Goal: Task Accomplishment & Management: Use online tool/utility

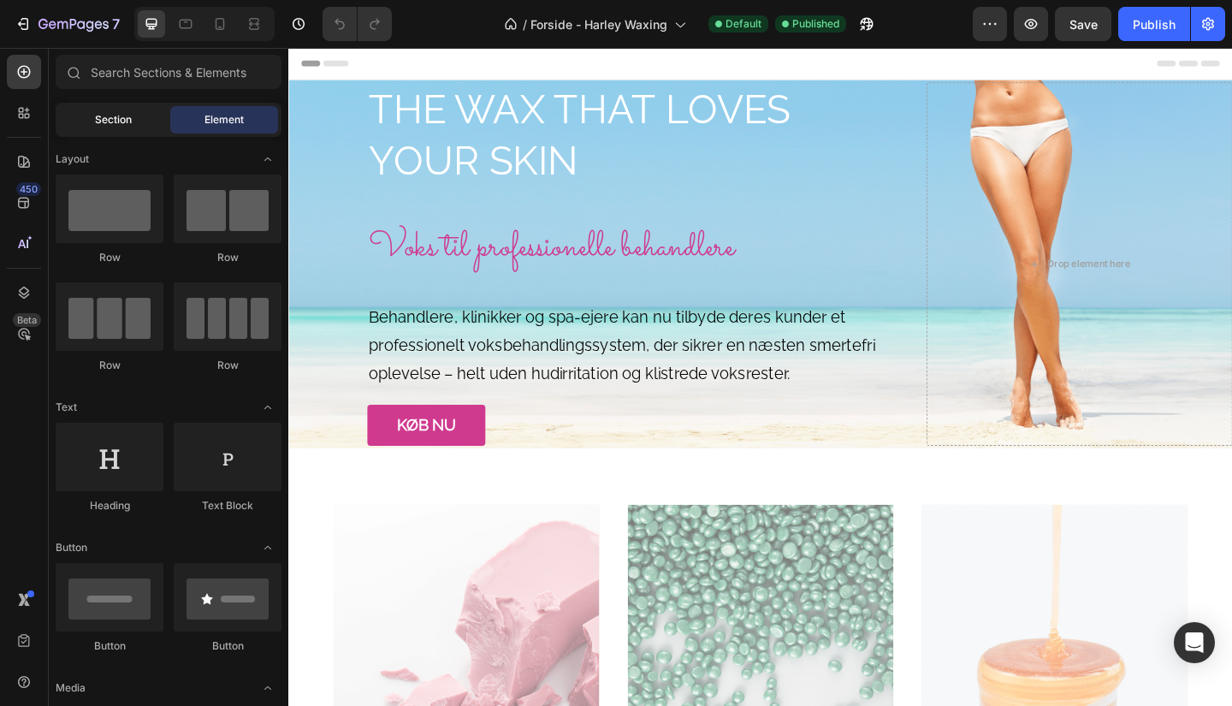
click at [127, 133] on div "Section" at bounding box center [113, 119] width 108 height 27
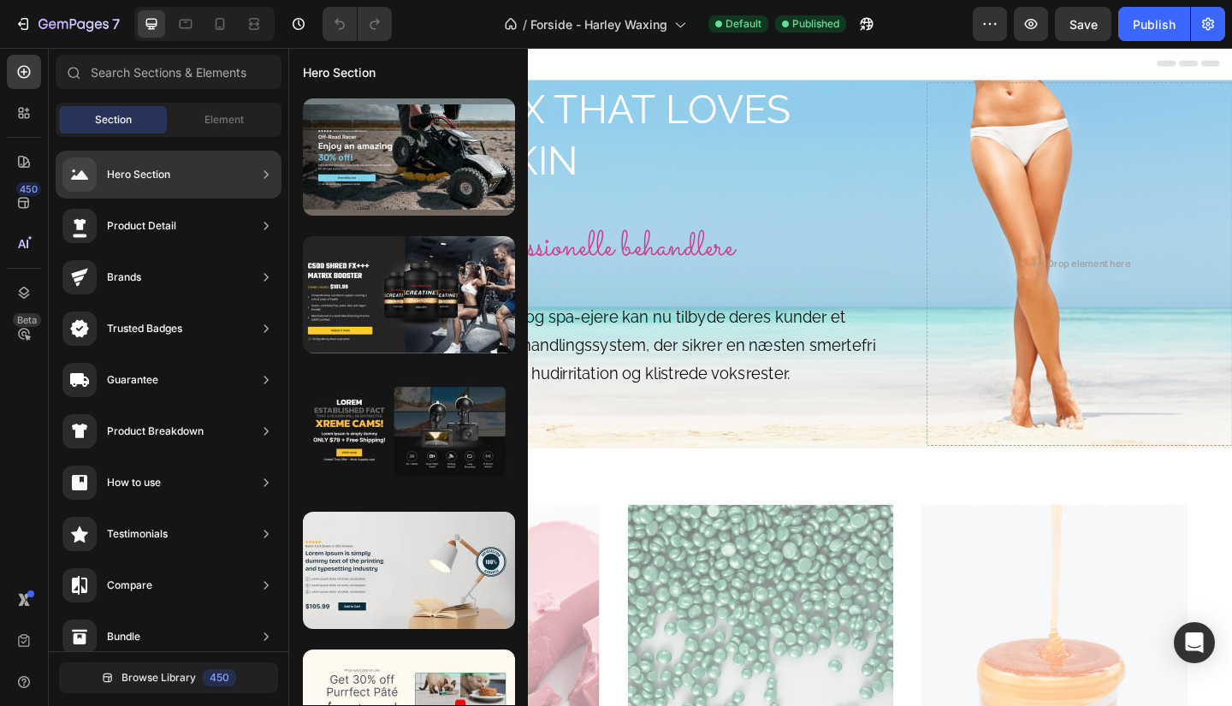
click at [149, 179] on div "Hero Section" at bounding box center [138, 174] width 63 height 17
click at [202, 181] on div "Hero Section" at bounding box center [169, 175] width 226 height 48
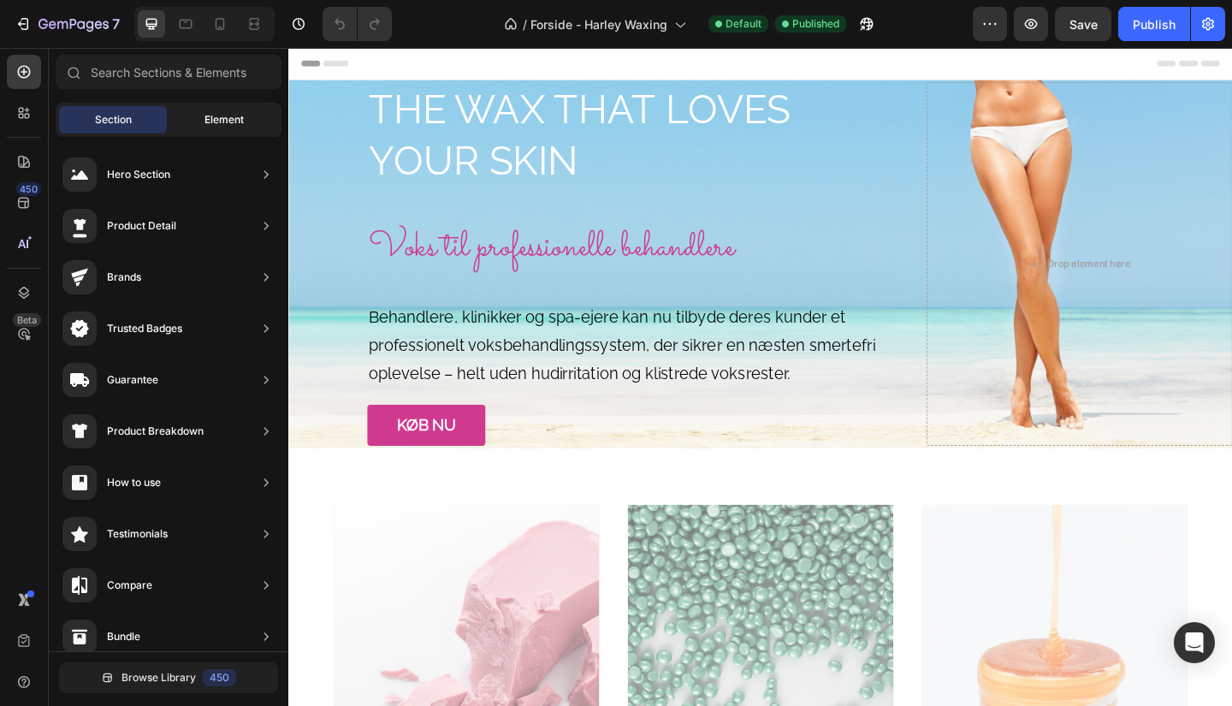
click at [226, 119] on span "Element" at bounding box center [224, 119] width 39 height 15
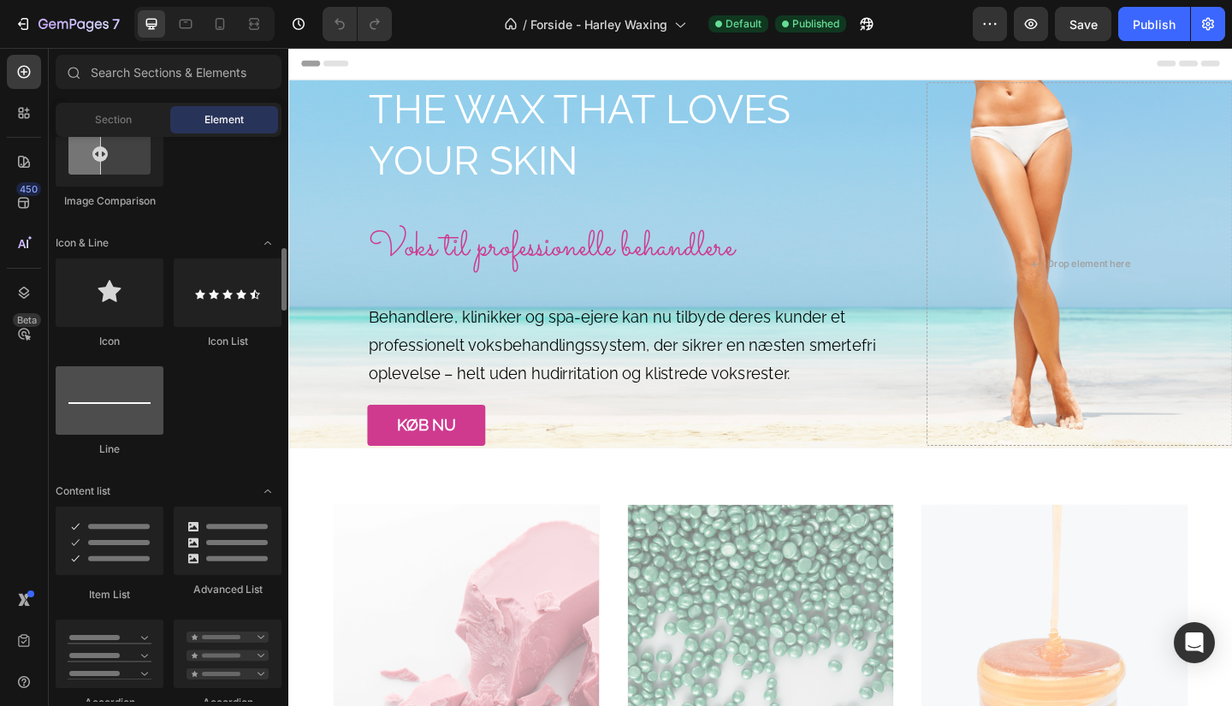
scroll to position [1010, 0]
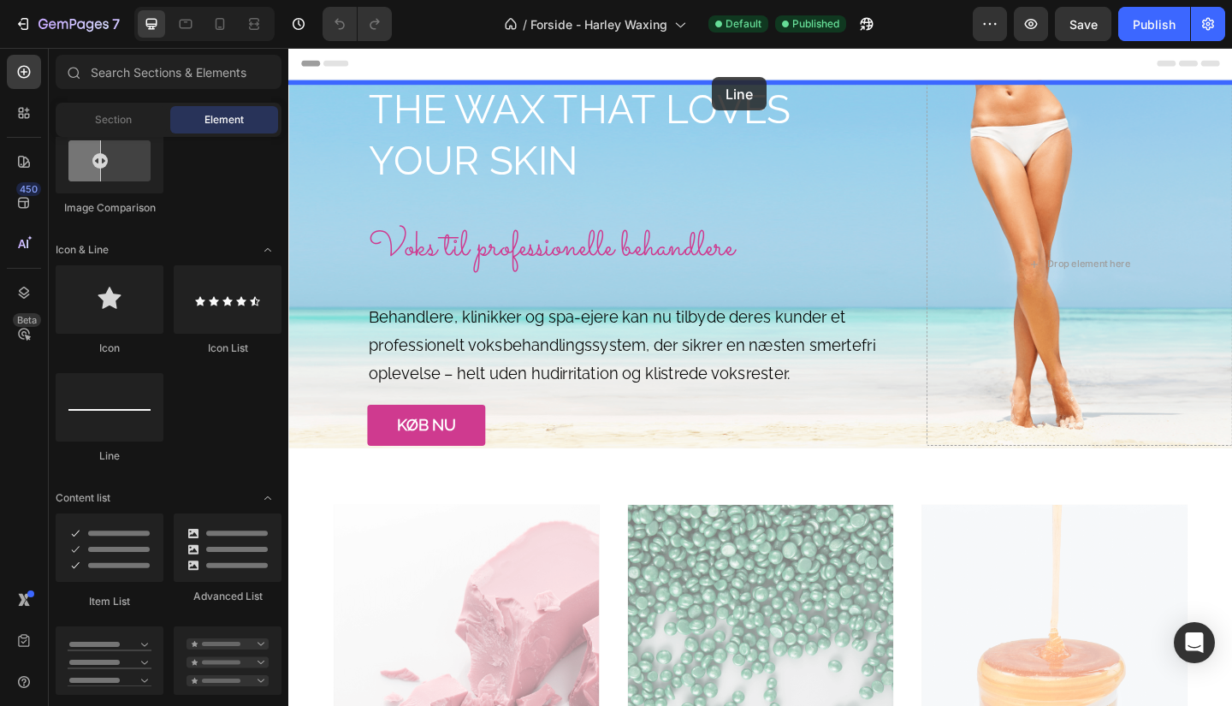
drag, startPoint x: 418, startPoint y: 458, endPoint x: 749, endPoint y: 80, distance: 502.1
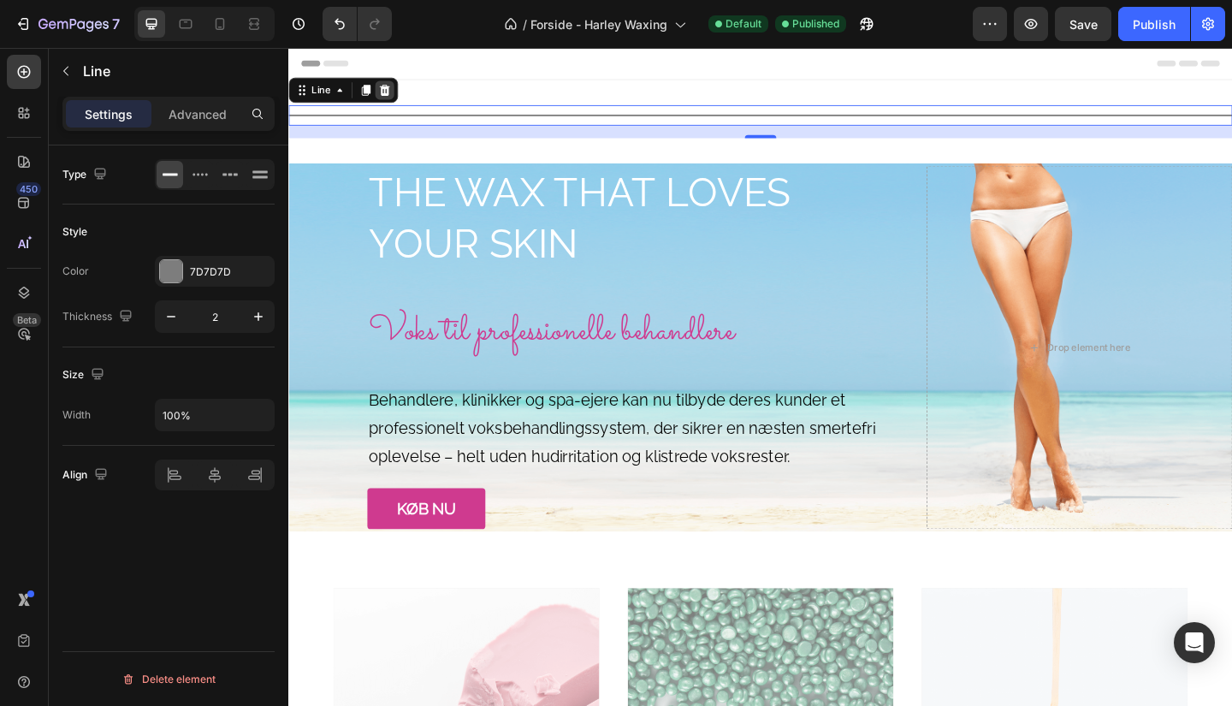
click at [396, 92] on icon at bounding box center [393, 94] width 11 height 12
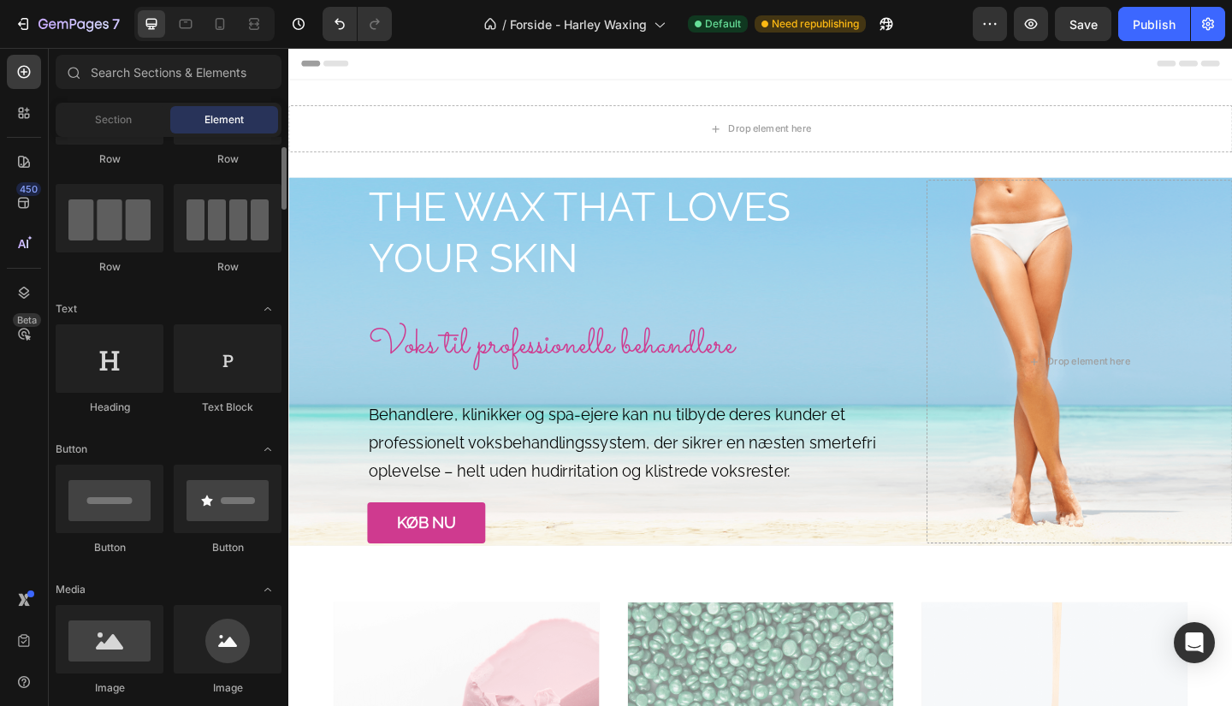
scroll to position [0, 0]
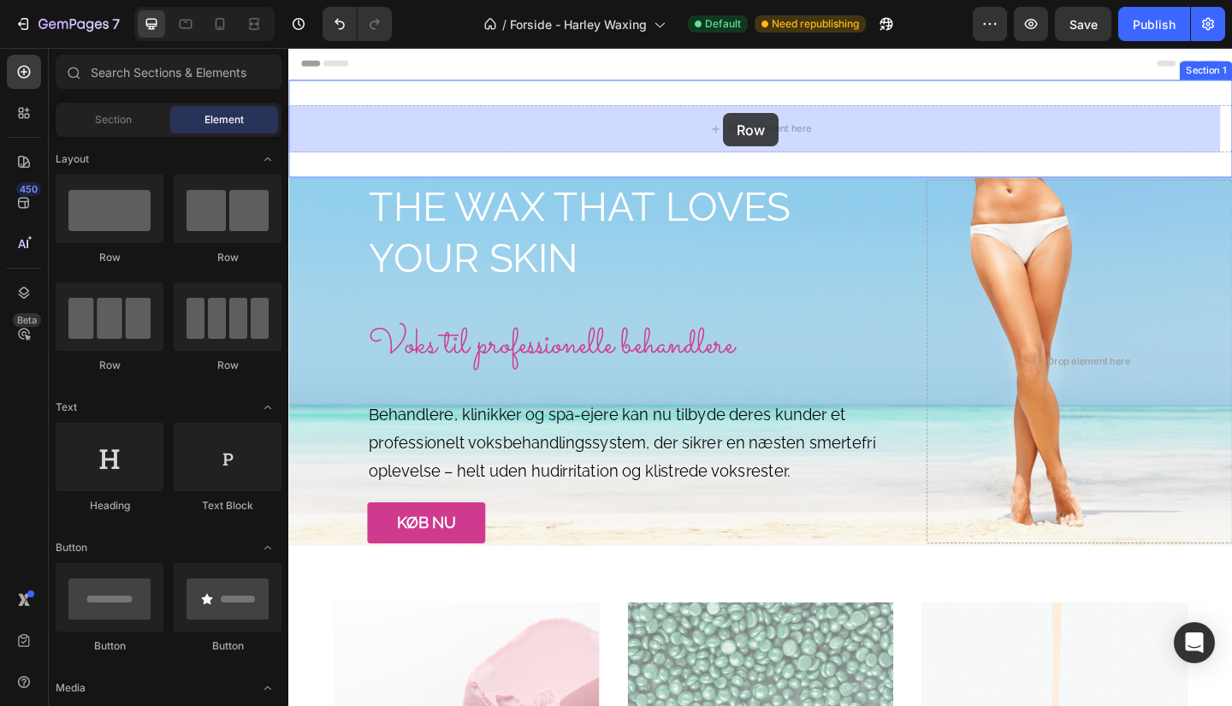
drag, startPoint x: 400, startPoint y: 270, endPoint x: 783, endPoint y: 119, distance: 411.4
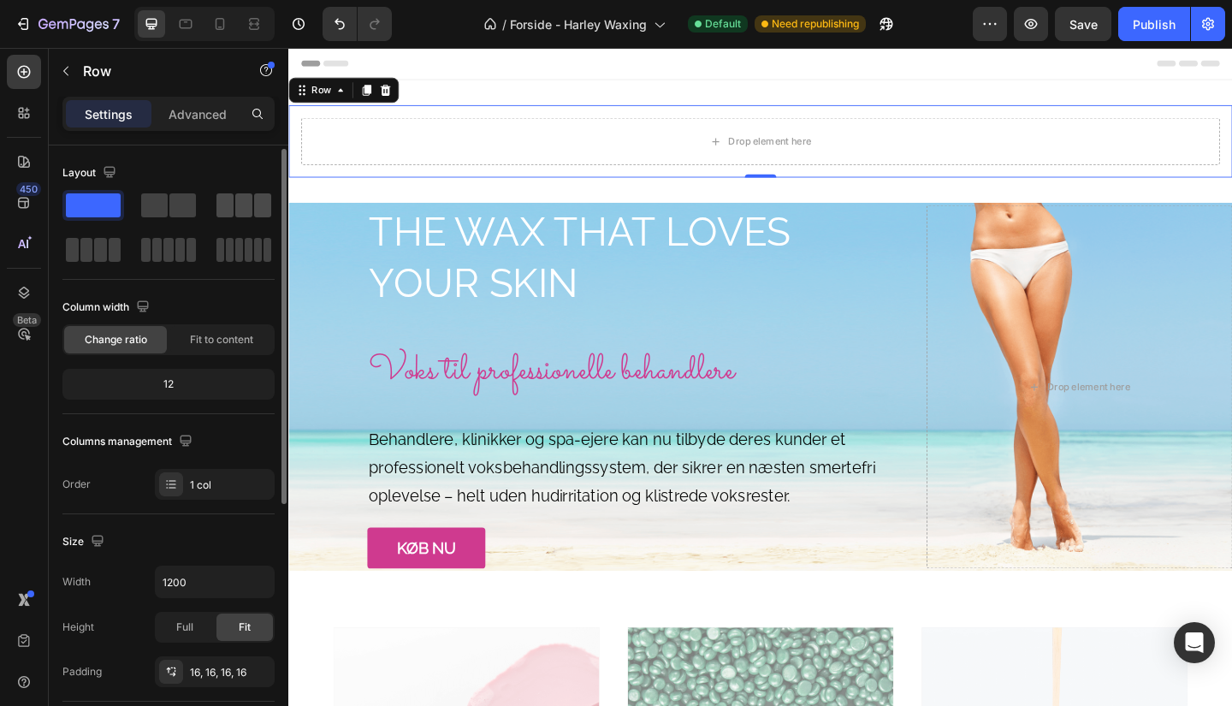
scroll to position [7, 0]
click at [806, 158] on div "Drop element here" at bounding box center [801, 149] width 139 height 27
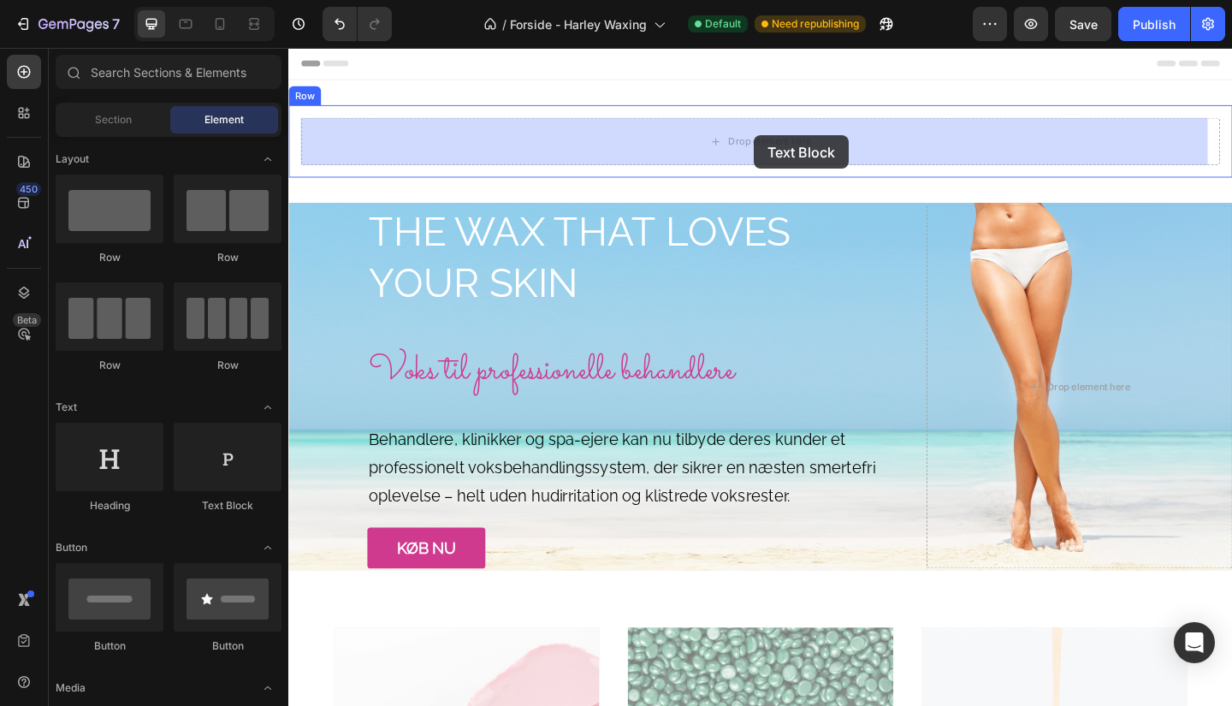
drag, startPoint x: 536, startPoint y: 510, endPoint x: 795, endPoint y: 143, distance: 449.4
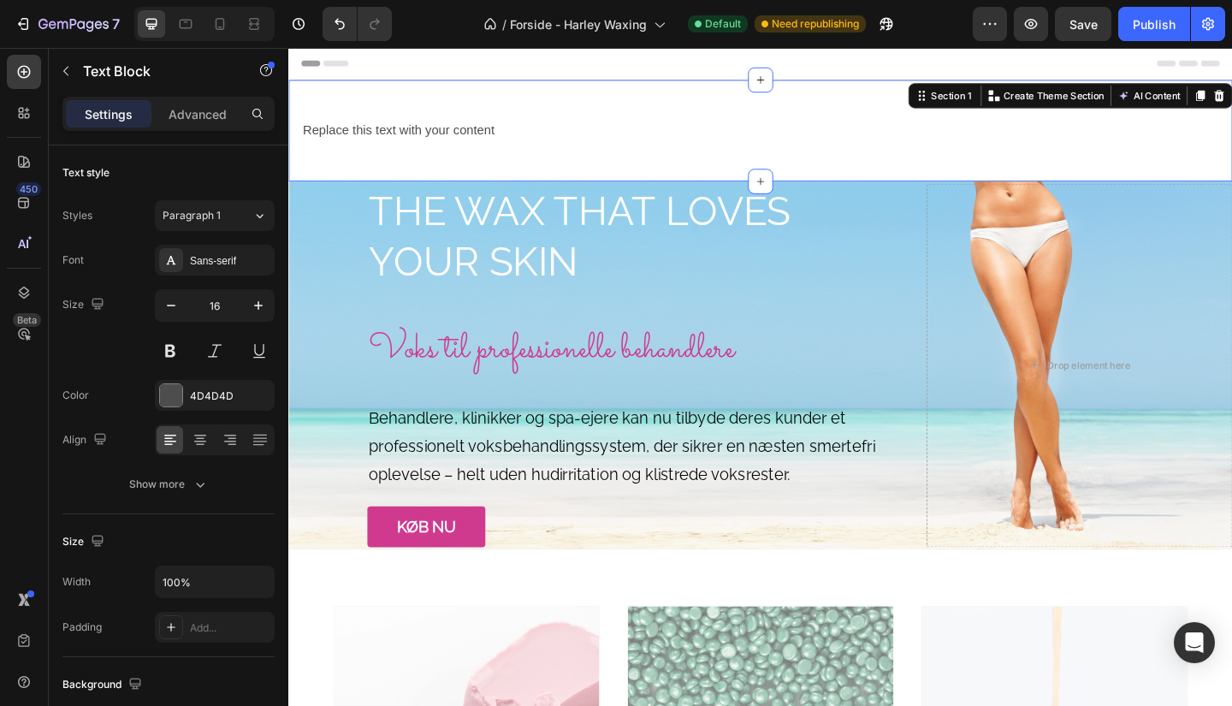
click at [470, 171] on div "Replace this text with your content Text Block Row Section 1 You can create reu…" at bounding box center [801, 138] width 1027 height 110
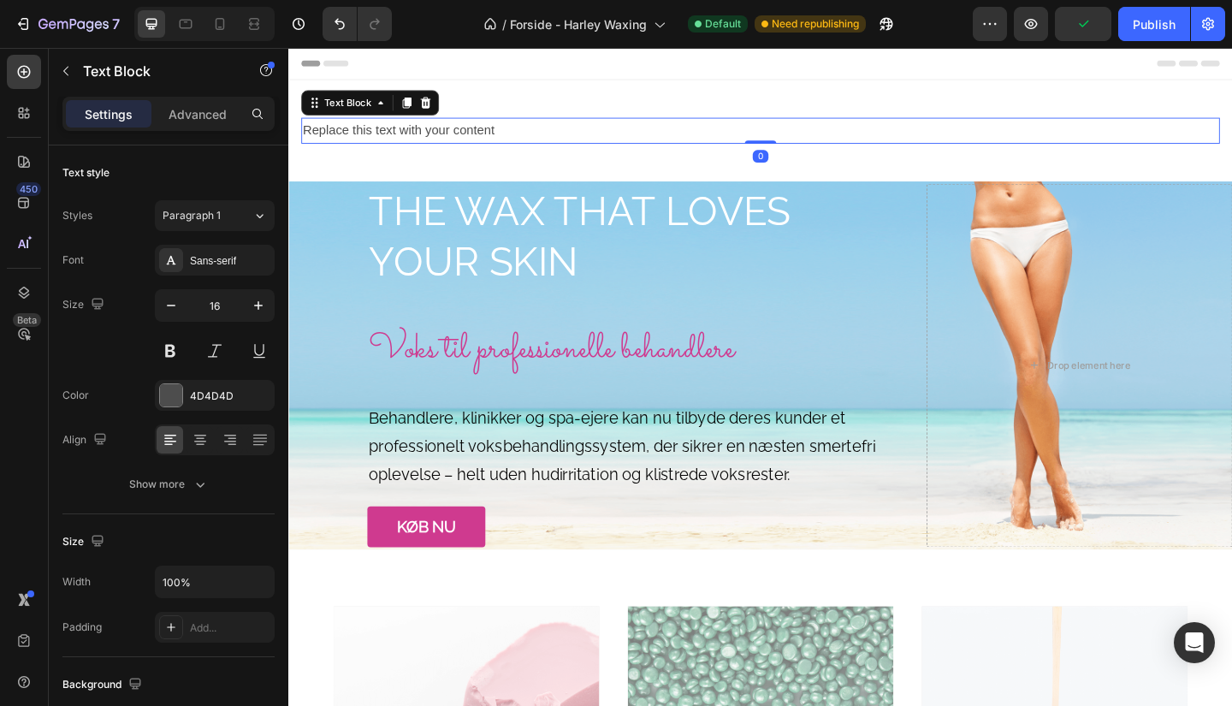
drag, startPoint x: 795, startPoint y: 151, endPoint x: 799, endPoint y: 118, distance: 32.8
click at [799, 118] on div "Replace this text with your content Text Block 0 Row" at bounding box center [801, 138] width 1027 height 56
click at [859, 210] on h2 "THE WAX THAT LOVES YOUR SKIN" at bounding box center [664, 253] width 581 height 115
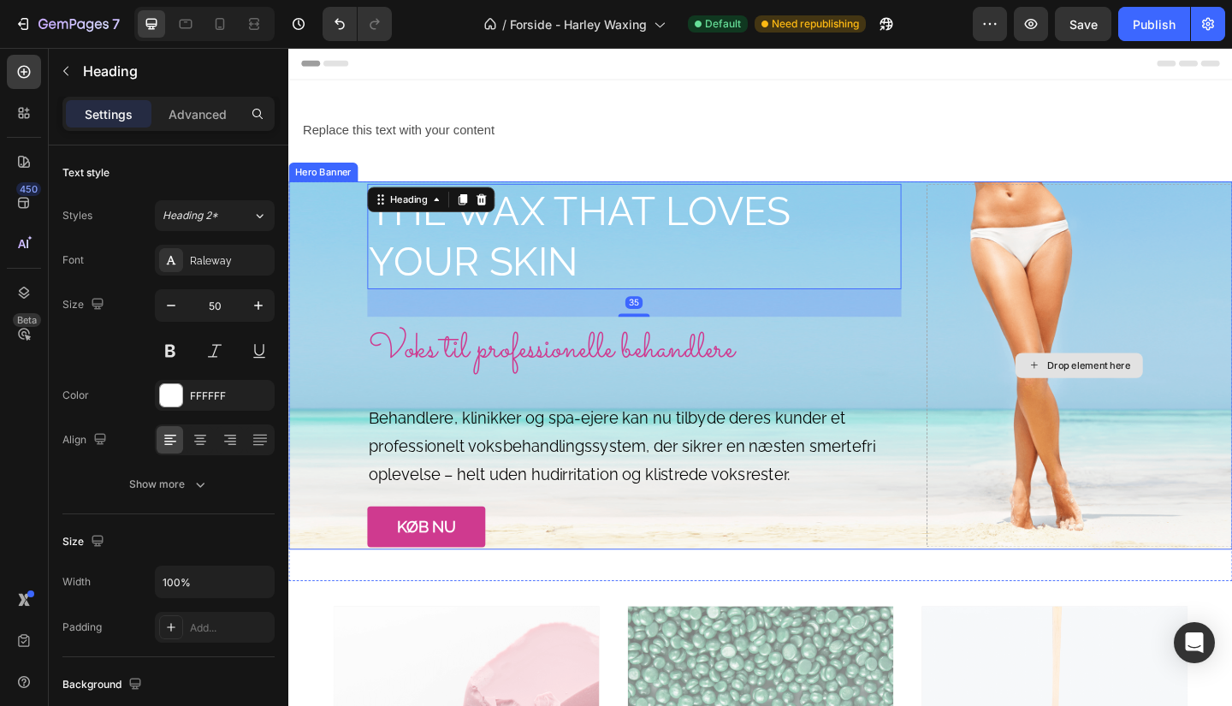
click at [1027, 247] on div "Drop element here" at bounding box center [1148, 393] width 333 height 395
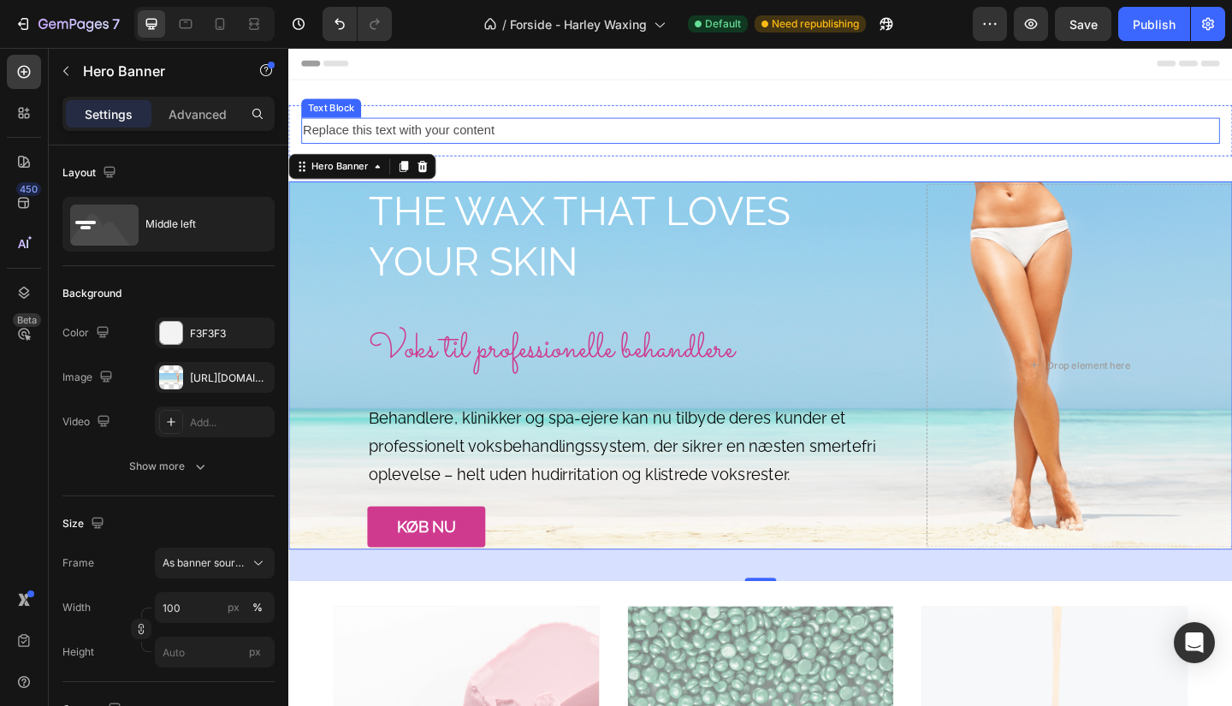
drag, startPoint x: 802, startPoint y: 193, endPoint x: 803, endPoint y: 146, distance: 46.2
click at [803, 146] on div "Replace this text with your content Text Block Row Section 1" at bounding box center [801, 138] width 1027 height 110
click at [784, 129] on p "Replace this text with your content" at bounding box center [802, 138] width 996 height 25
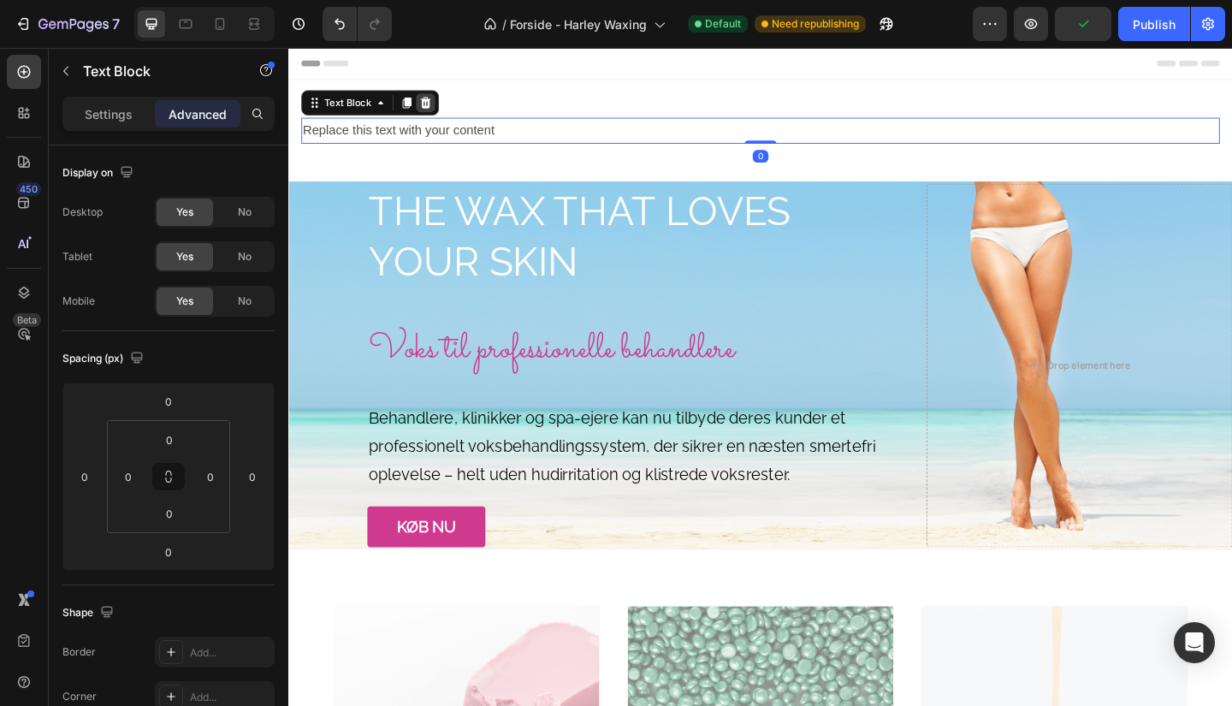
click at [437, 104] on icon at bounding box center [437, 108] width 11 height 12
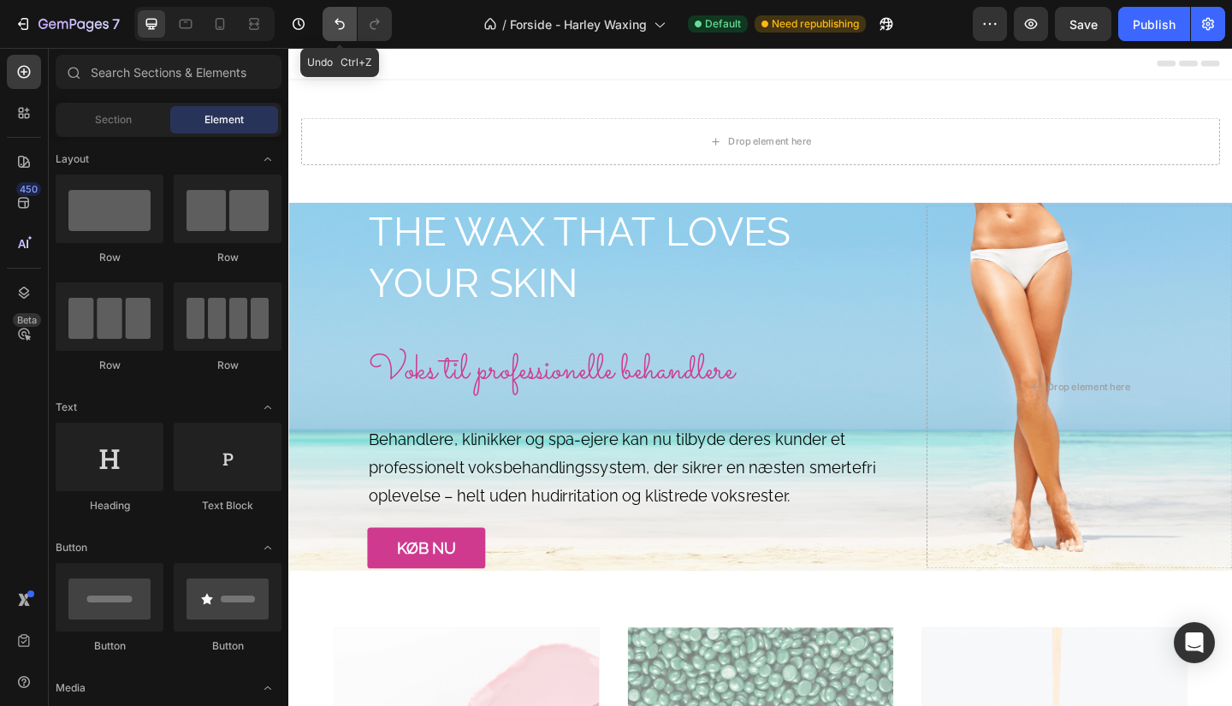
click at [345, 29] on icon "Undo/Redo" at bounding box center [339, 23] width 17 height 17
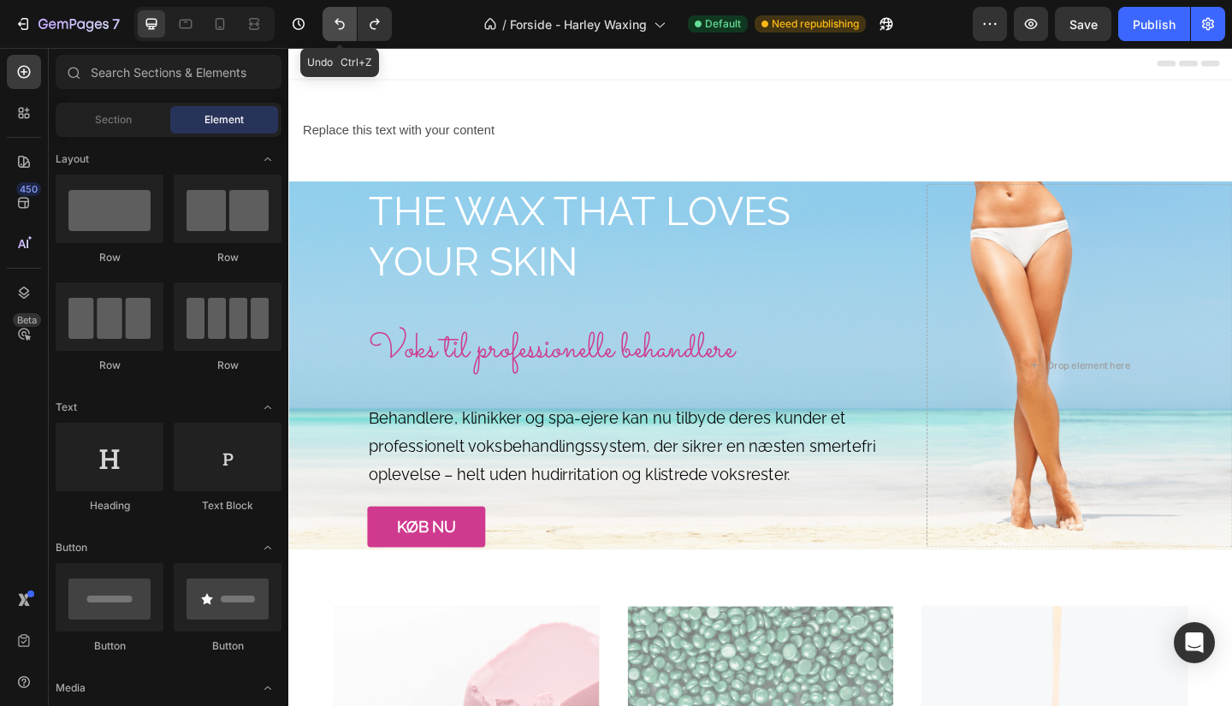
click at [345, 29] on icon "Undo/Redo" at bounding box center [339, 23] width 17 height 17
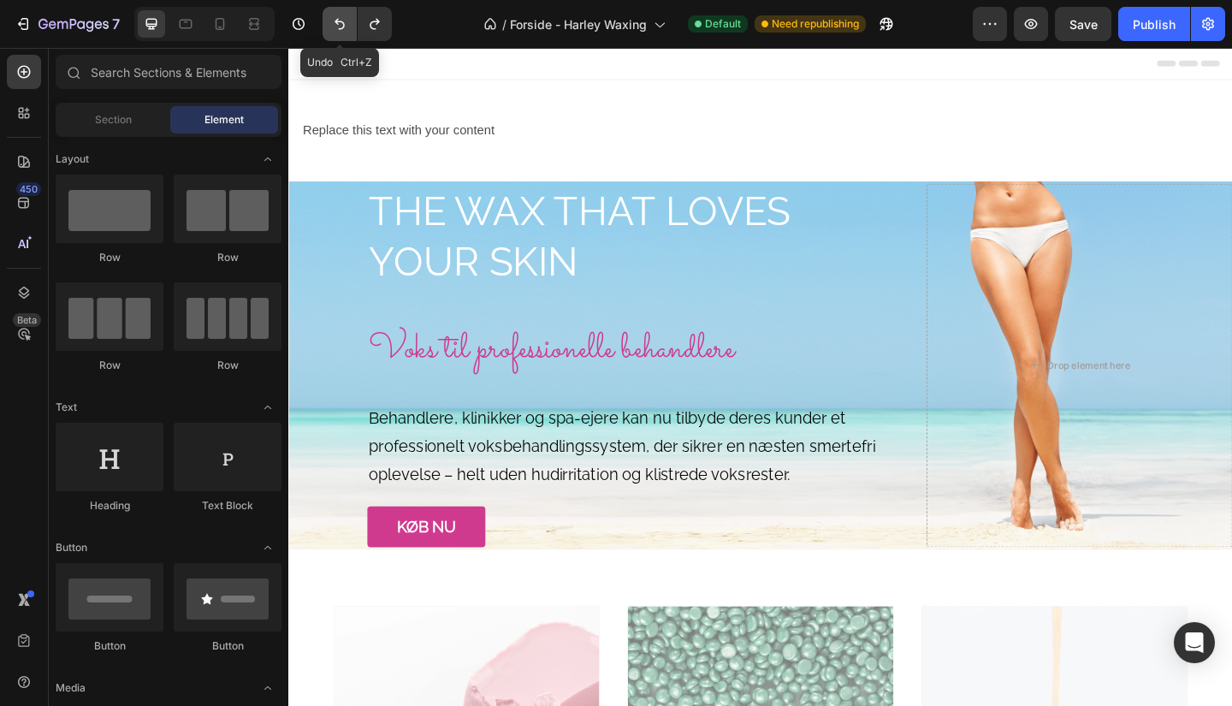
click at [345, 29] on icon "Undo/Redo" at bounding box center [339, 23] width 17 height 17
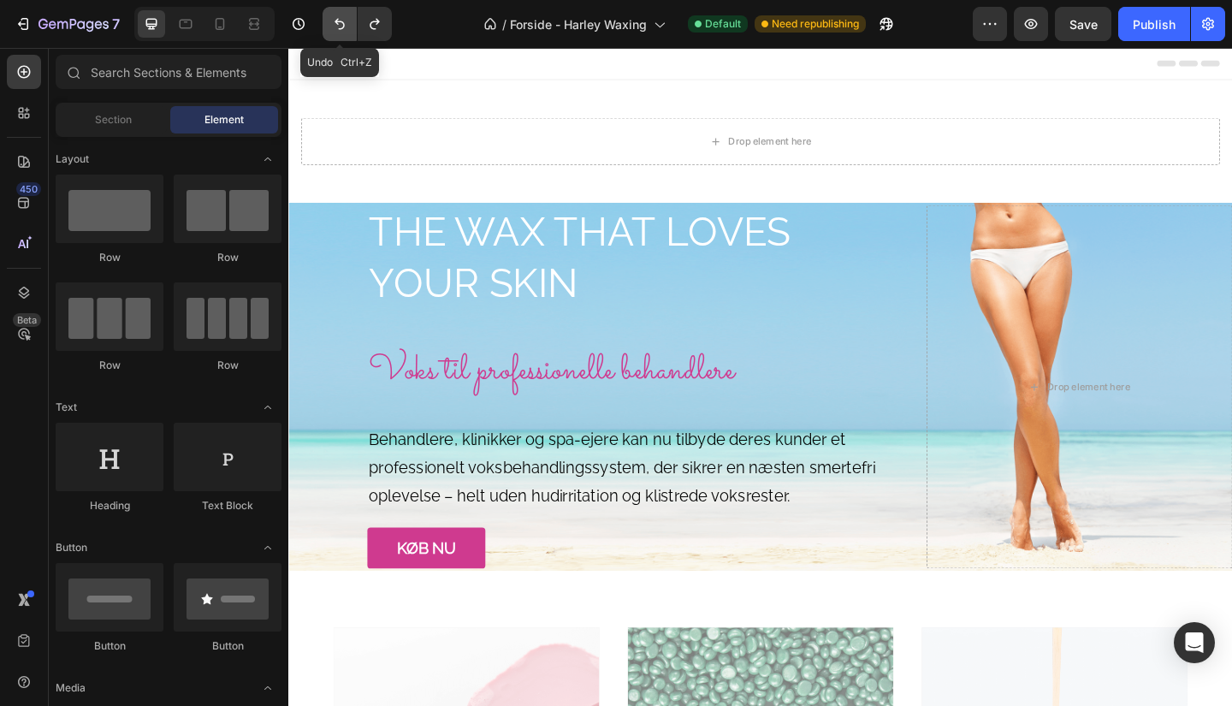
click at [345, 29] on icon "Undo/Redo" at bounding box center [339, 23] width 17 height 17
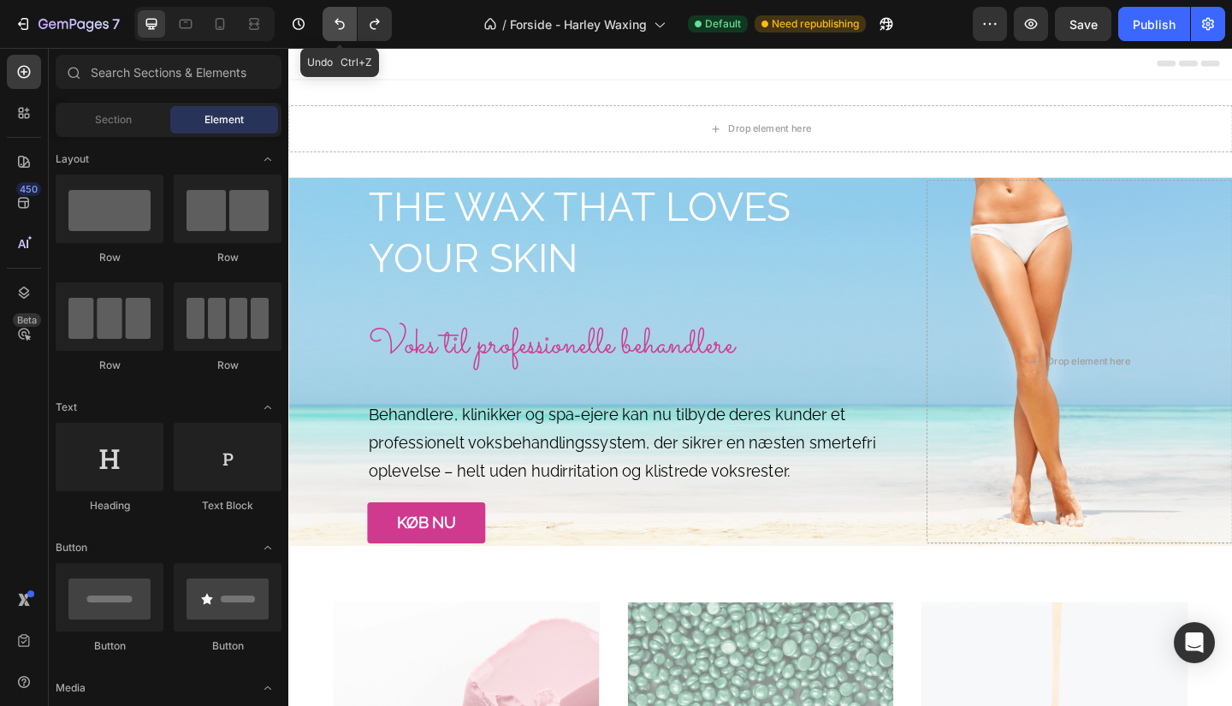
click at [345, 29] on icon "Undo/Redo" at bounding box center [339, 23] width 17 height 17
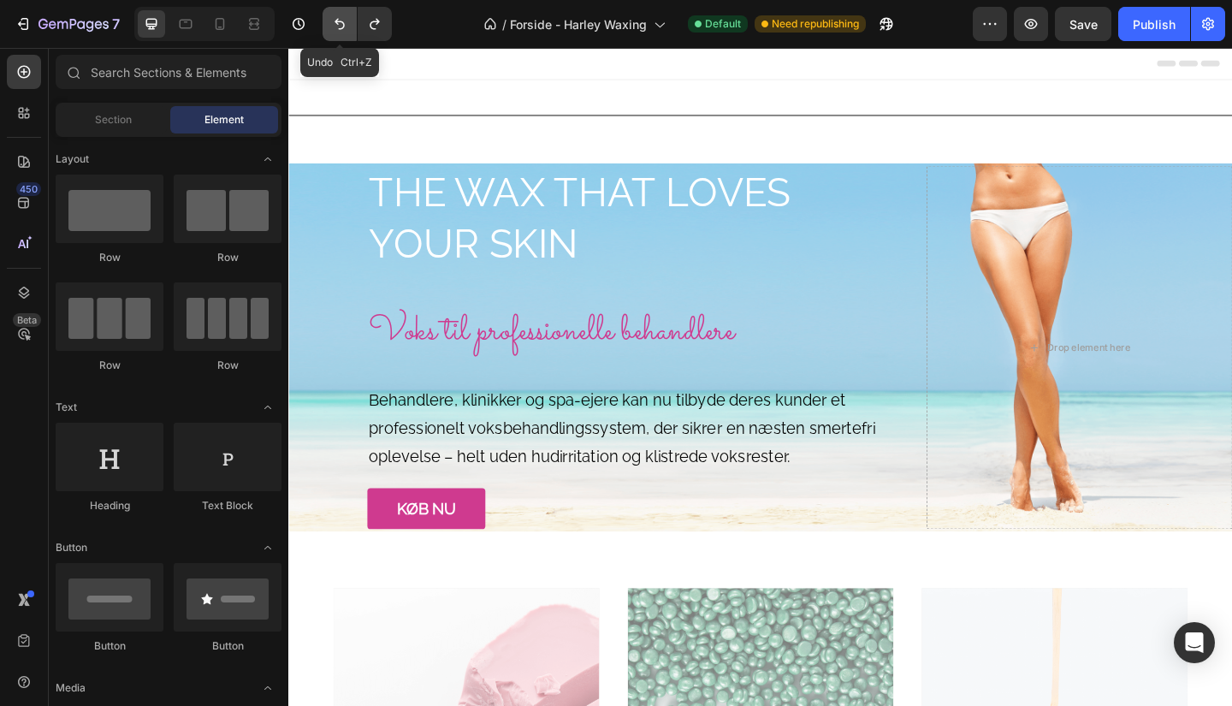
click at [345, 29] on icon "Undo/Redo" at bounding box center [339, 23] width 17 height 17
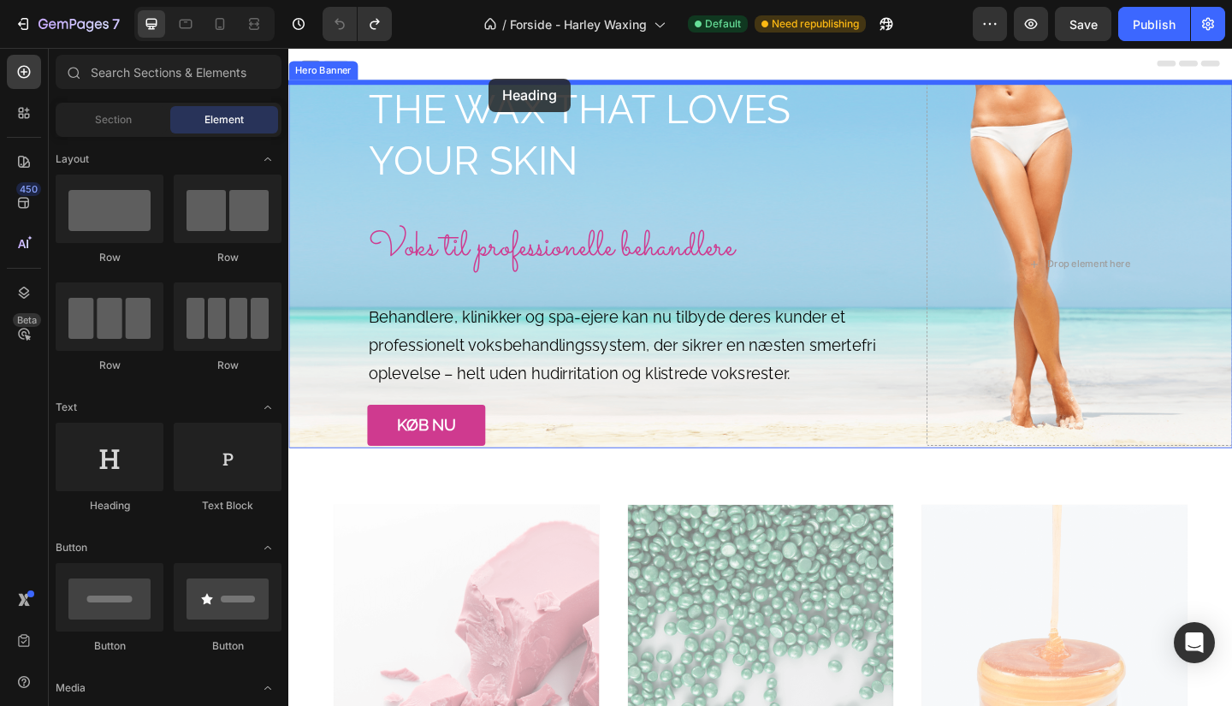
drag, startPoint x: 411, startPoint y: 498, endPoint x: 509, endPoint y: 76, distance: 433.2
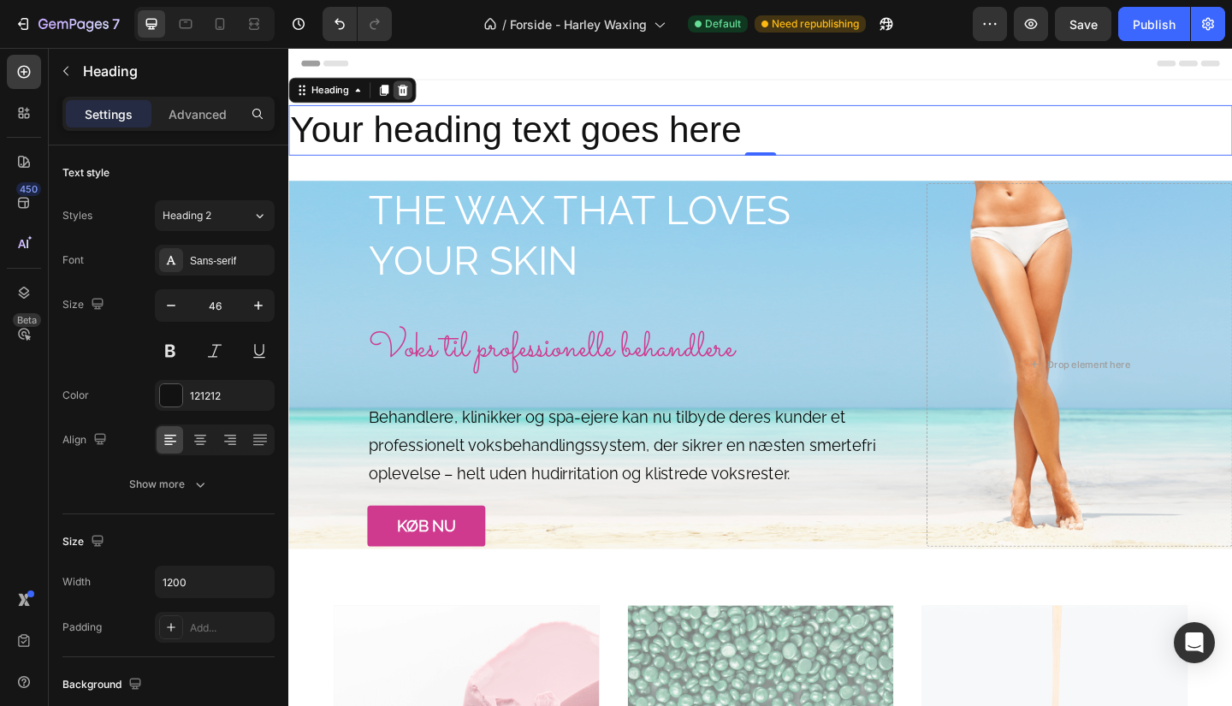
click at [416, 92] on icon at bounding box center [412, 94] width 11 height 12
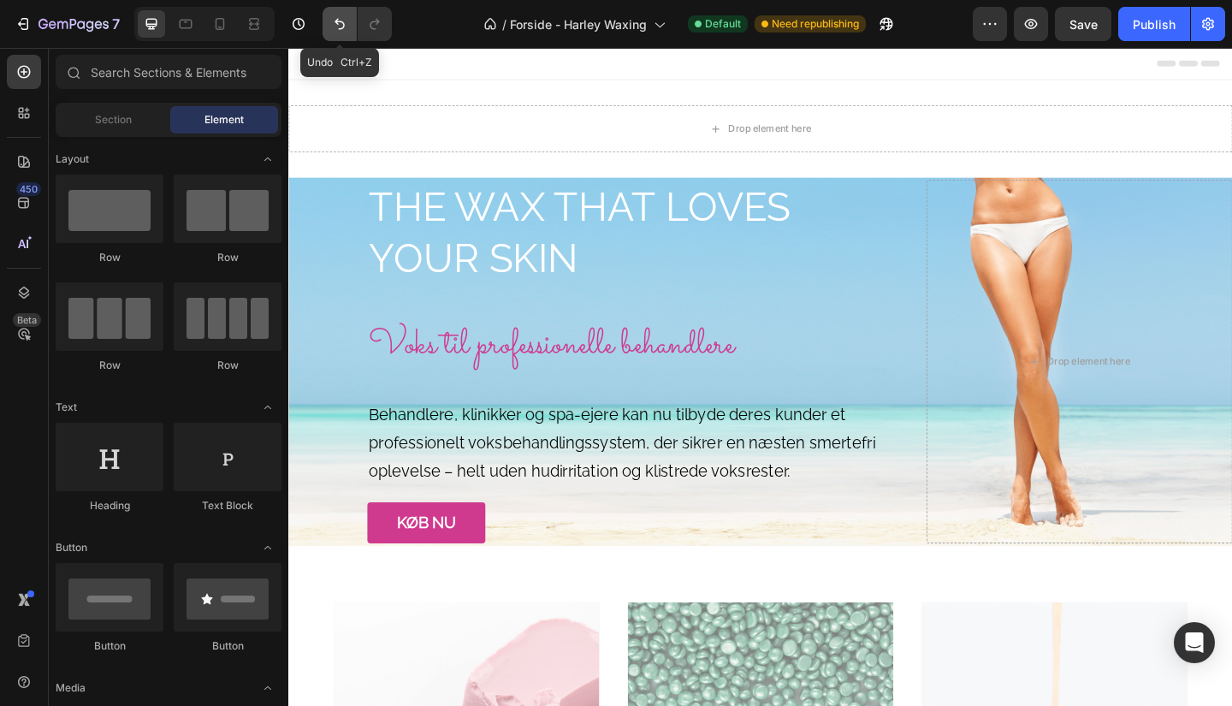
click at [341, 21] on icon "Undo/Redo" at bounding box center [339, 23] width 17 height 17
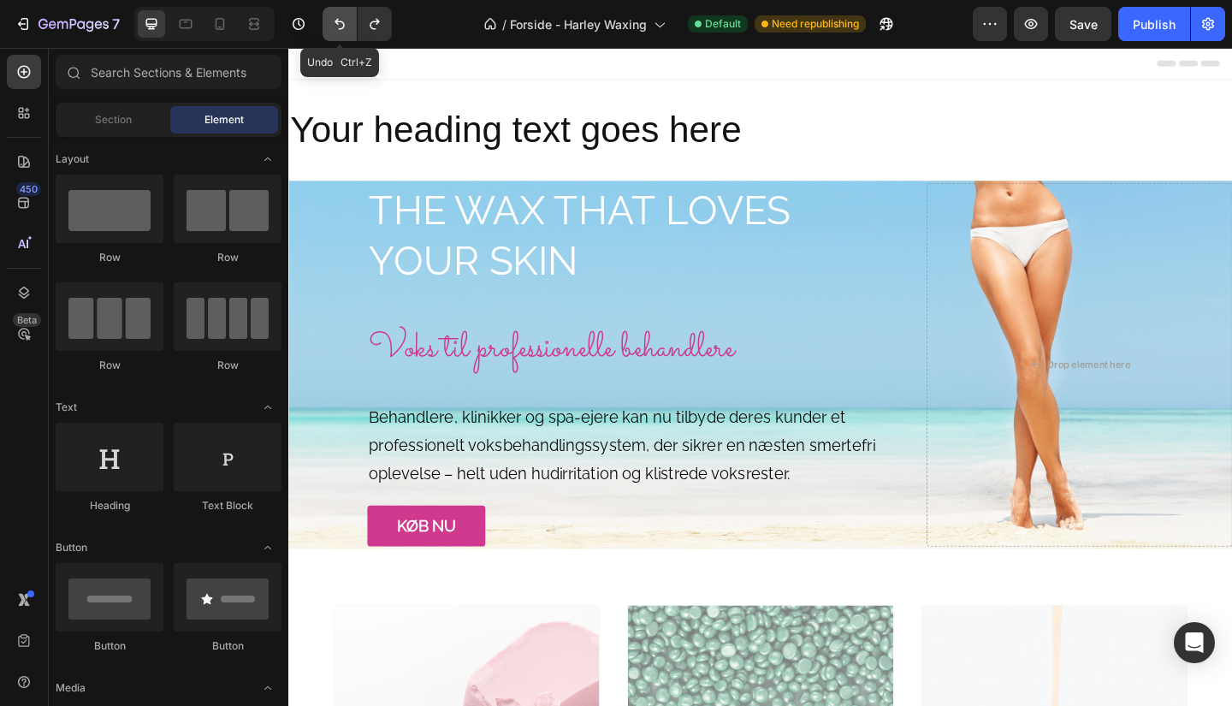
click at [341, 21] on icon "Undo/Redo" at bounding box center [339, 23] width 17 height 17
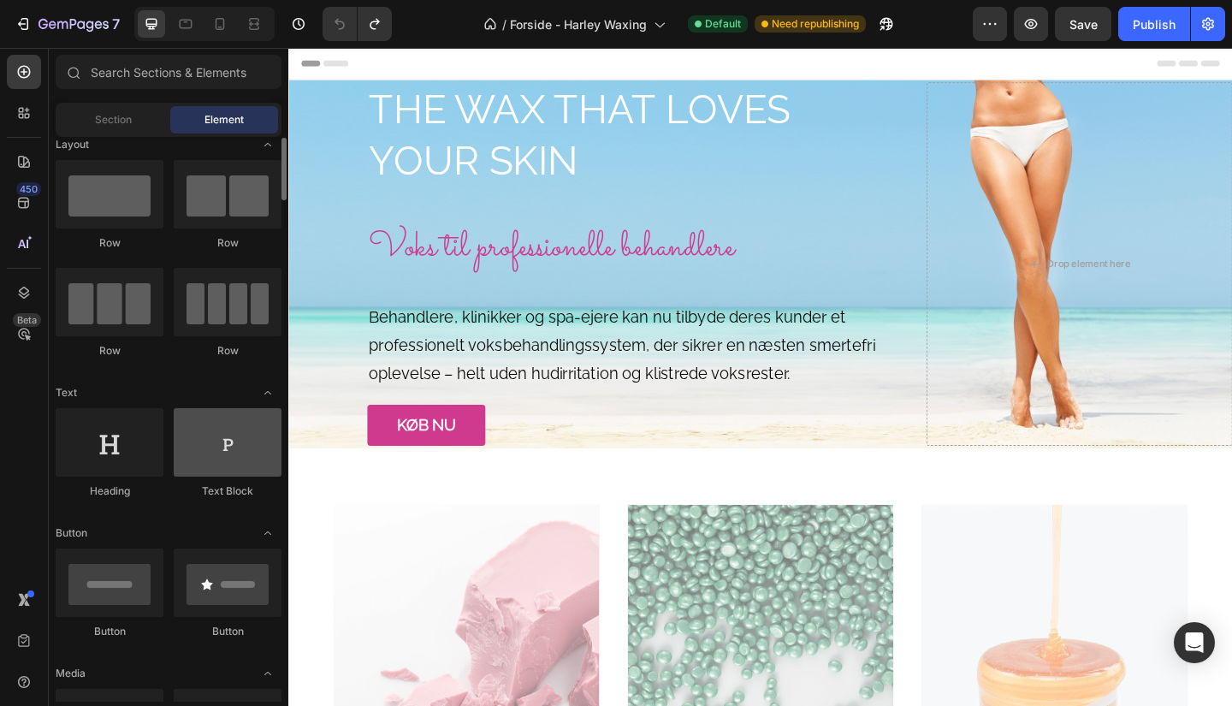
scroll to position [15, 0]
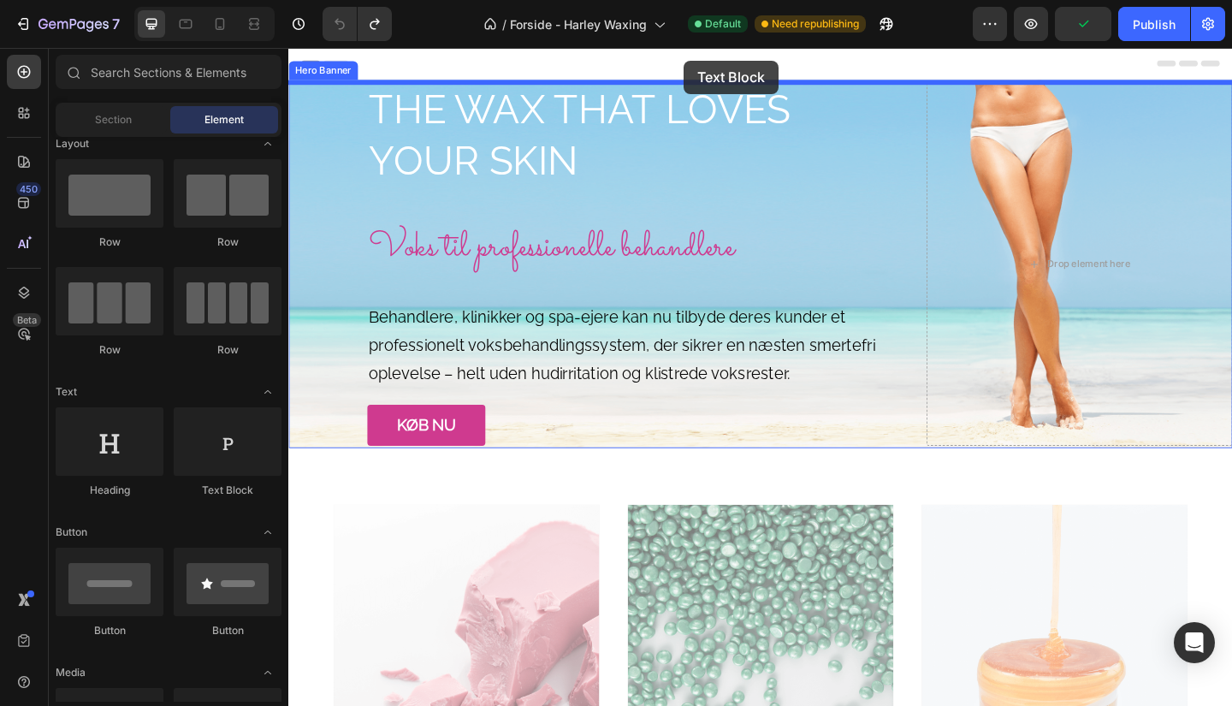
drag, startPoint x: 527, startPoint y: 490, endPoint x: 719, endPoint y: 62, distance: 469.6
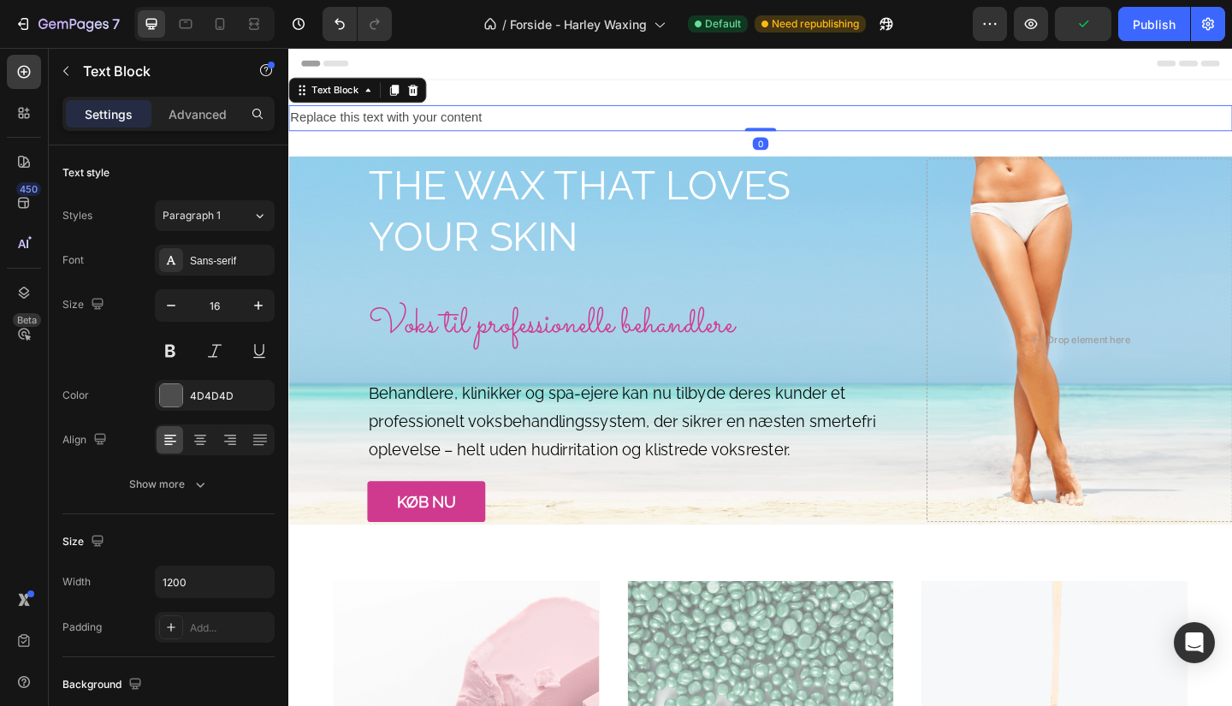
click at [506, 110] on div "Replace this text with your content" at bounding box center [801, 124] width 1027 height 28
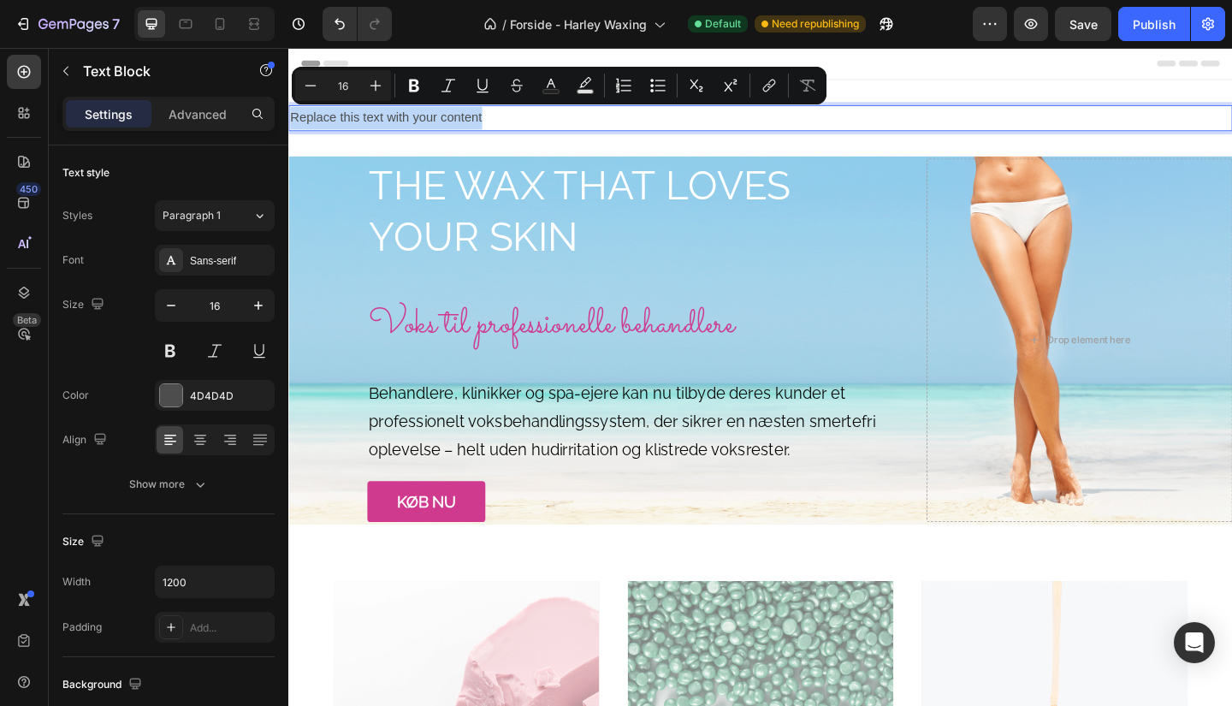
drag, startPoint x: 522, startPoint y: 117, endPoint x: 528, endPoint y: 157, distance: 39.8
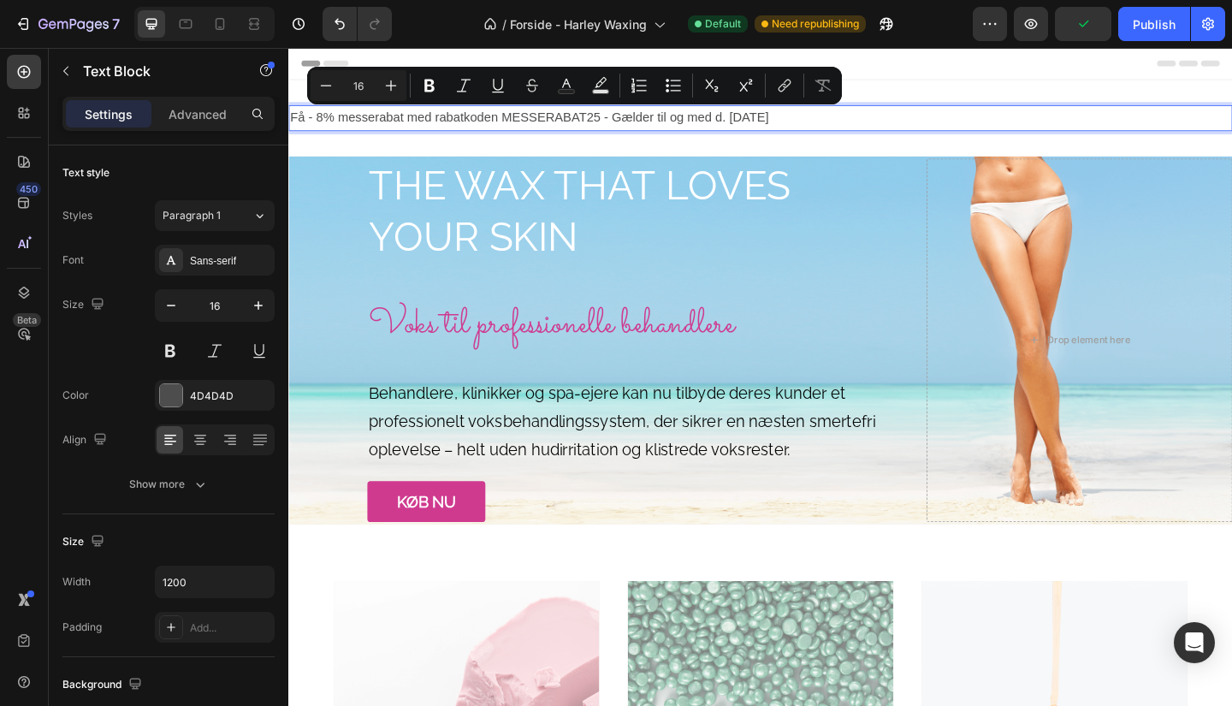
drag, startPoint x: 884, startPoint y: 120, endPoint x: 522, endPoint y: 152, distance: 363.4
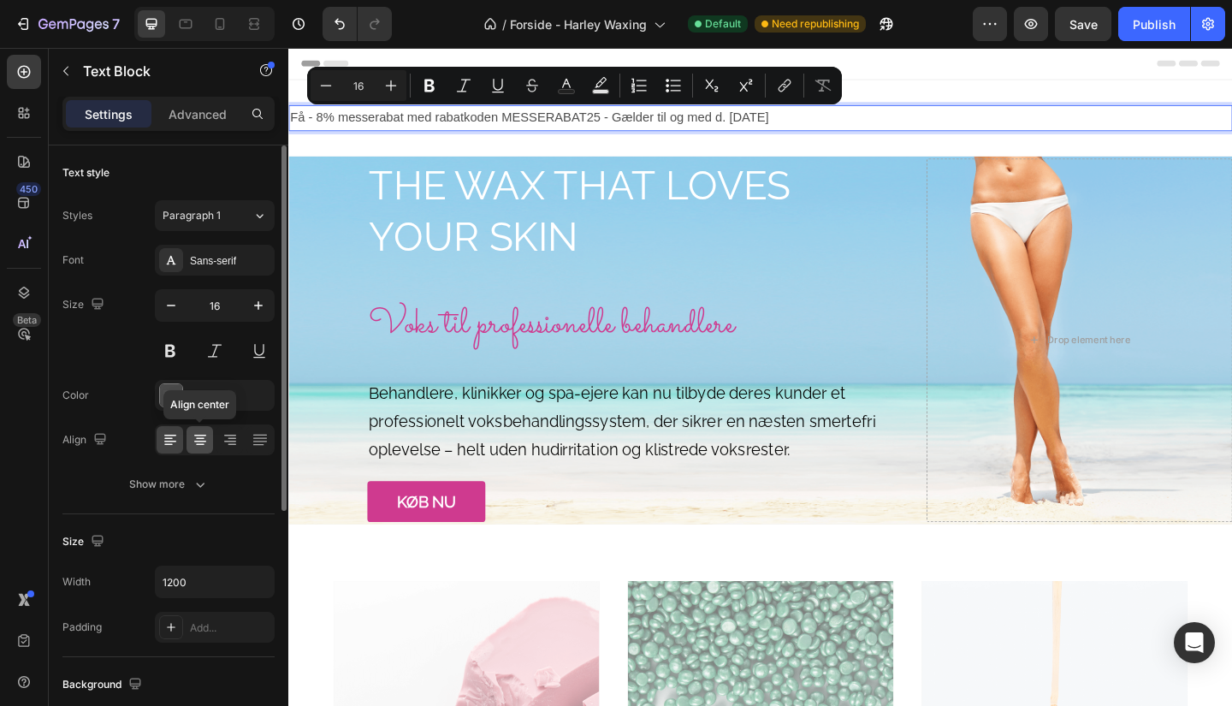
click at [199, 449] on div at bounding box center [200, 439] width 27 height 27
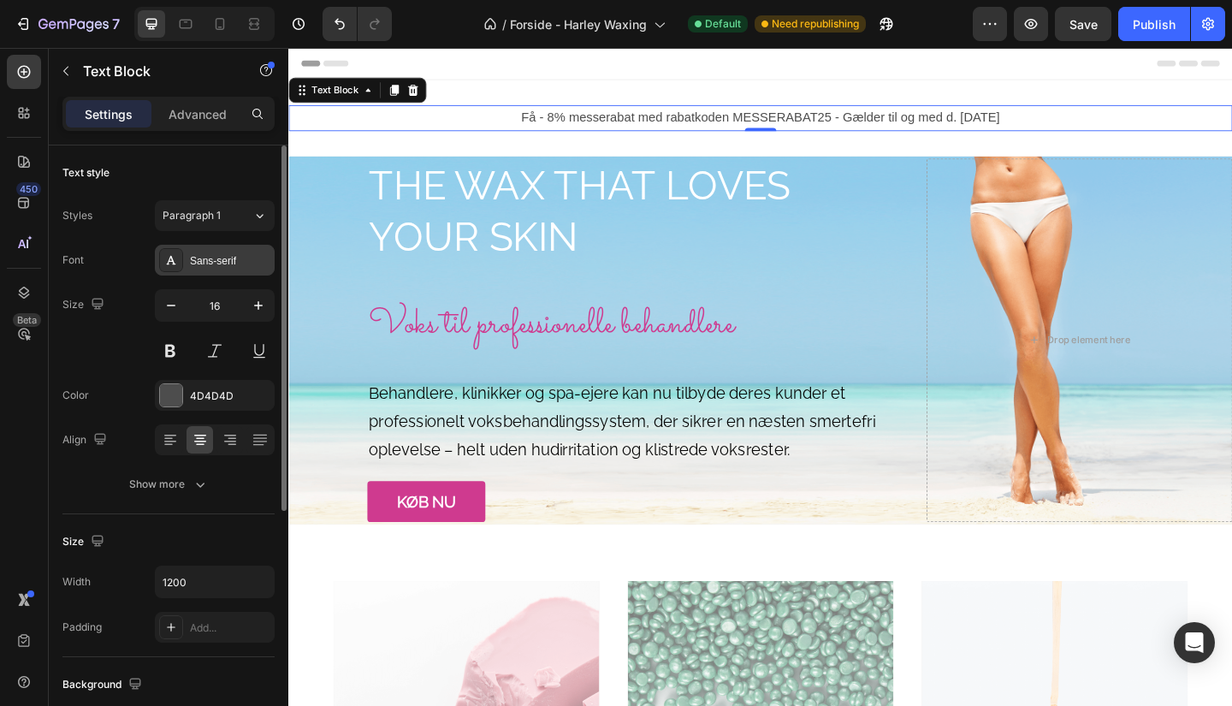
click at [243, 268] on div "Sans-serif" at bounding box center [230, 260] width 80 height 15
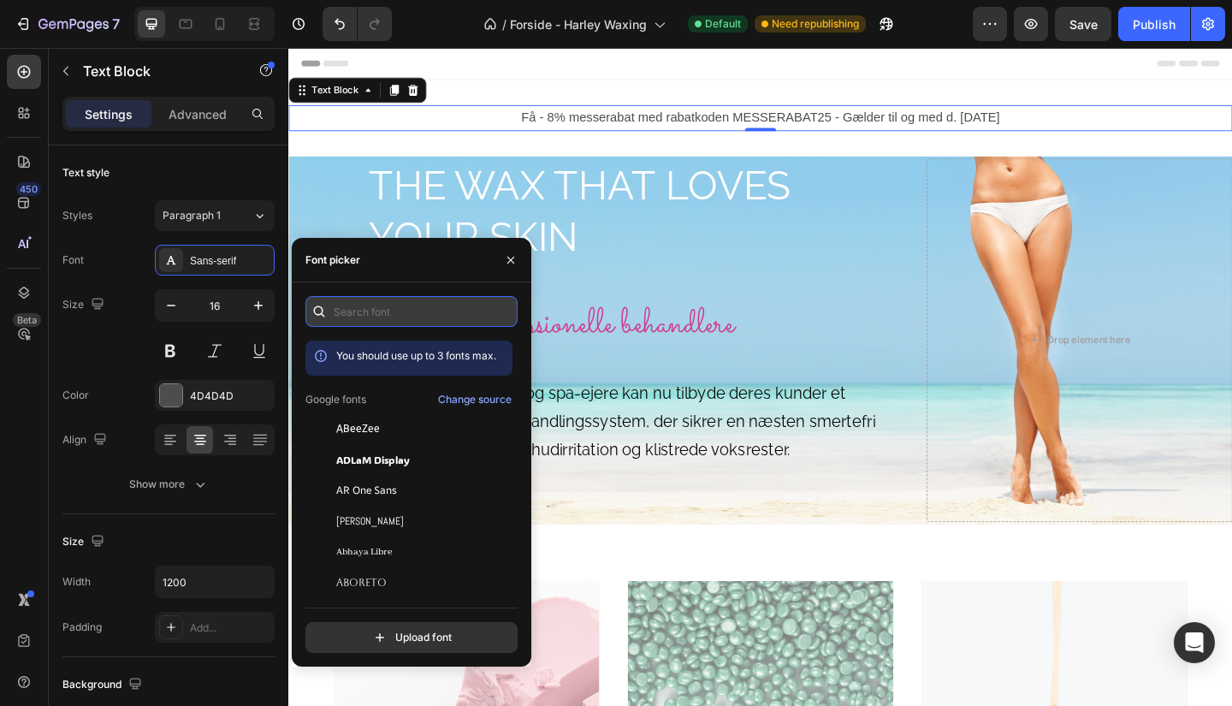
click at [401, 312] on input "text" at bounding box center [411, 311] width 212 height 31
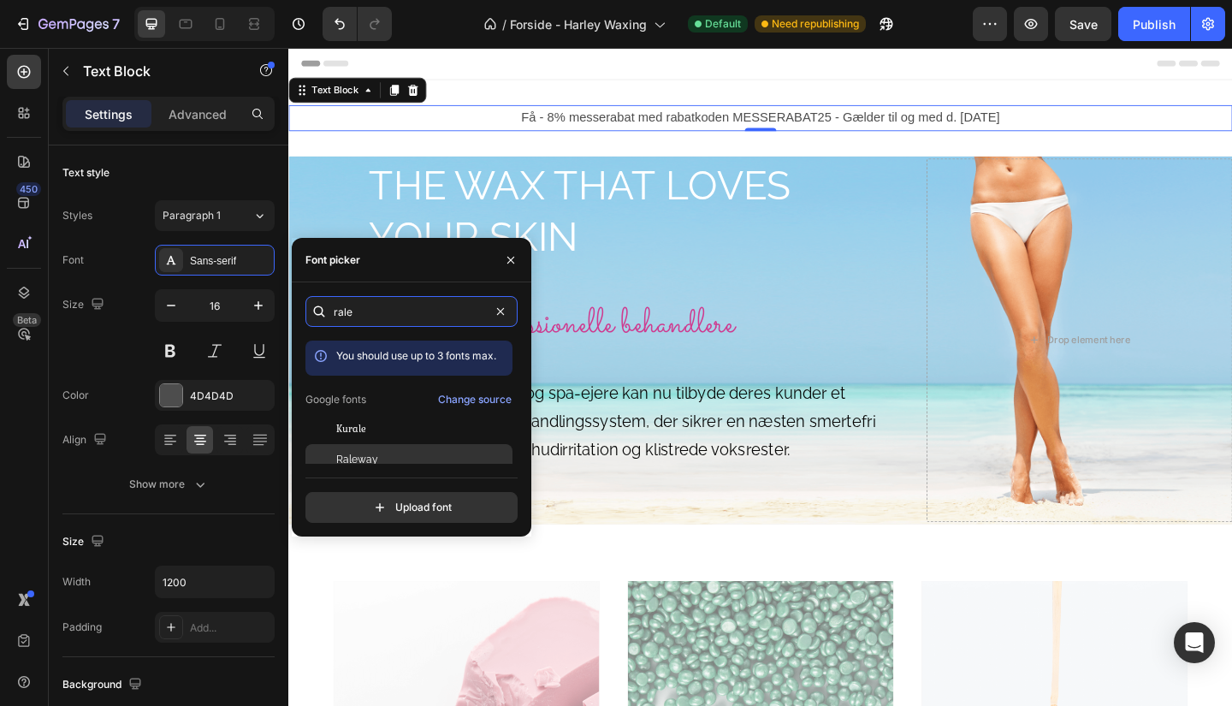
type input "rale"
click at [370, 459] on span "Raleway" at bounding box center [357, 459] width 42 height 15
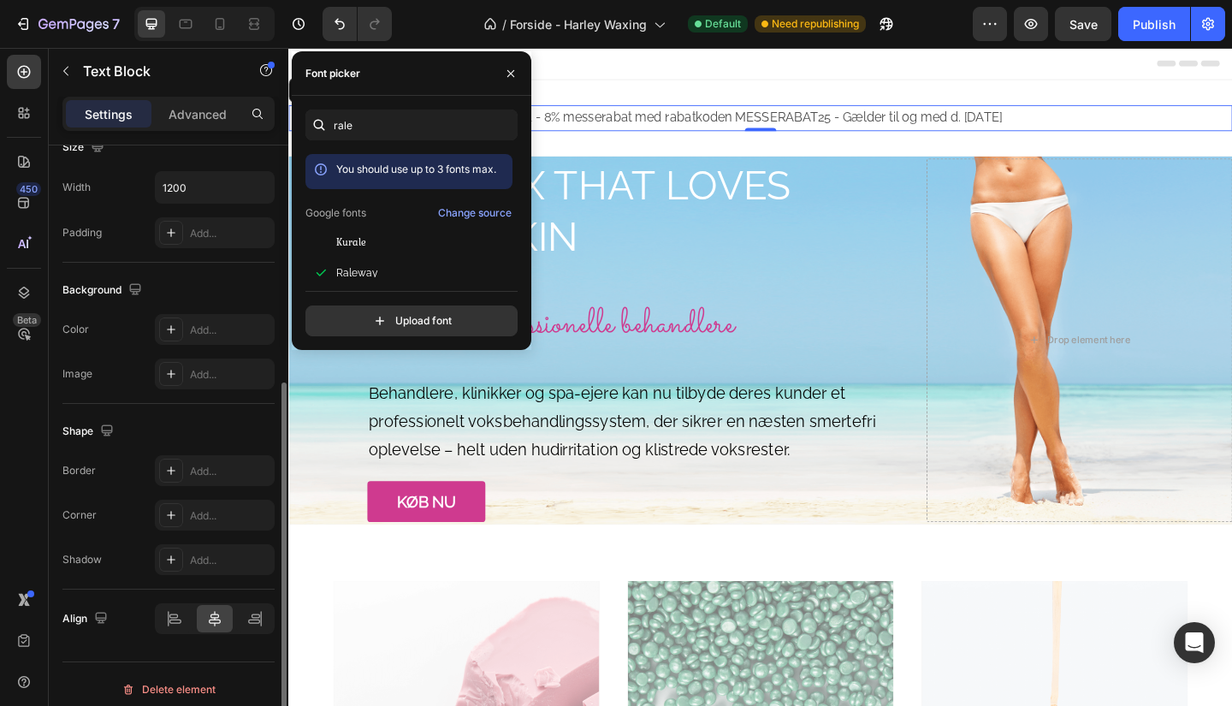
scroll to position [400, 0]
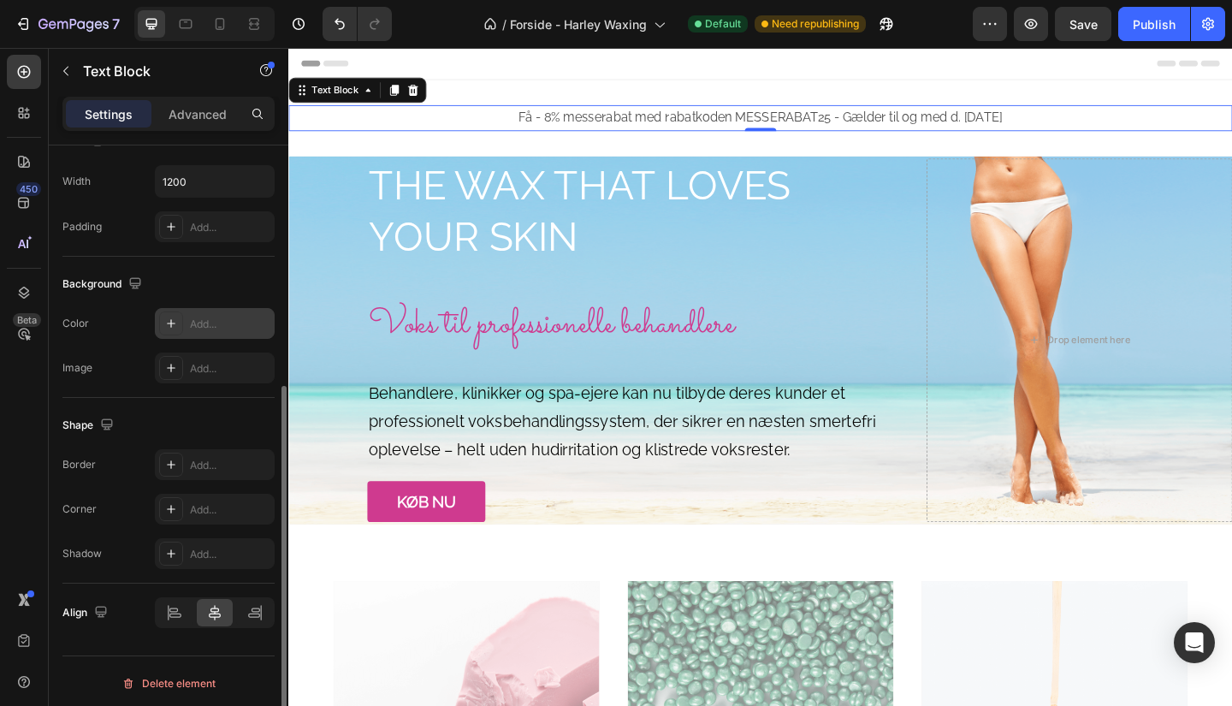
click at [225, 337] on div "Add..." at bounding box center [215, 323] width 120 height 31
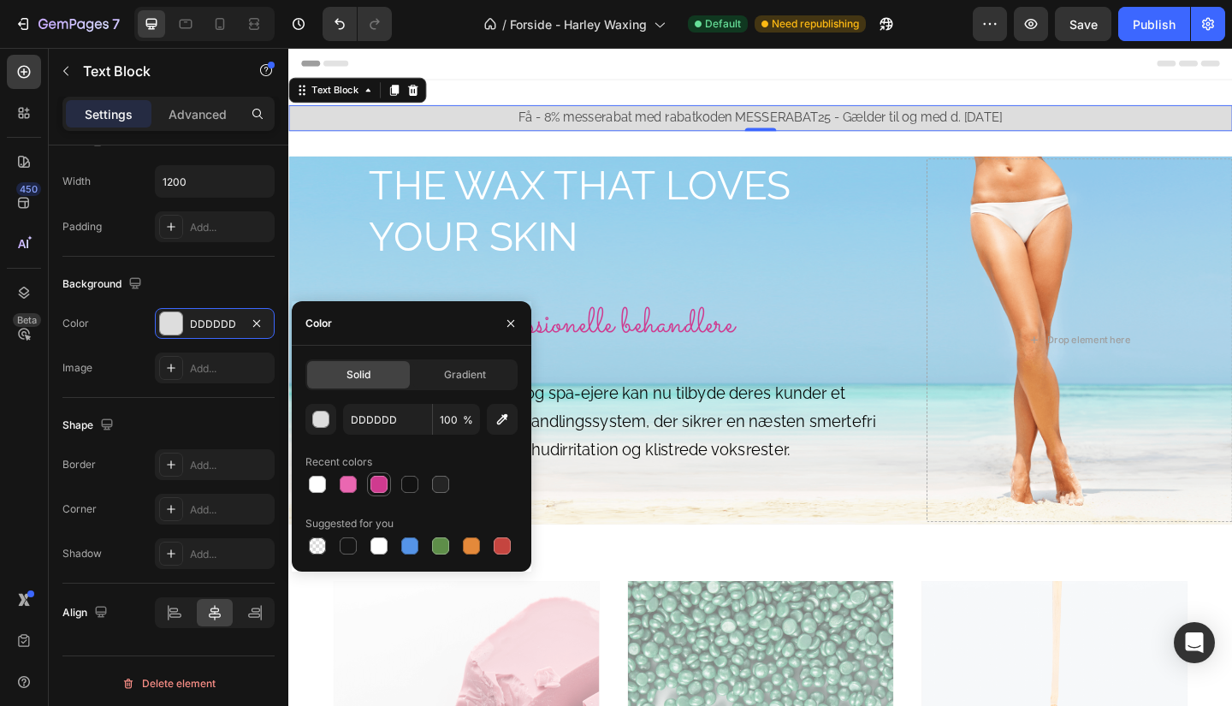
click at [382, 482] on div at bounding box center [379, 484] width 17 height 17
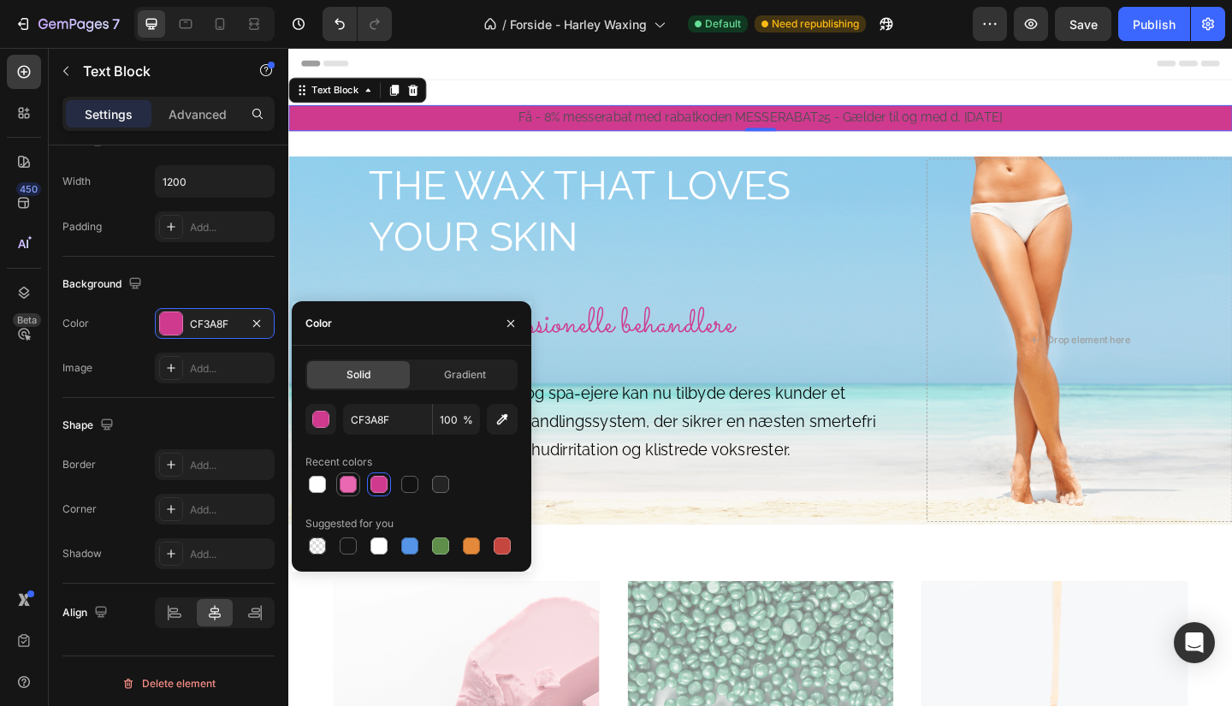
click at [338, 483] on div at bounding box center [348, 484] width 21 height 21
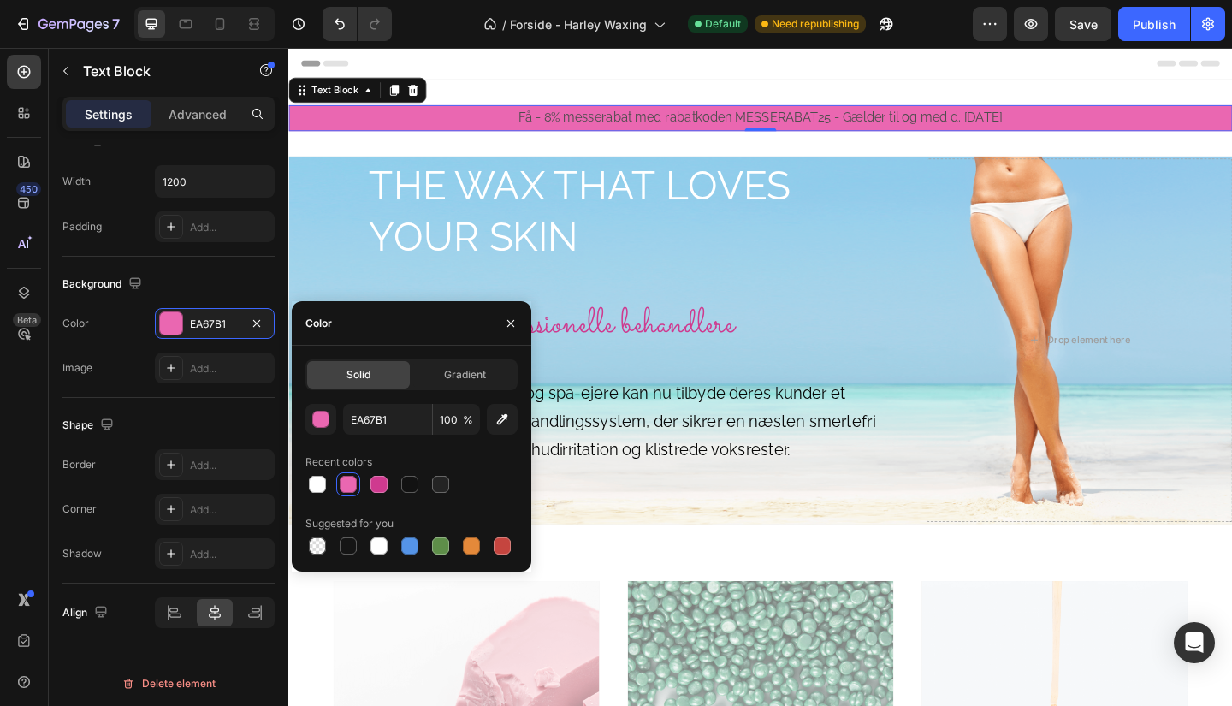
click at [391, 477] on div at bounding box center [411, 484] width 212 height 24
click at [376, 479] on div at bounding box center [379, 484] width 17 height 17
type input "CF3A8F"
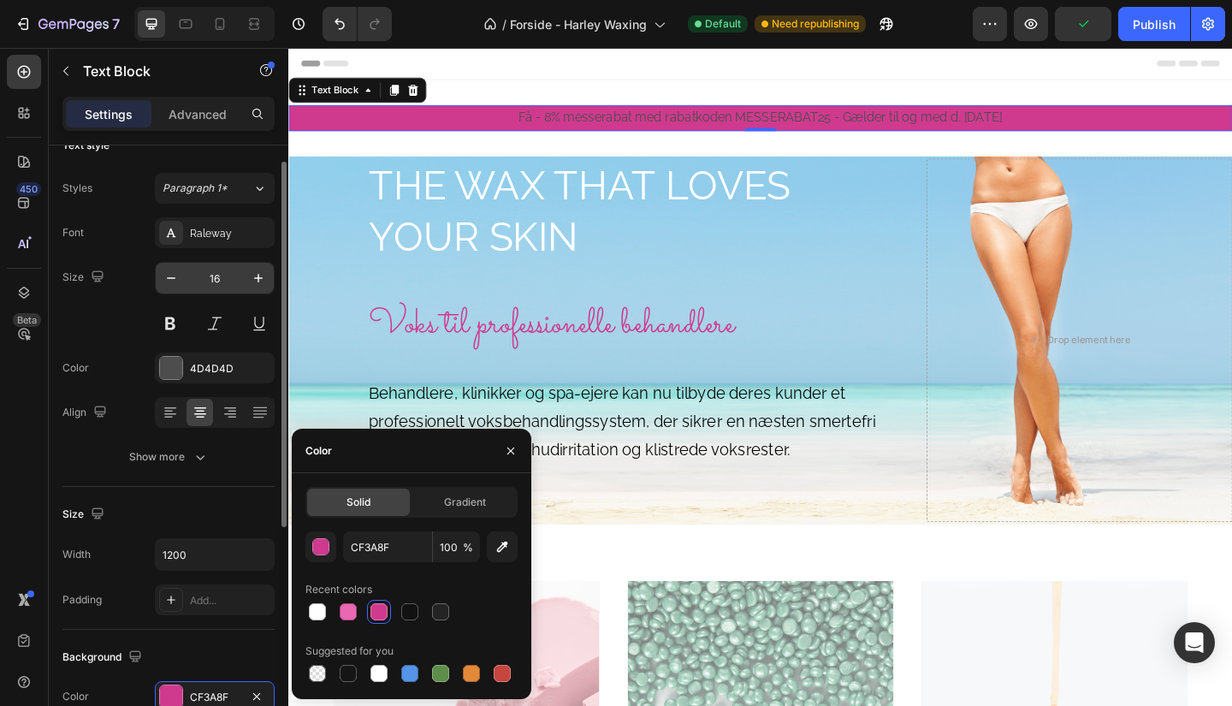
scroll to position [0, 0]
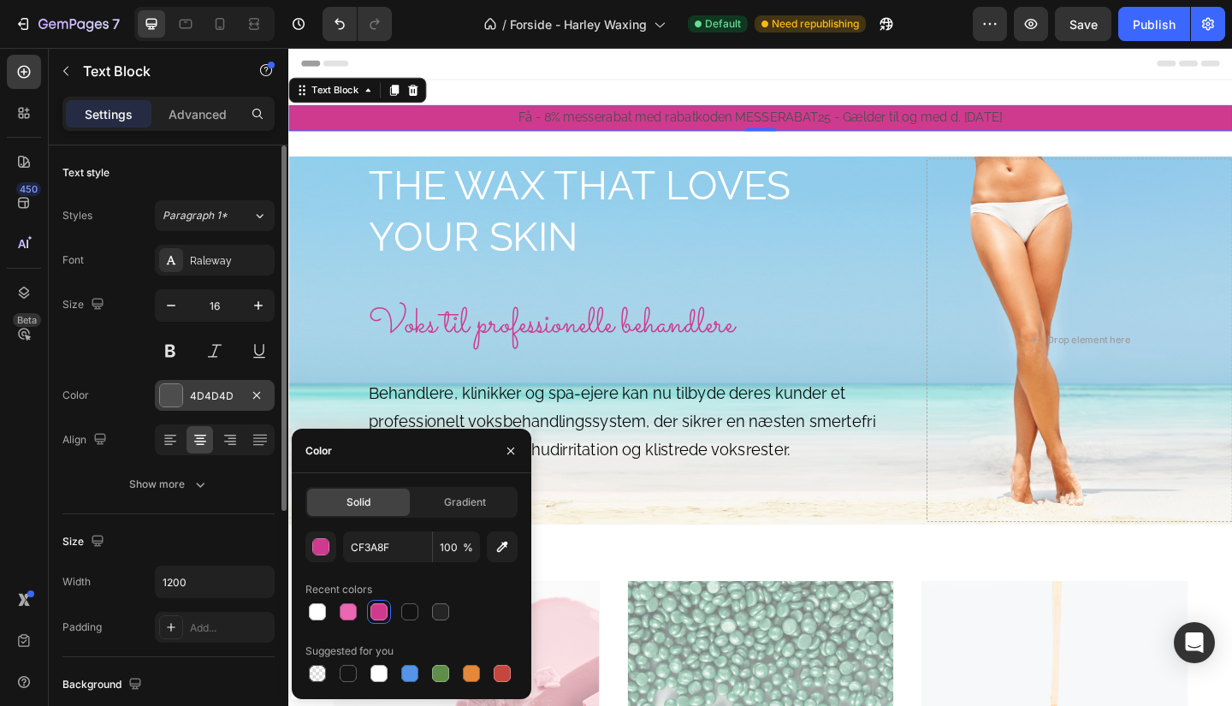
click at [177, 391] on div at bounding box center [171, 395] width 22 height 22
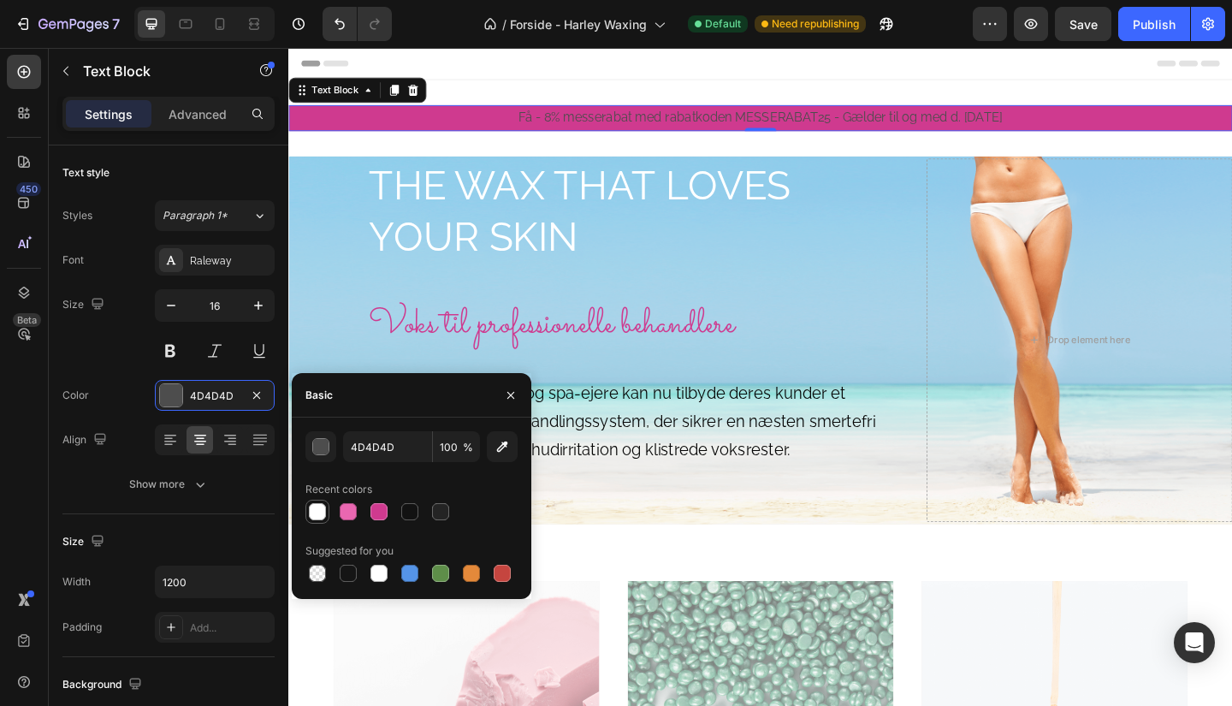
click at [320, 512] on div at bounding box center [317, 511] width 17 height 17
type input "FFFFFF"
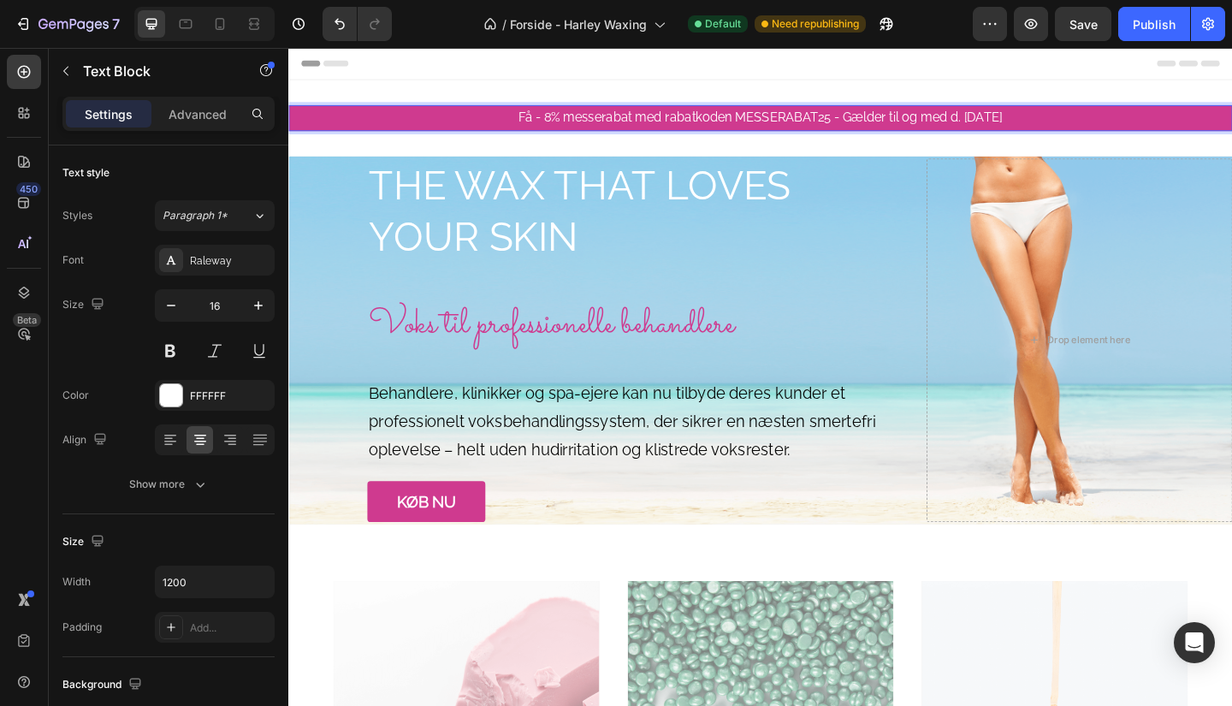
click at [855, 126] on p "Få - 8% messerabat med rabatkoden MESSERABAT25 - Gælder til og med d. [DATE]" at bounding box center [801, 124] width 1023 height 25
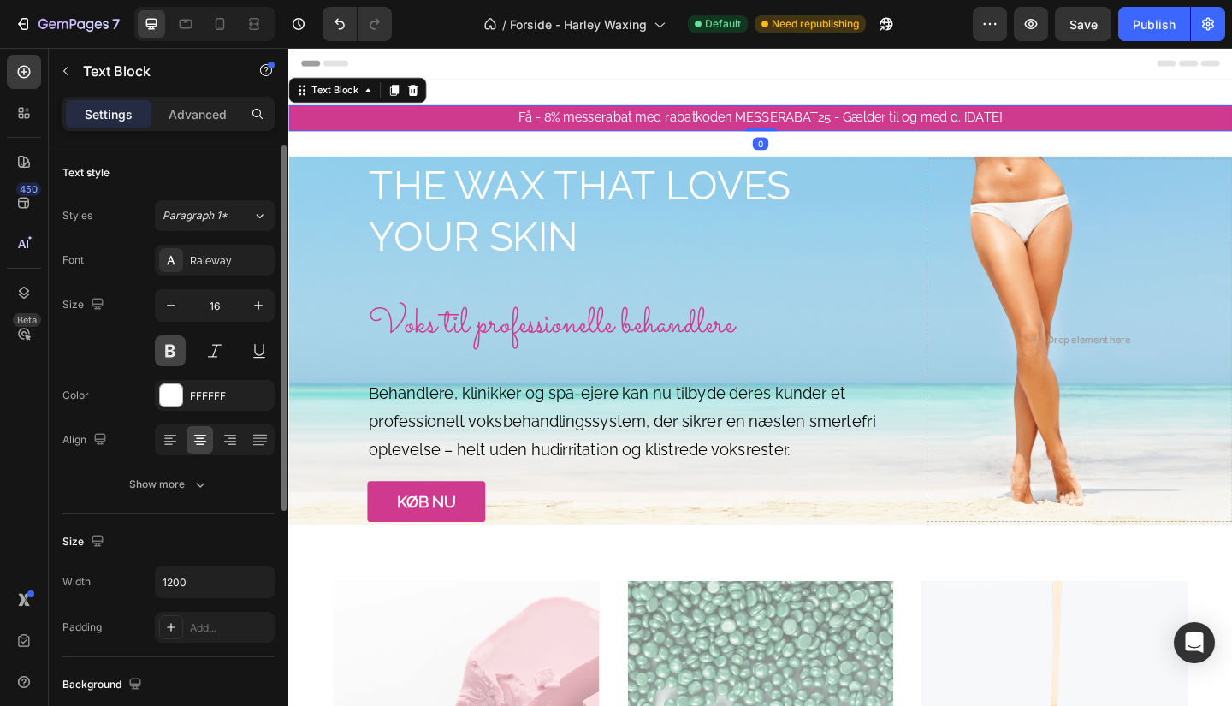
click at [163, 341] on button at bounding box center [170, 350] width 31 height 31
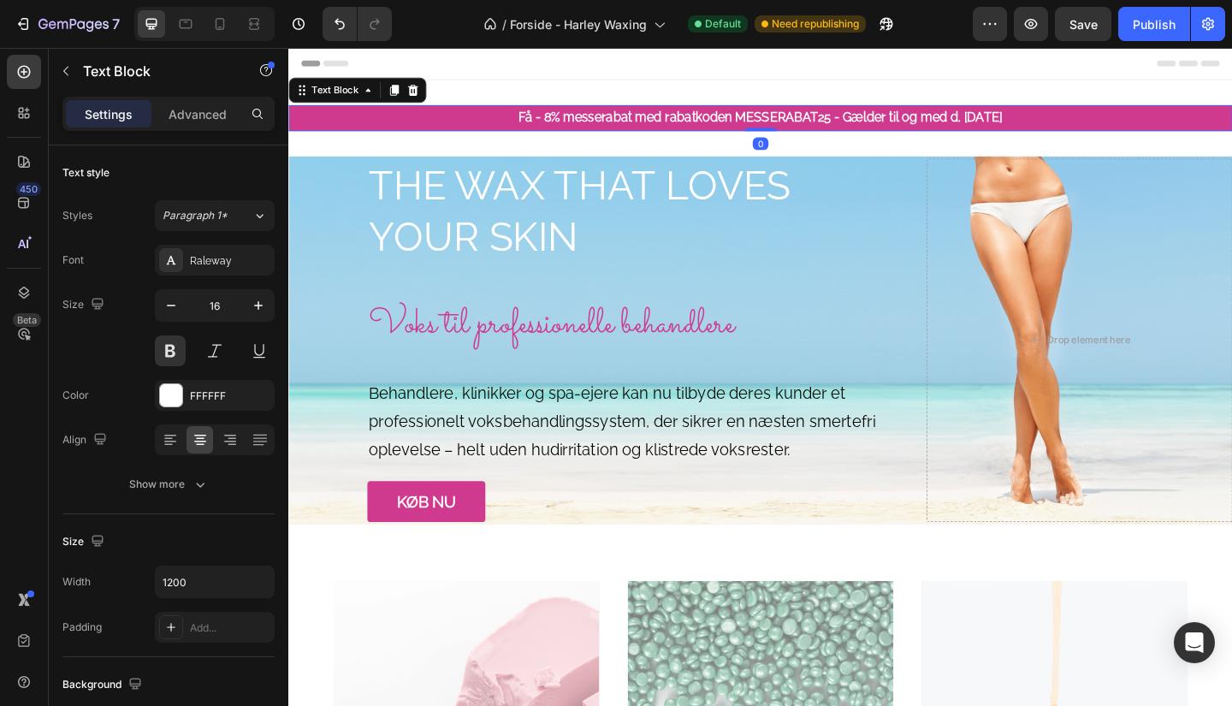
drag, startPoint x: 797, startPoint y: 136, endPoint x: 804, endPoint y: 80, distance: 56.0
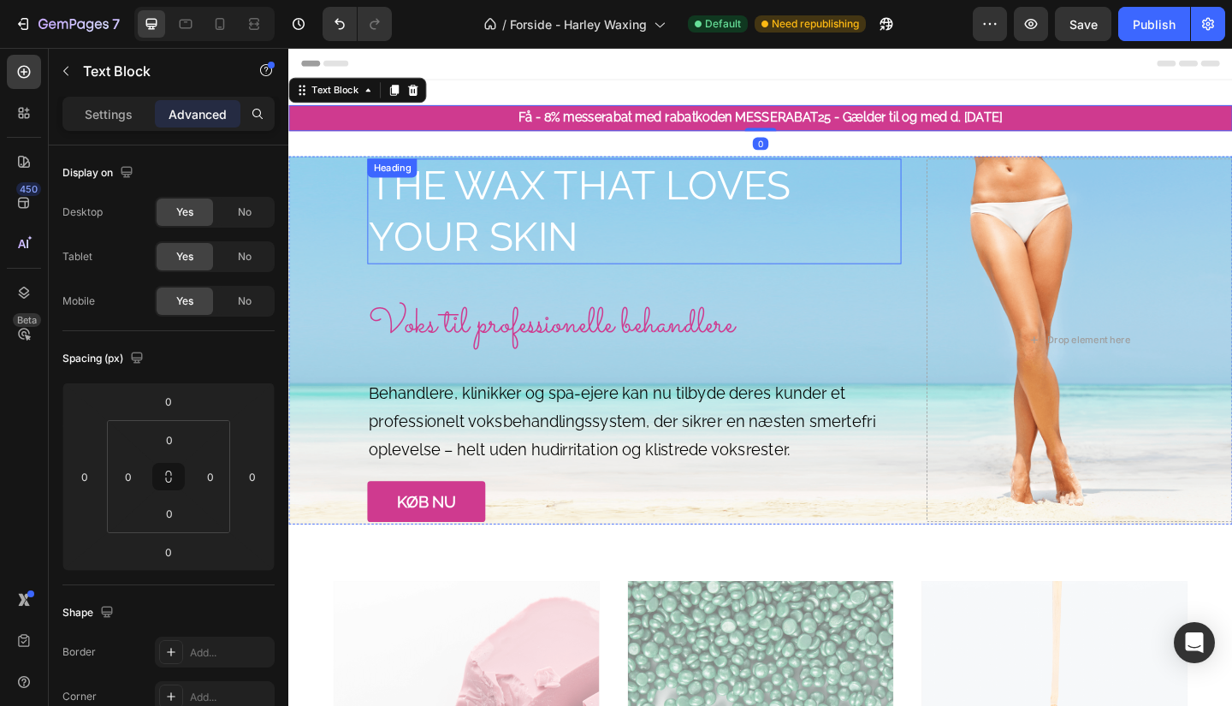
click at [853, 175] on h2 "THE WAX THAT LOVES YOUR SKIN" at bounding box center [664, 226] width 581 height 115
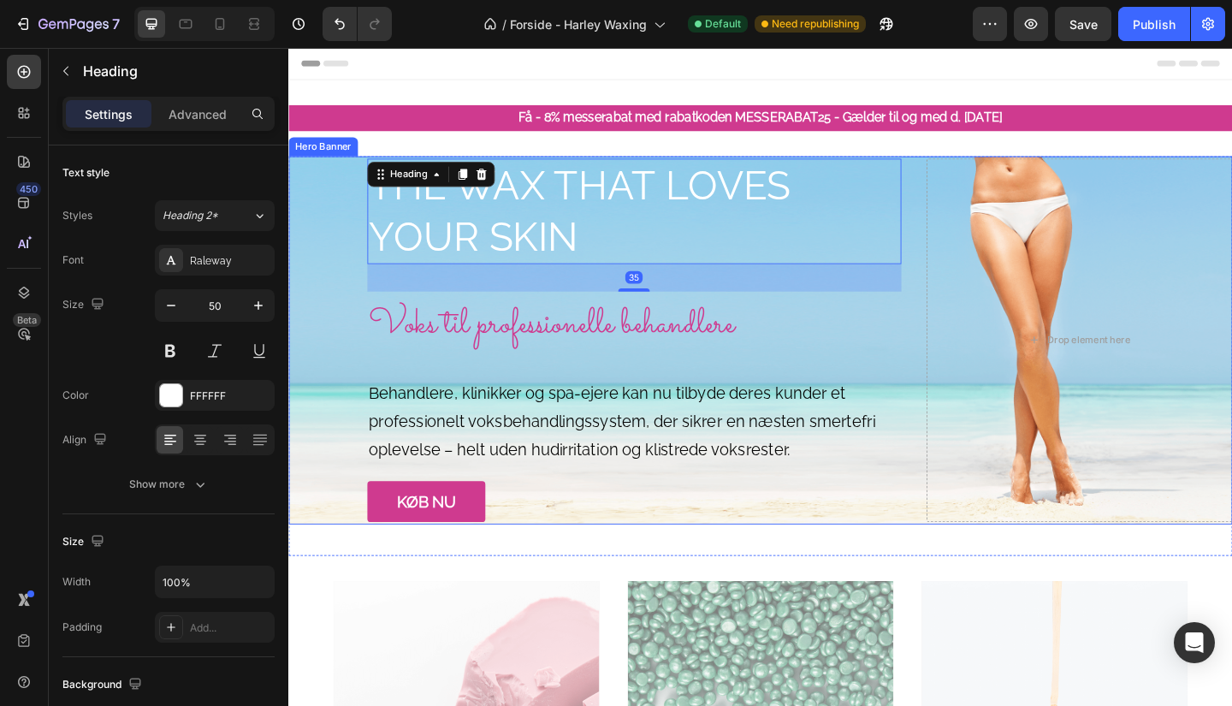
click at [964, 394] on div "THE WAX THAT LOVES YOUR SKIN Heading 35 Voks til professionelle behandlere Text…" at bounding box center [801, 366] width 1027 height 450
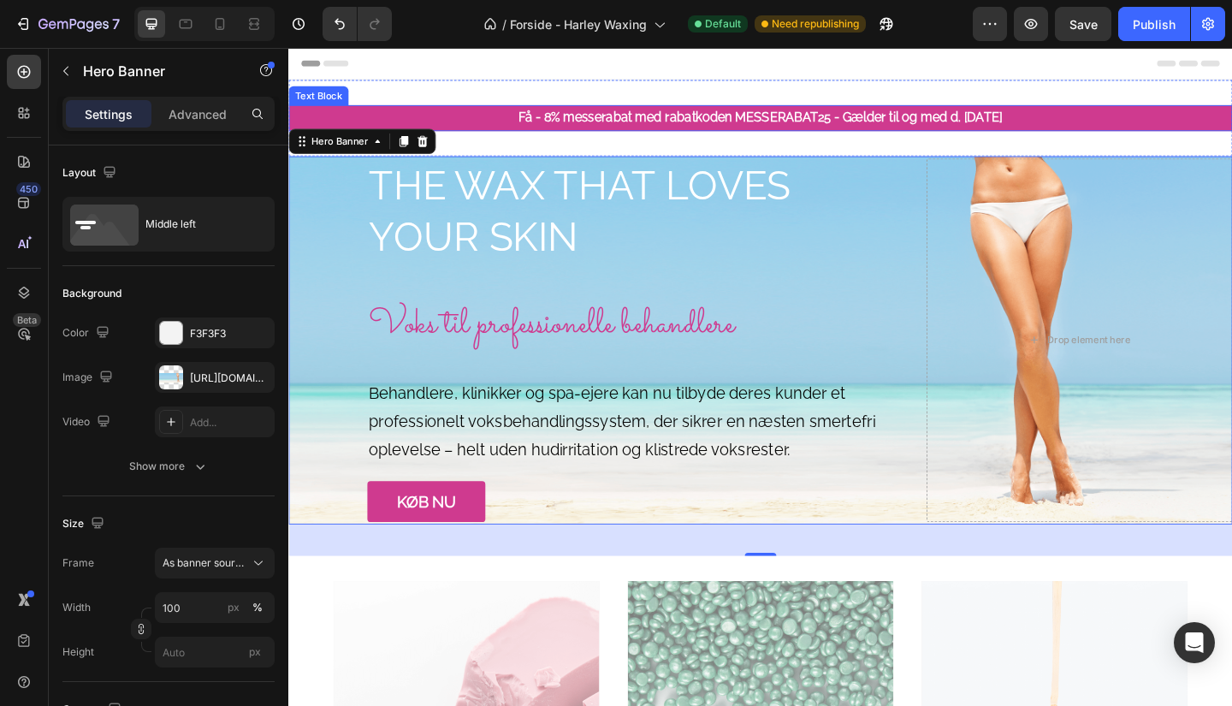
drag, startPoint x: 797, startPoint y: 165, endPoint x: 803, endPoint y: 137, distance: 28.7
click at [803, 137] on div "Få - 8% messerabat med rabatkoden MESSERABAT25 - Gælder til og med d. [DATE] Te…" at bounding box center [801, 124] width 1027 height 83
click at [790, 114] on p "Få - 8% messerabat med rabatkoden MESSERABAT25 - Gælder til og med d. [DATE]" at bounding box center [801, 124] width 1023 height 25
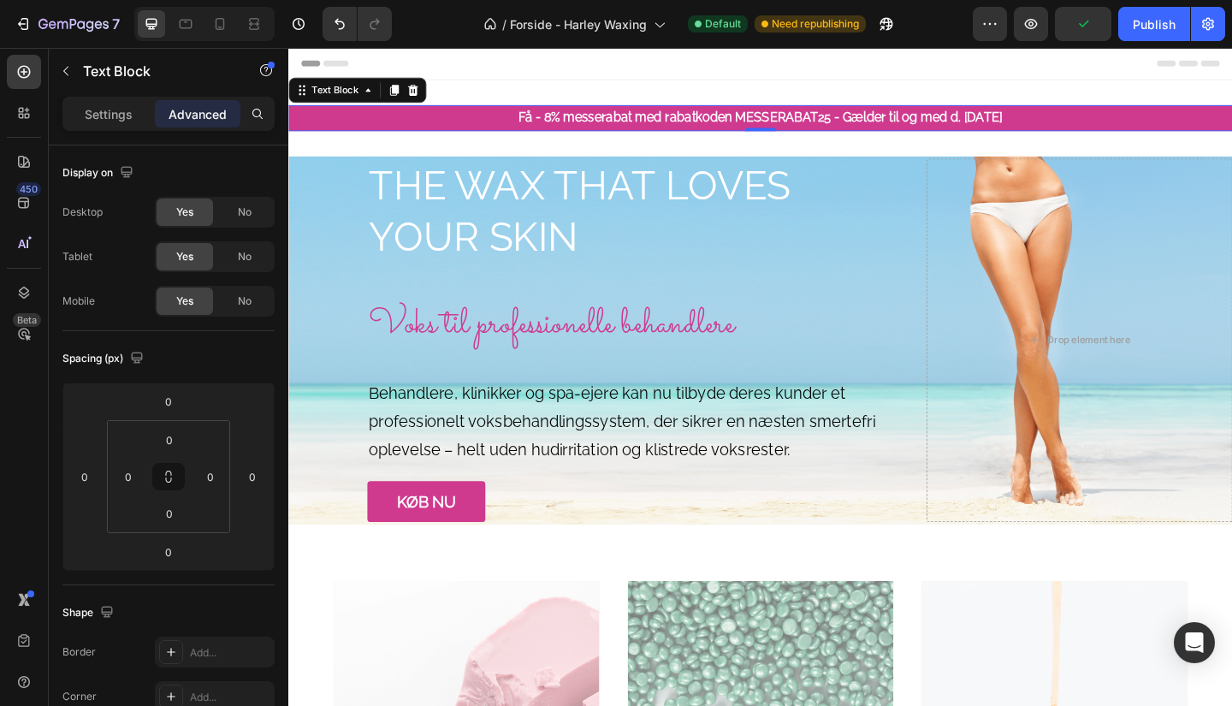
click at [205, 114] on p "Advanced" at bounding box center [198, 114] width 58 height 18
click at [164, 511] on input "0" at bounding box center [169, 514] width 34 height 26
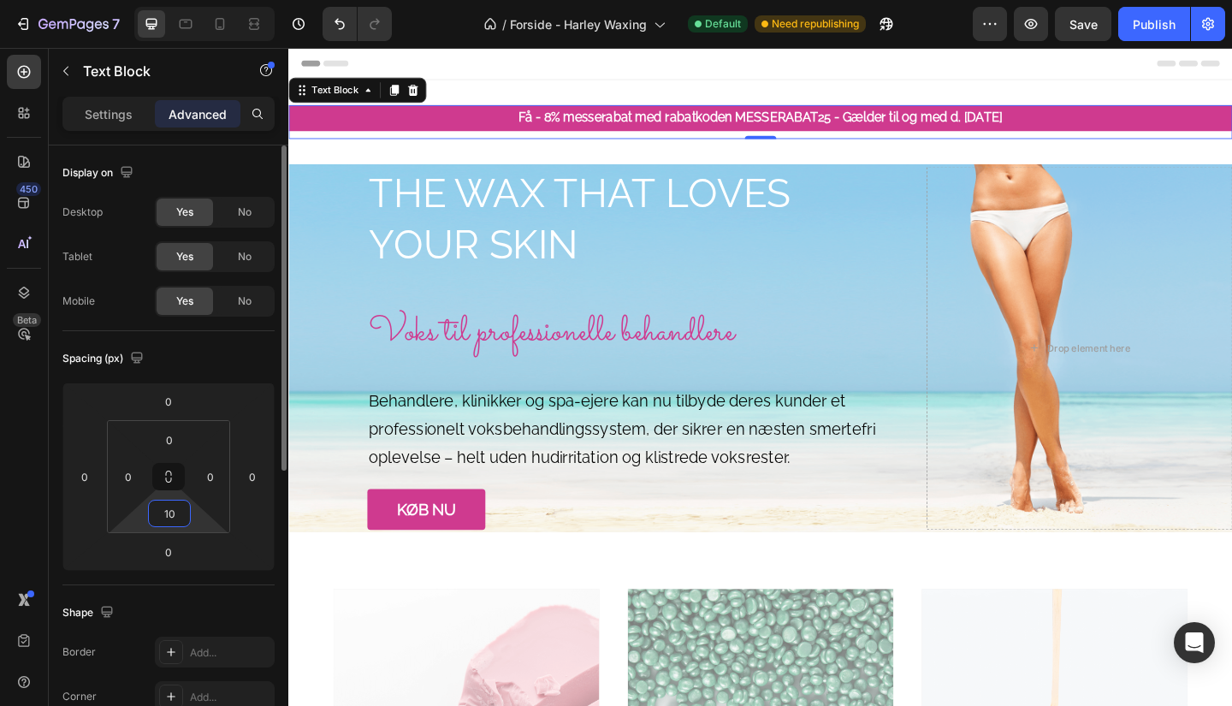
type input "1"
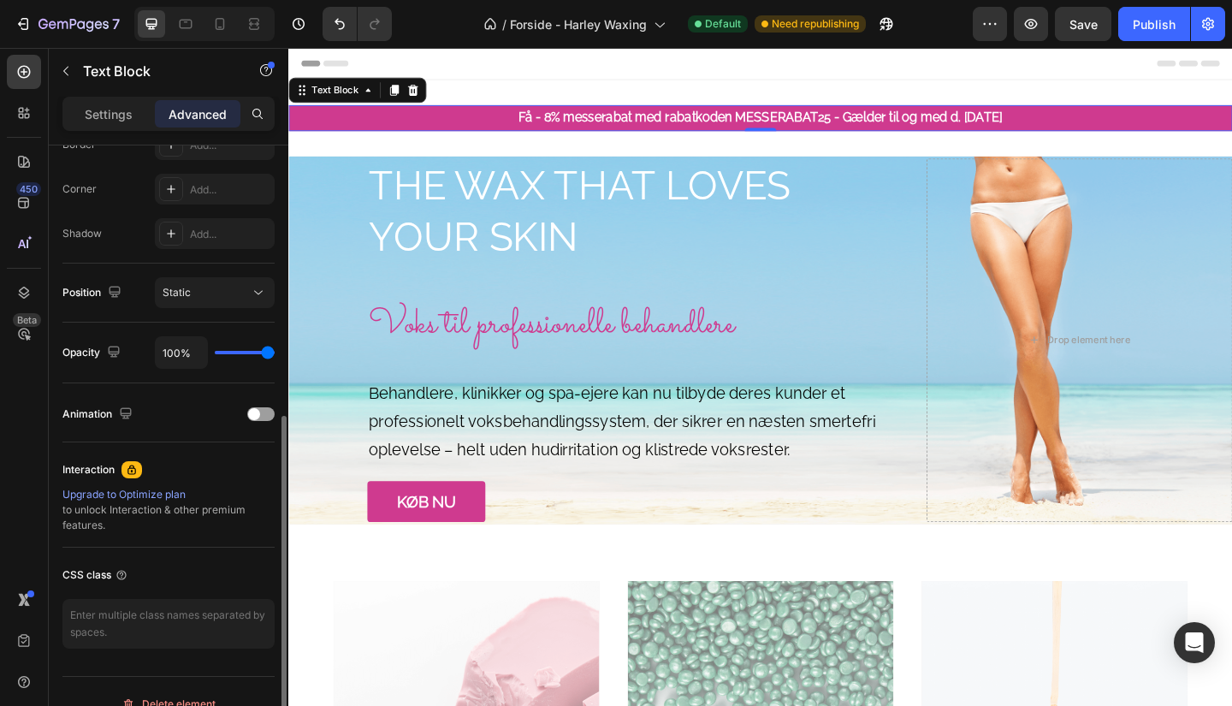
scroll to position [510, 0]
type input "0"
click at [121, 129] on div "Settings Advanced" at bounding box center [168, 114] width 212 height 34
click at [210, 119] on p "Advanced" at bounding box center [198, 114] width 58 height 18
click at [223, 302] on button "Static" at bounding box center [215, 290] width 120 height 31
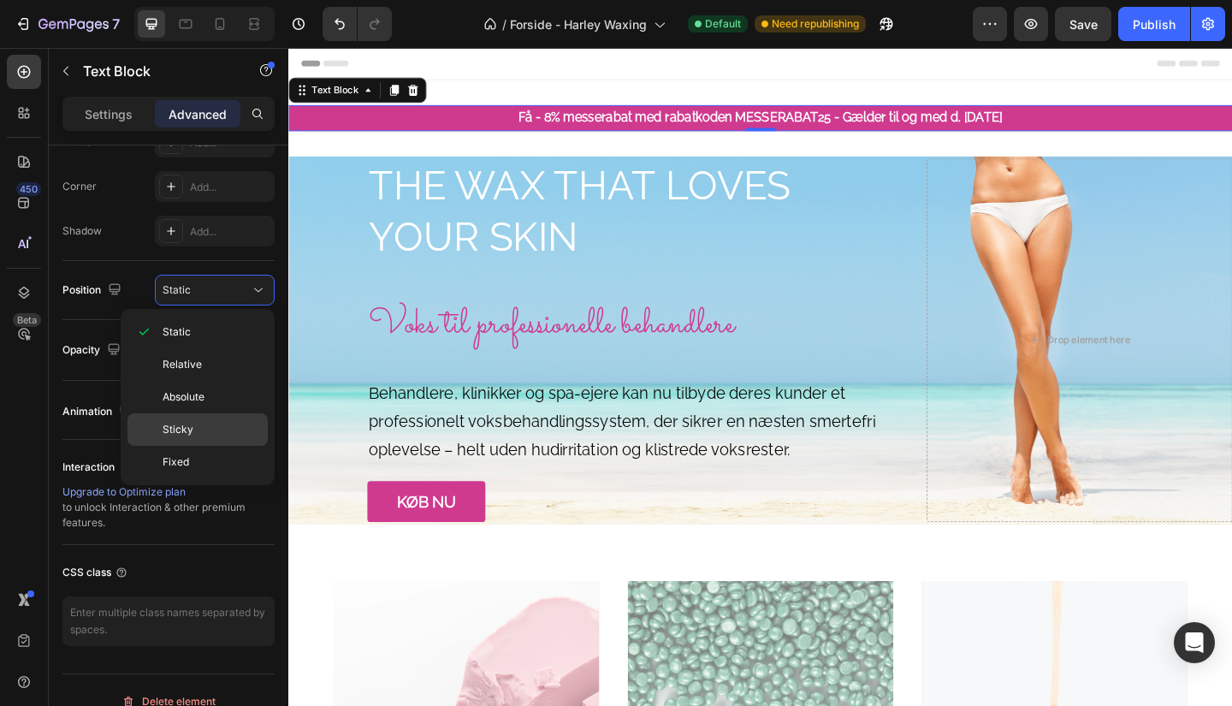
click at [185, 440] on div "Sticky" at bounding box center [197, 429] width 140 height 33
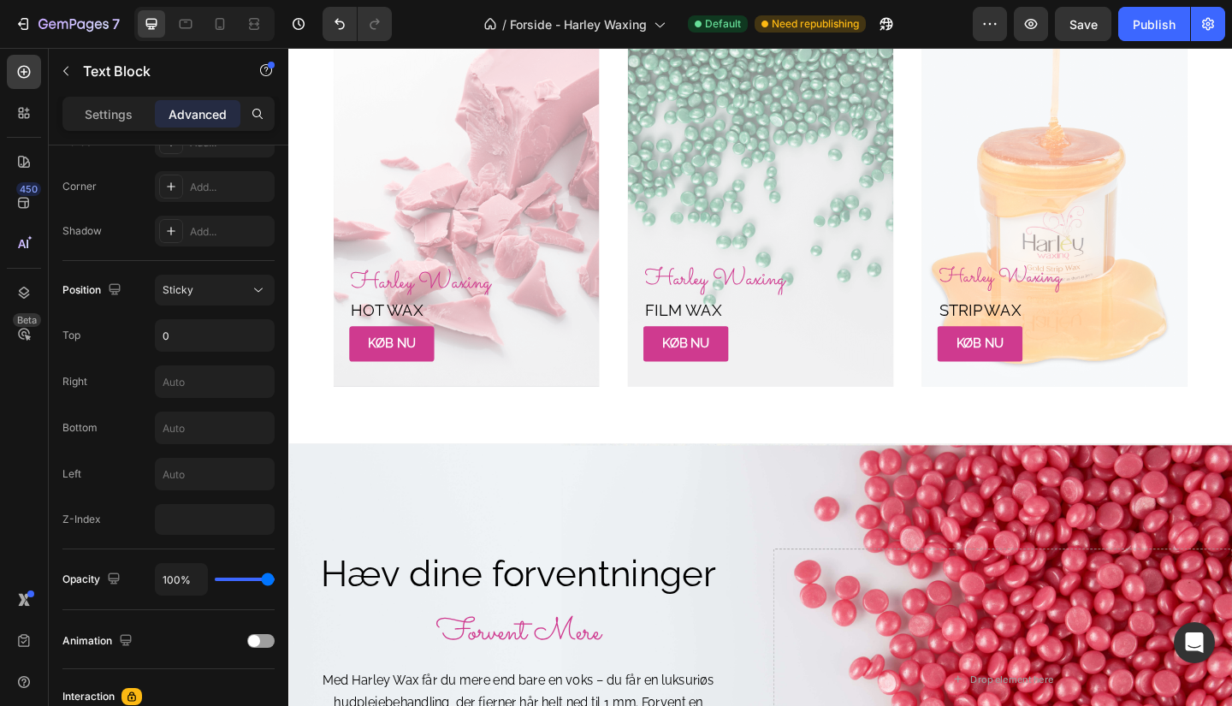
scroll to position [0, 0]
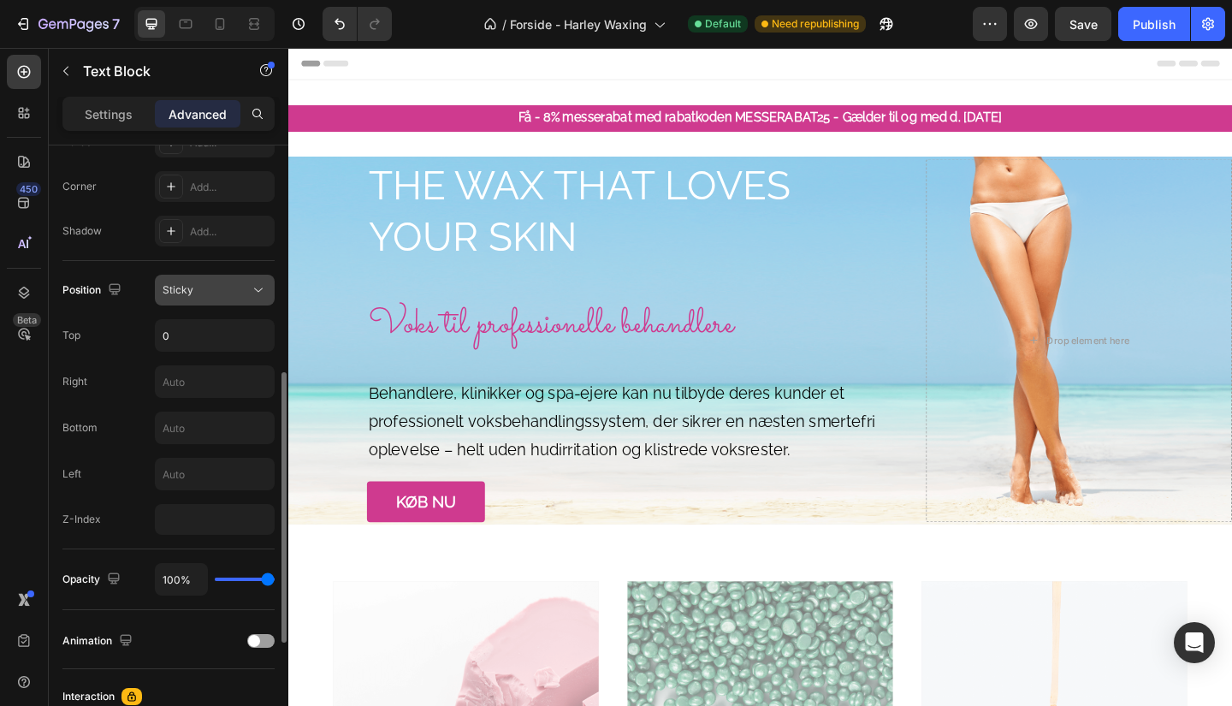
click at [196, 298] on div "Sticky" at bounding box center [215, 290] width 104 height 17
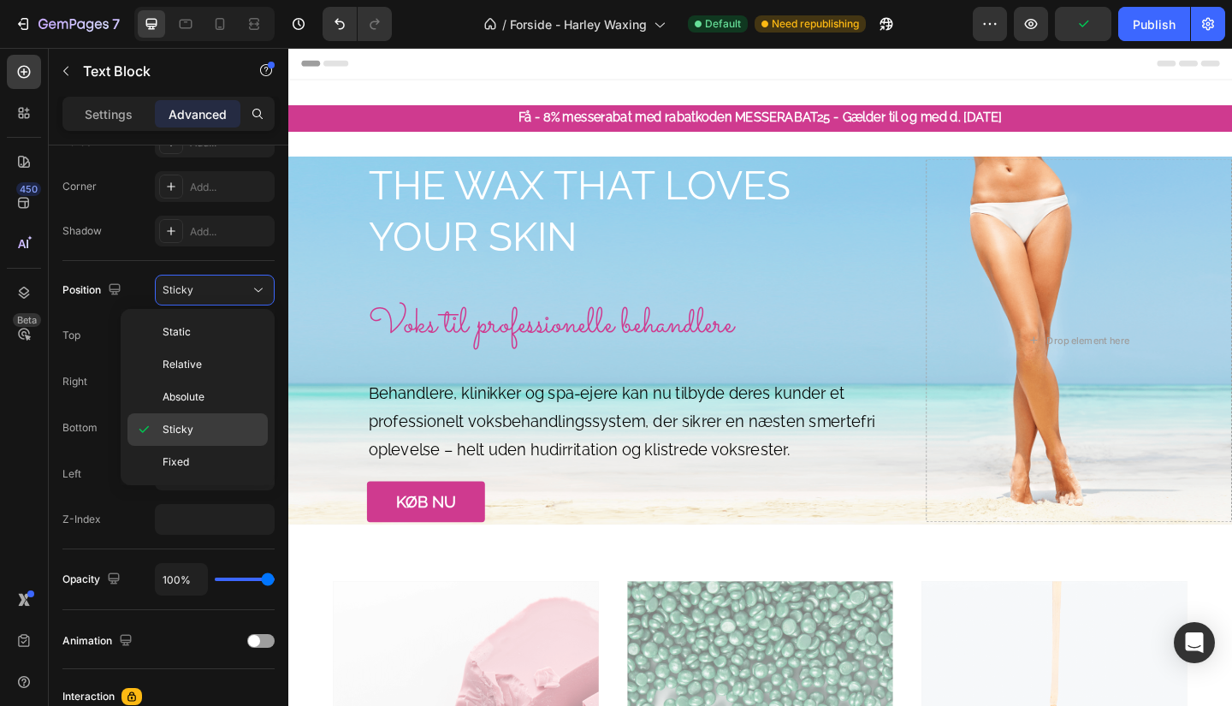
click at [195, 430] on p "Sticky" at bounding box center [212, 429] width 98 height 15
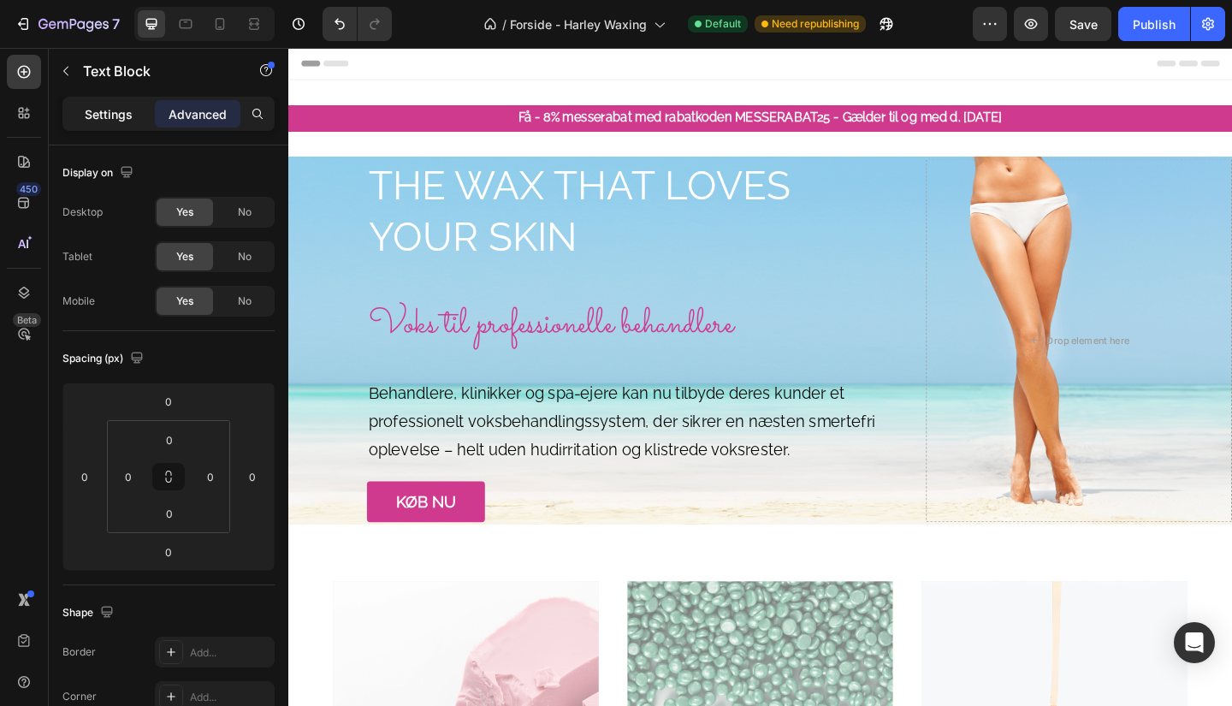
click at [109, 108] on p "Settings" at bounding box center [109, 114] width 48 height 18
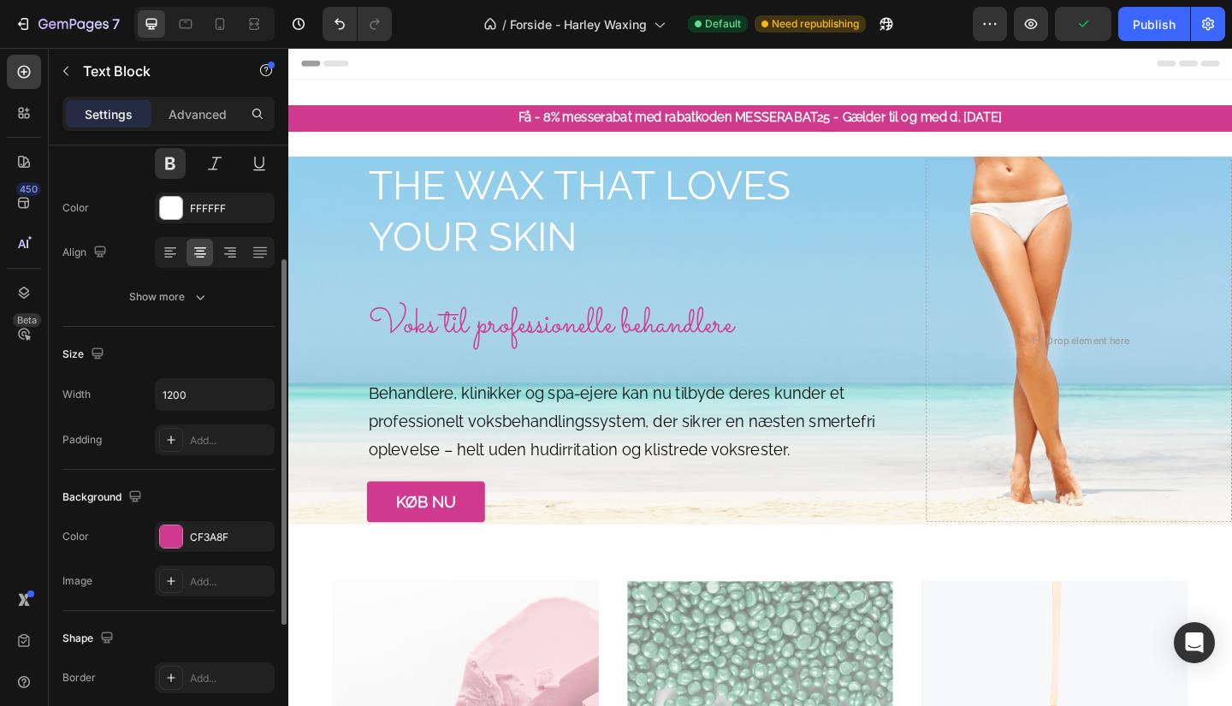
scroll to position [193, 0]
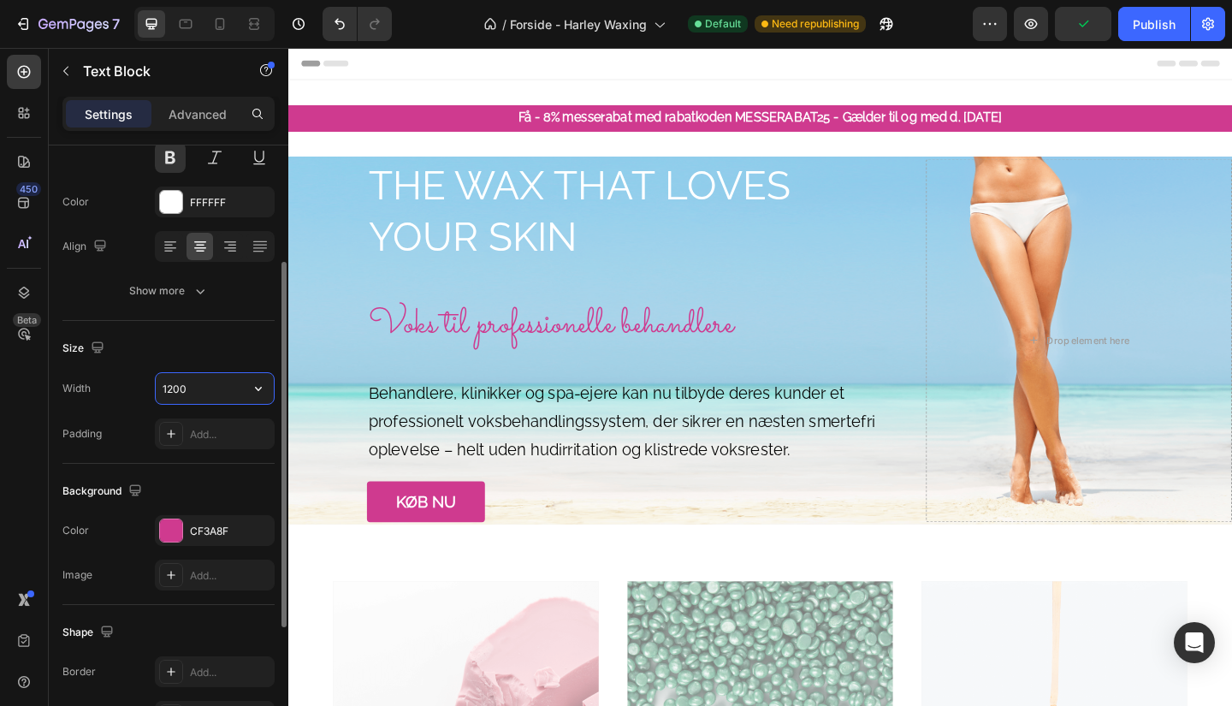
click at [229, 389] on input "1200" at bounding box center [215, 388] width 118 height 31
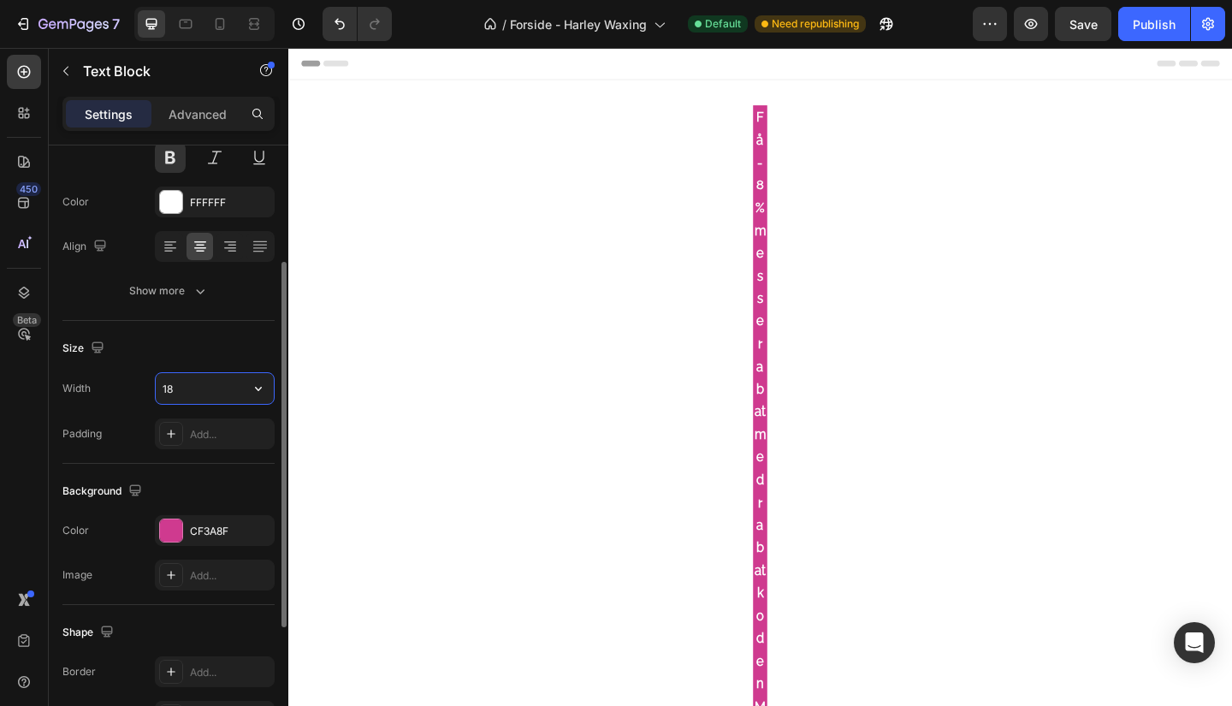
type input "1"
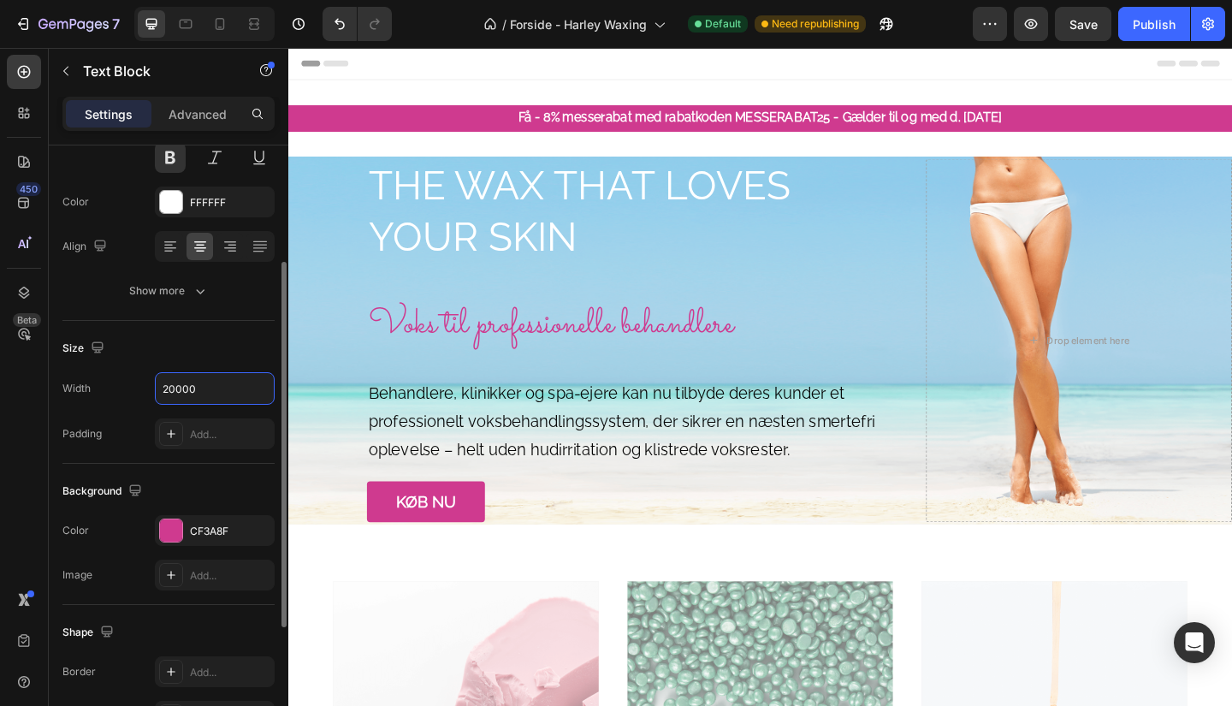
type input "20000"
click at [223, 337] on div "Size" at bounding box center [168, 348] width 212 height 27
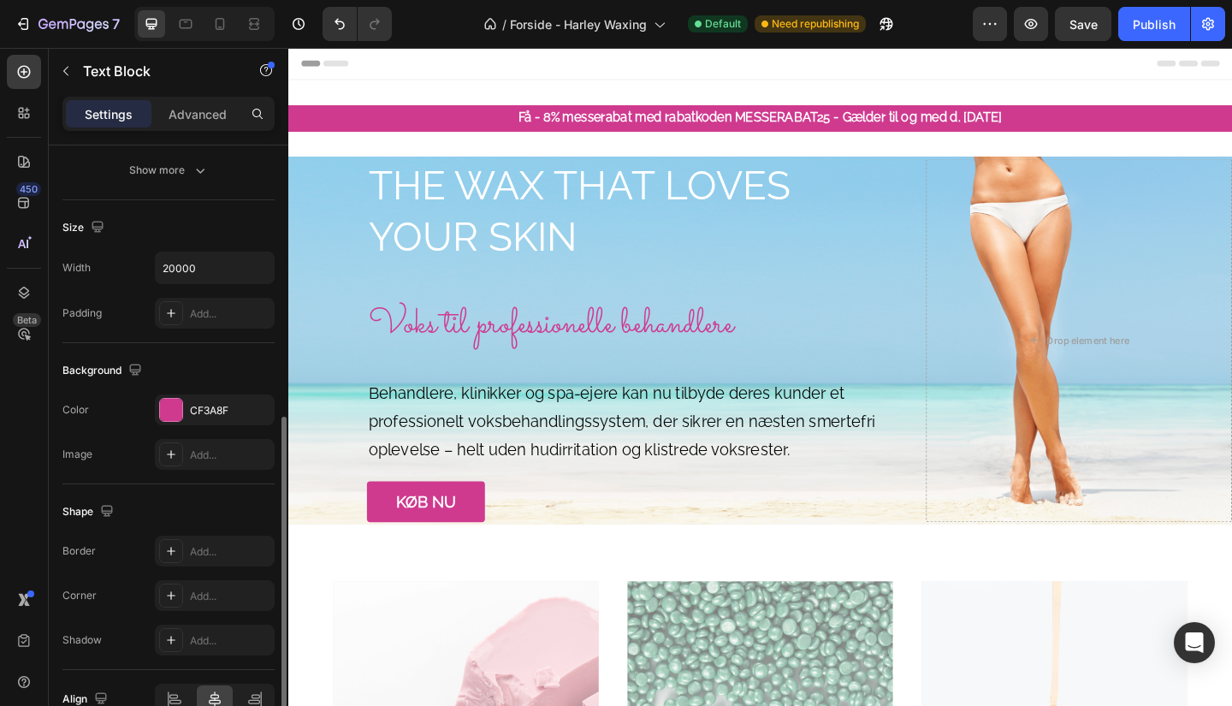
scroll to position [405, 0]
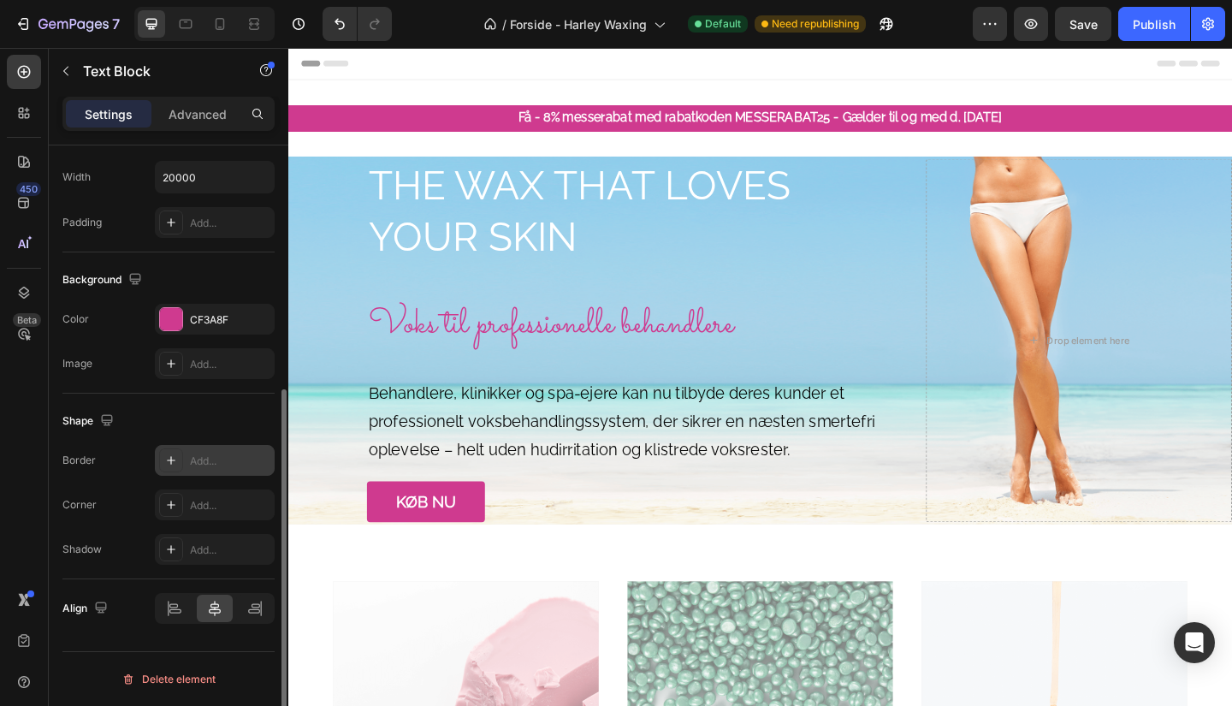
click at [211, 457] on div "Add..." at bounding box center [230, 461] width 80 height 15
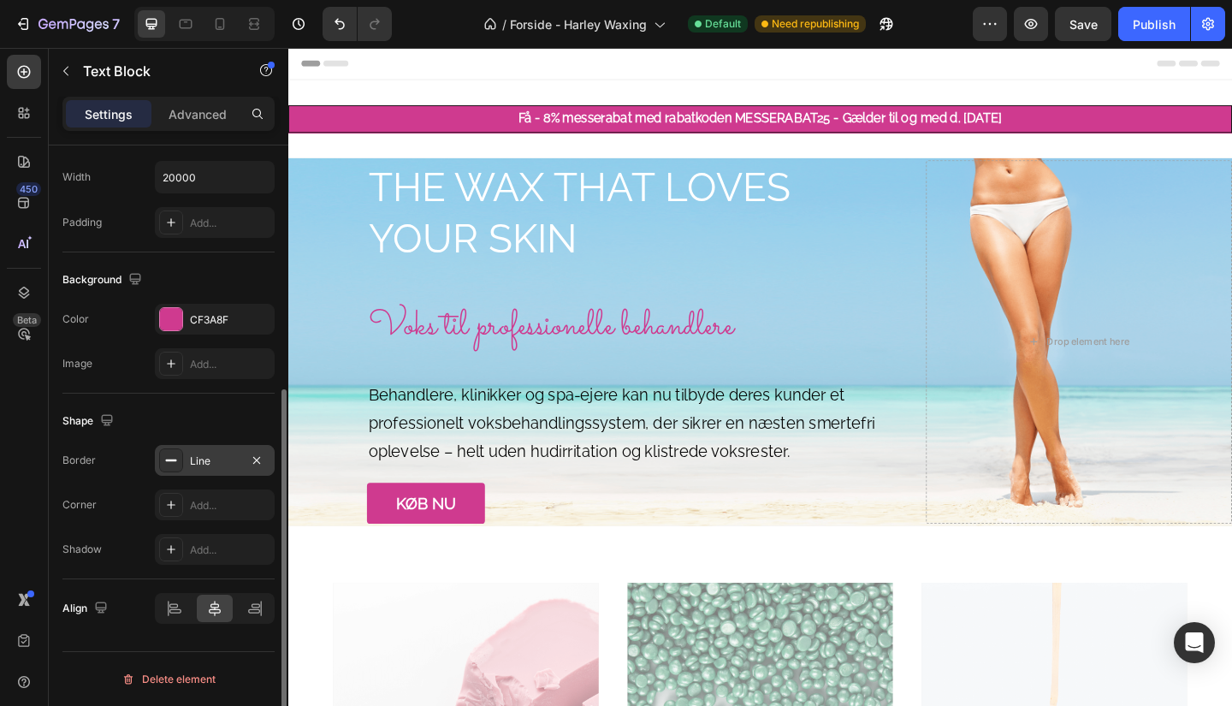
click at [213, 401] on div "Shape Border Line Corner Add... Shadow Add..." at bounding box center [168, 487] width 212 height 186
click at [1138, 17] on div "Publish" at bounding box center [1154, 24] width 43 height 18
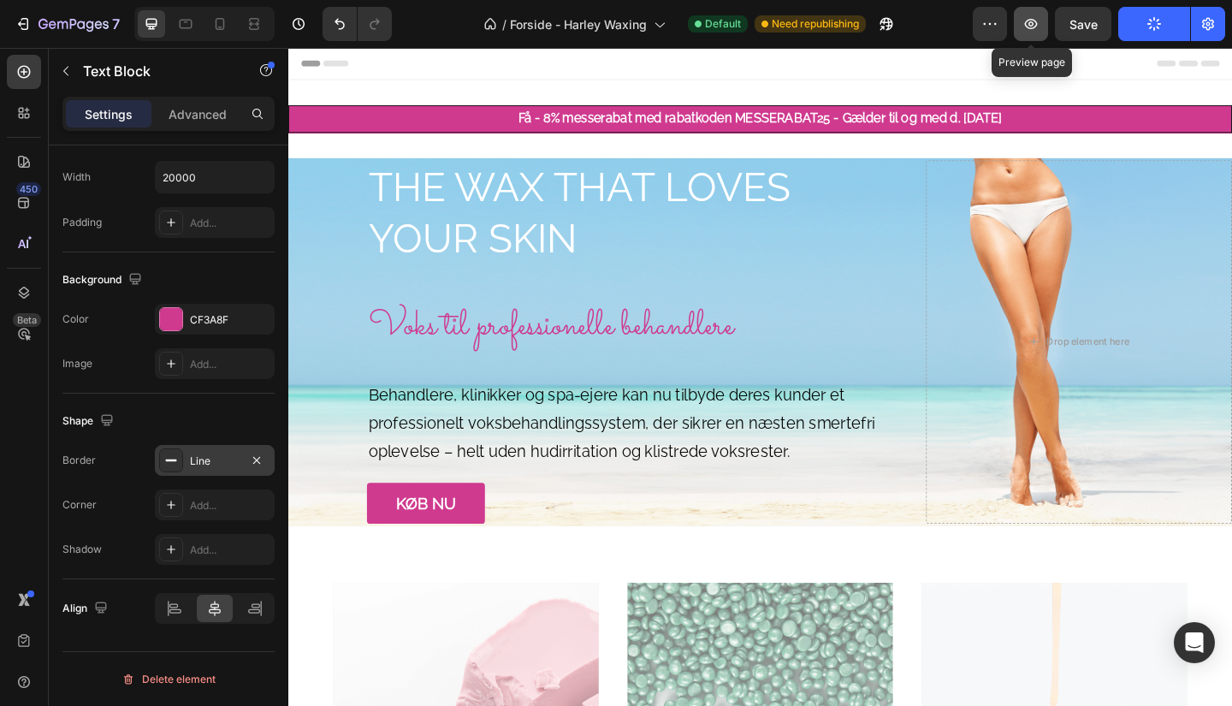
click at [1038, 25] on icon "button" at bounding box center [1031, 23] width 17 height 17
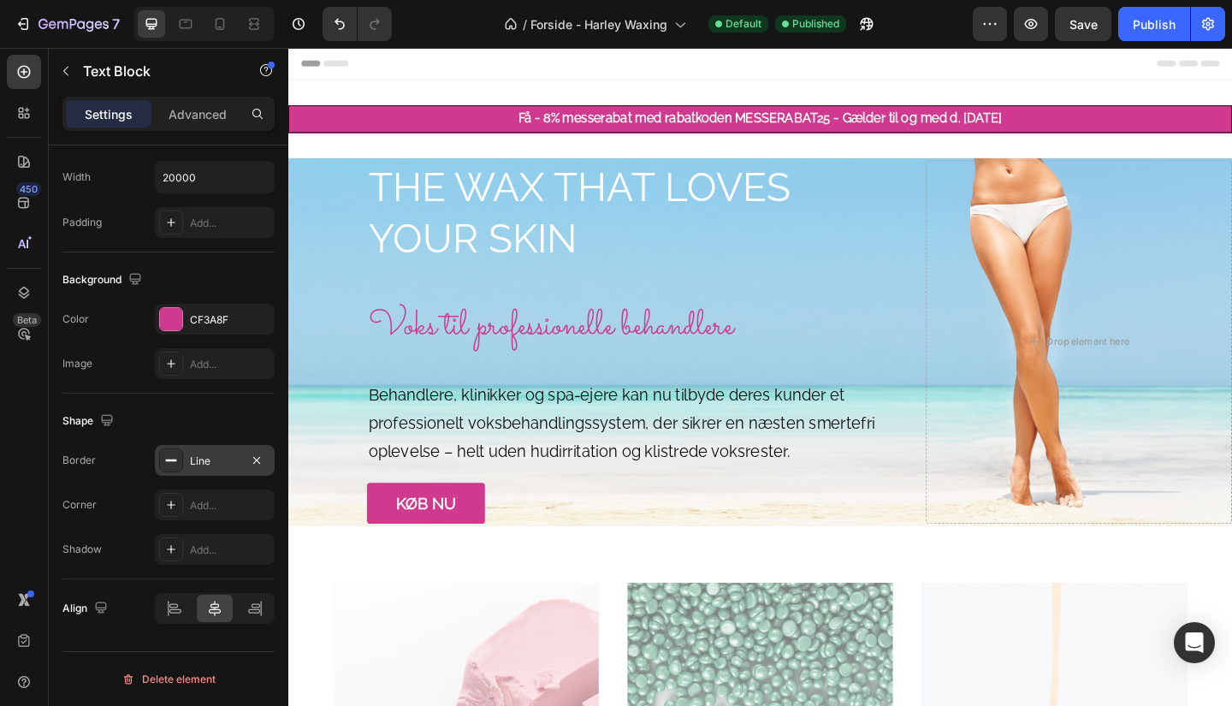
click at [454, 133] on p "Få - 8% messerabat med rabatkoden MESSERABAT25 - Gælder til og med d. [DATE]" at bounding box center [802, 125] width 1022 height 25
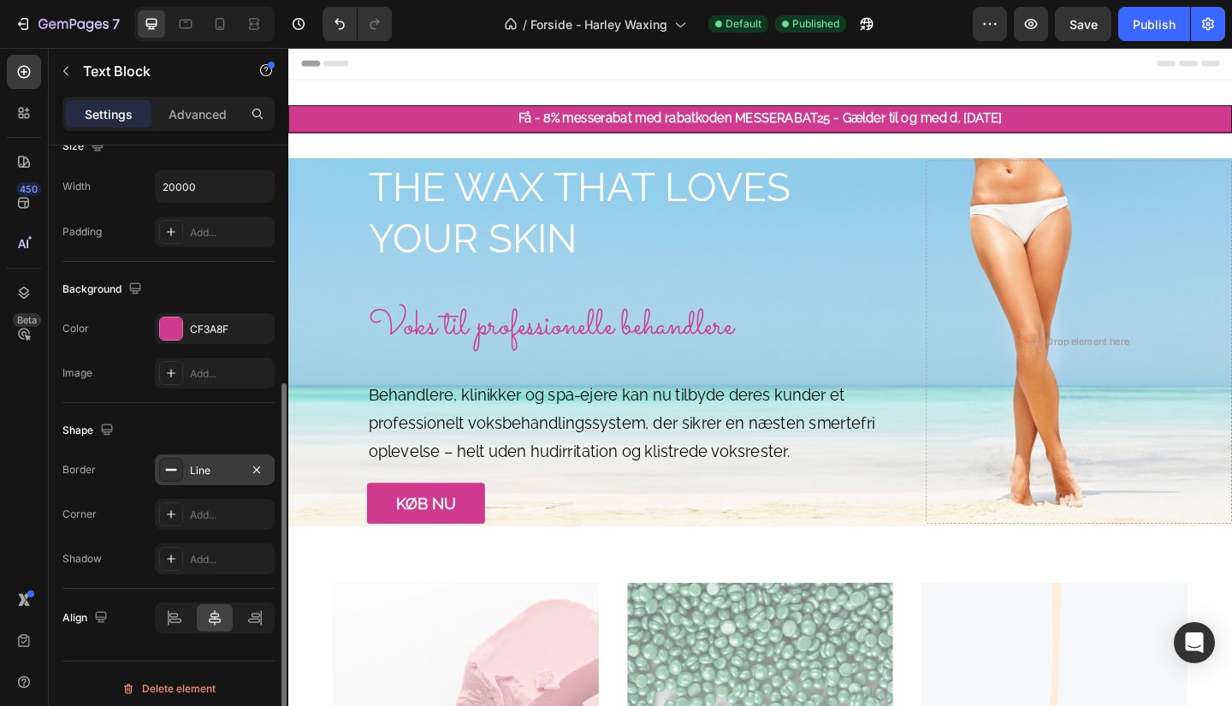
click at [185, 471] on div "Line" at bounding box center [215, 469] width 120 height 31
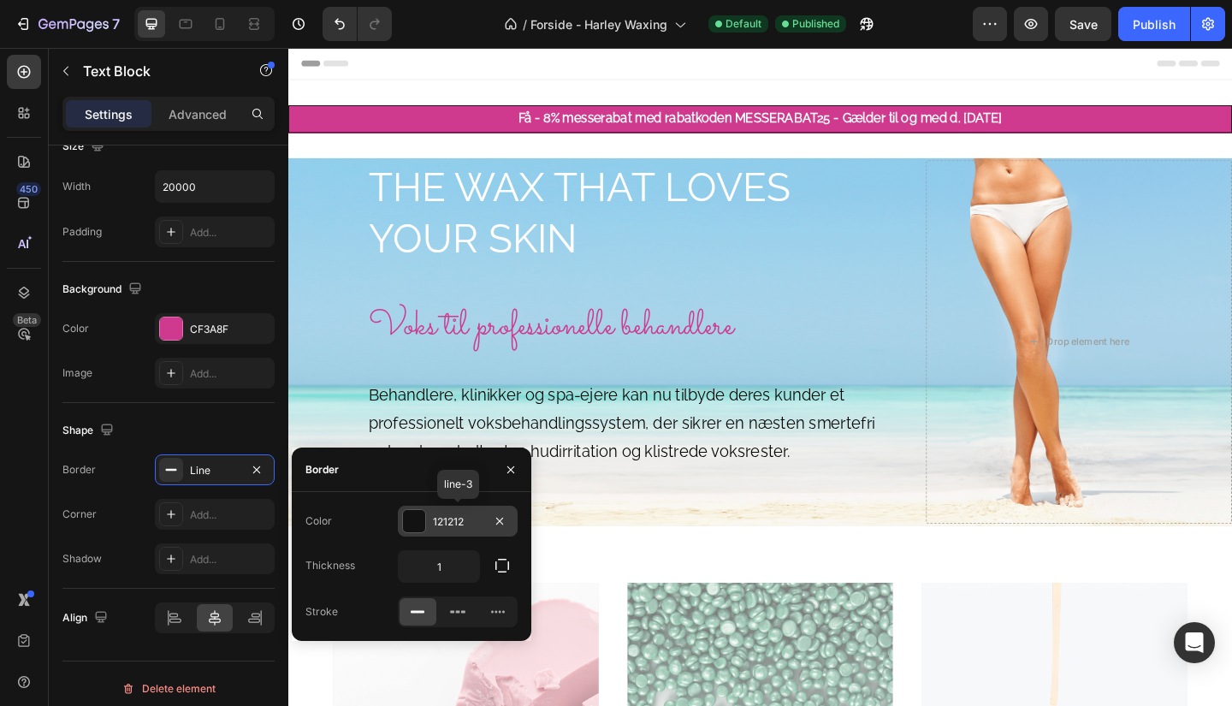
click at [421, 513] on div at bounding box center [414, 521] width 22 height 22
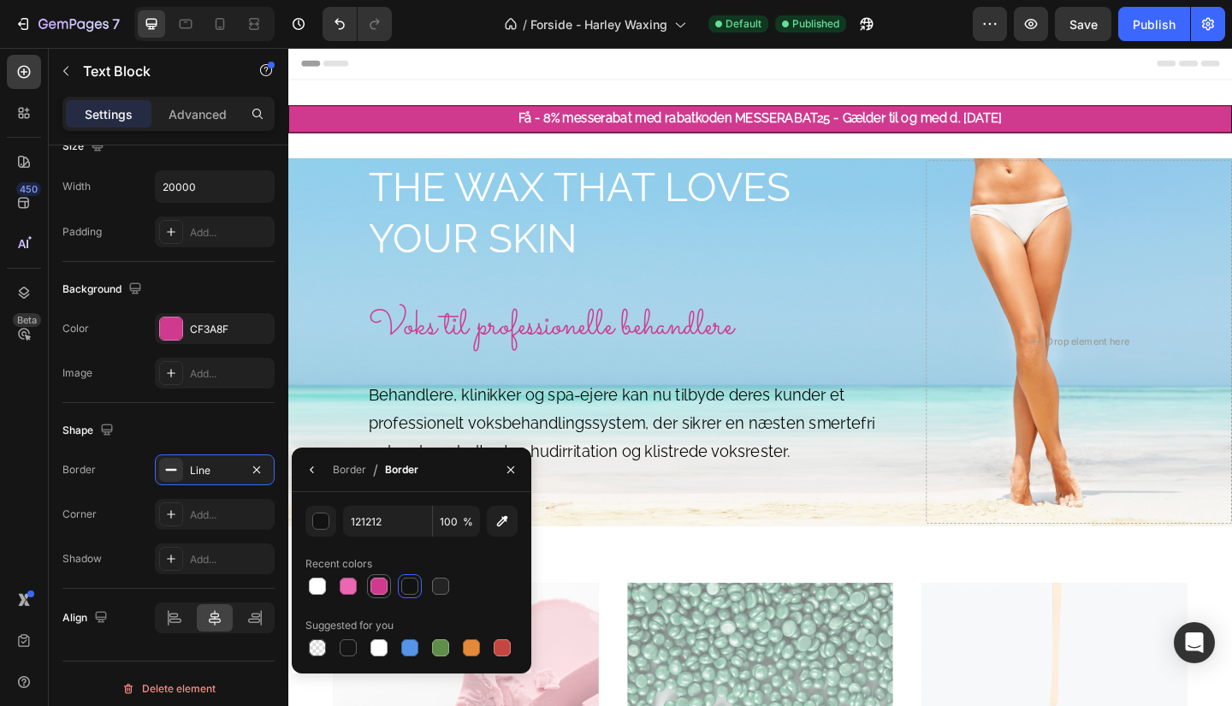
click at [377, 585] on div at bounding box center [379, 586] width 17 height 17
type input "CF3A8F"
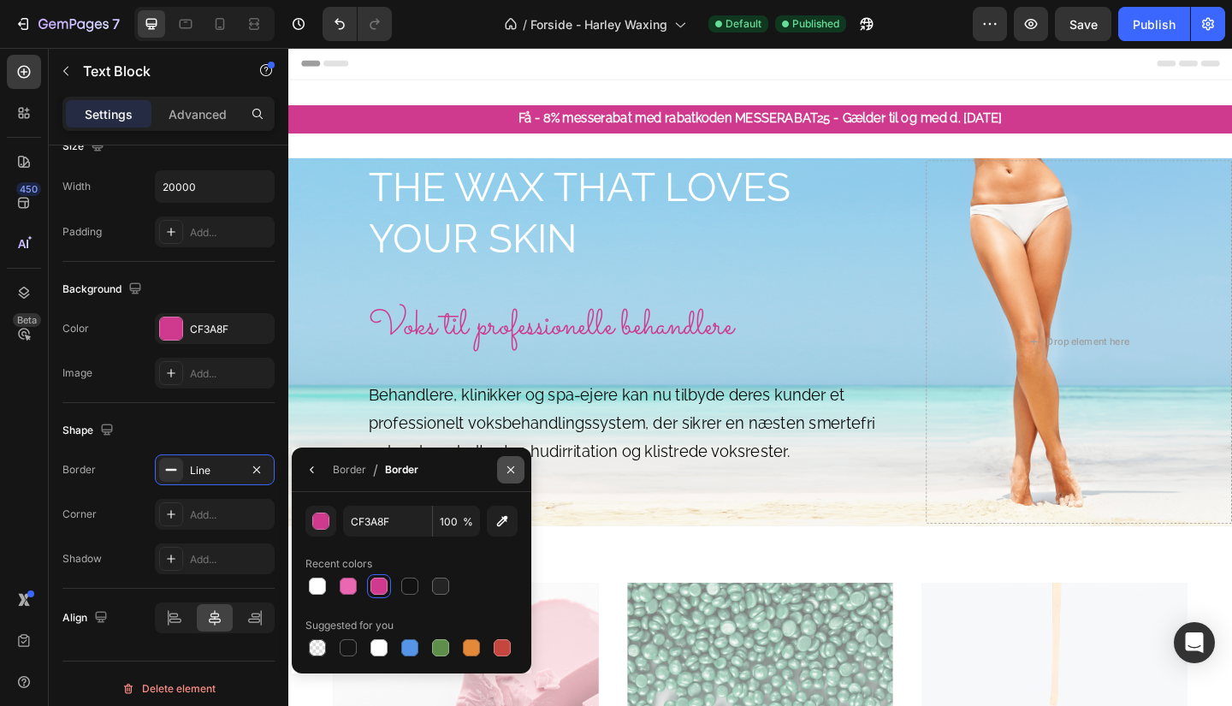
click at [515, 465] on icon "button" at bounding box center [511, 470] width 14 height 14
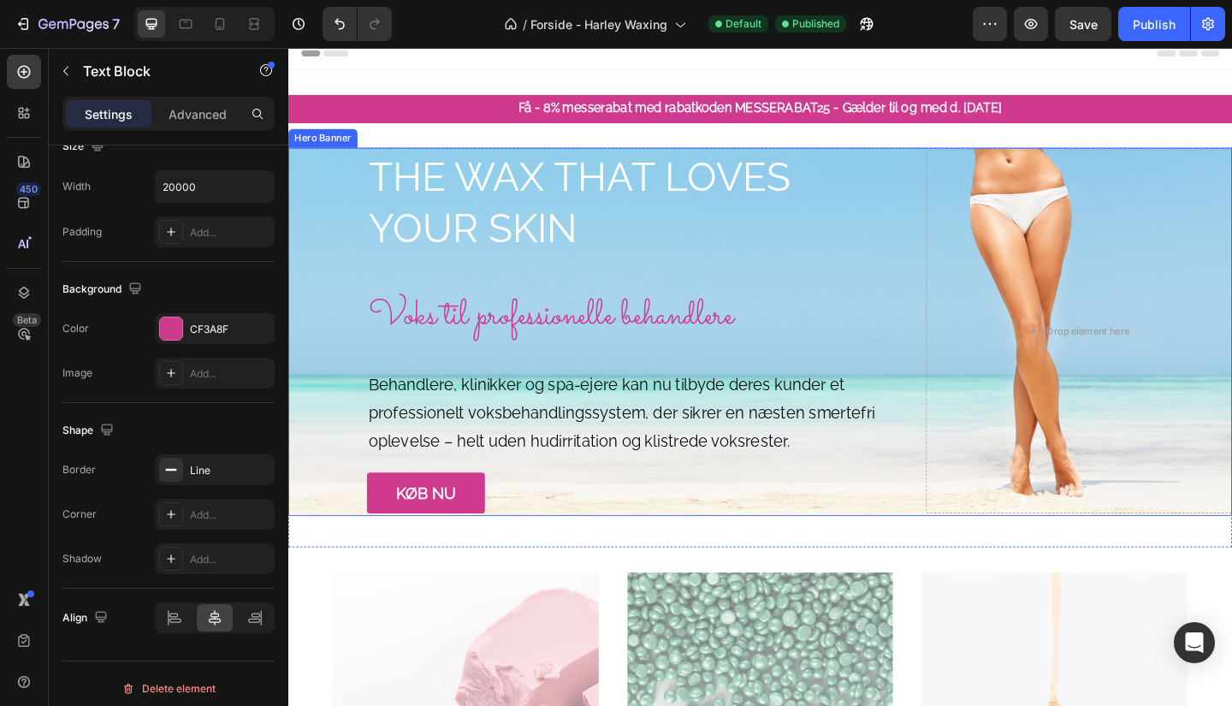
scroll to position [12, 0]
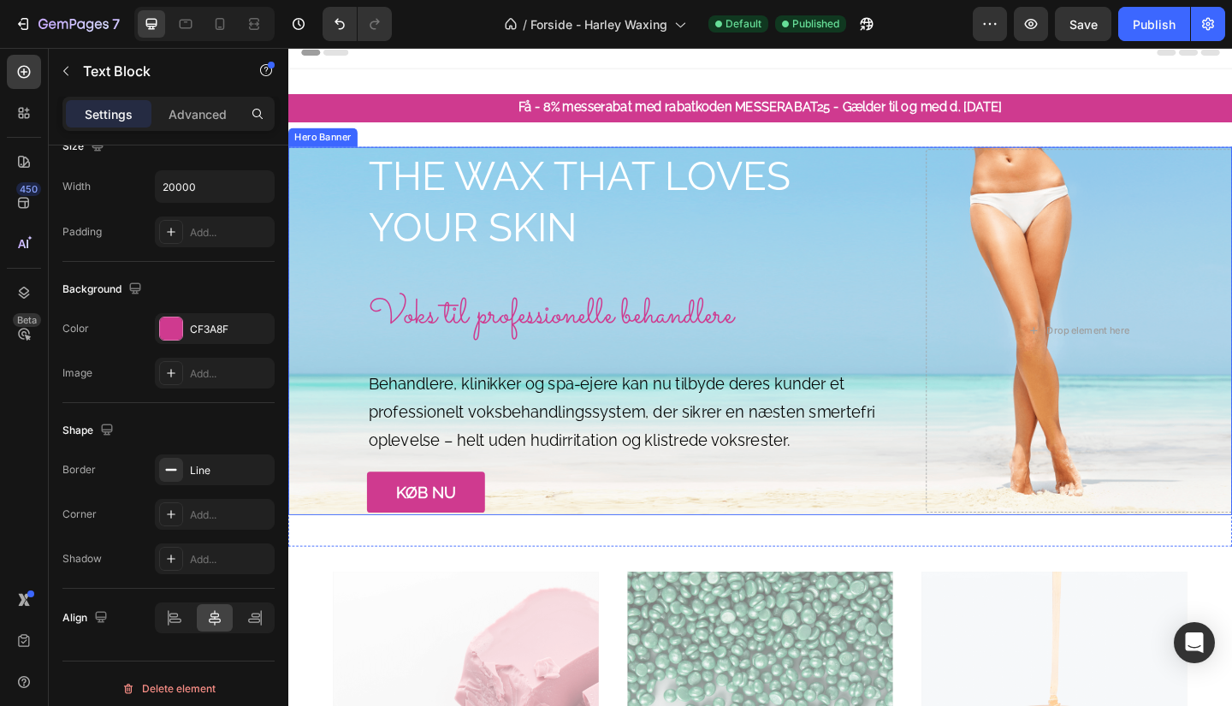
drag, startPoint x: 469, startPoint y: 512, endPoint x: 171, endPoint y: 501, distance: 298.0
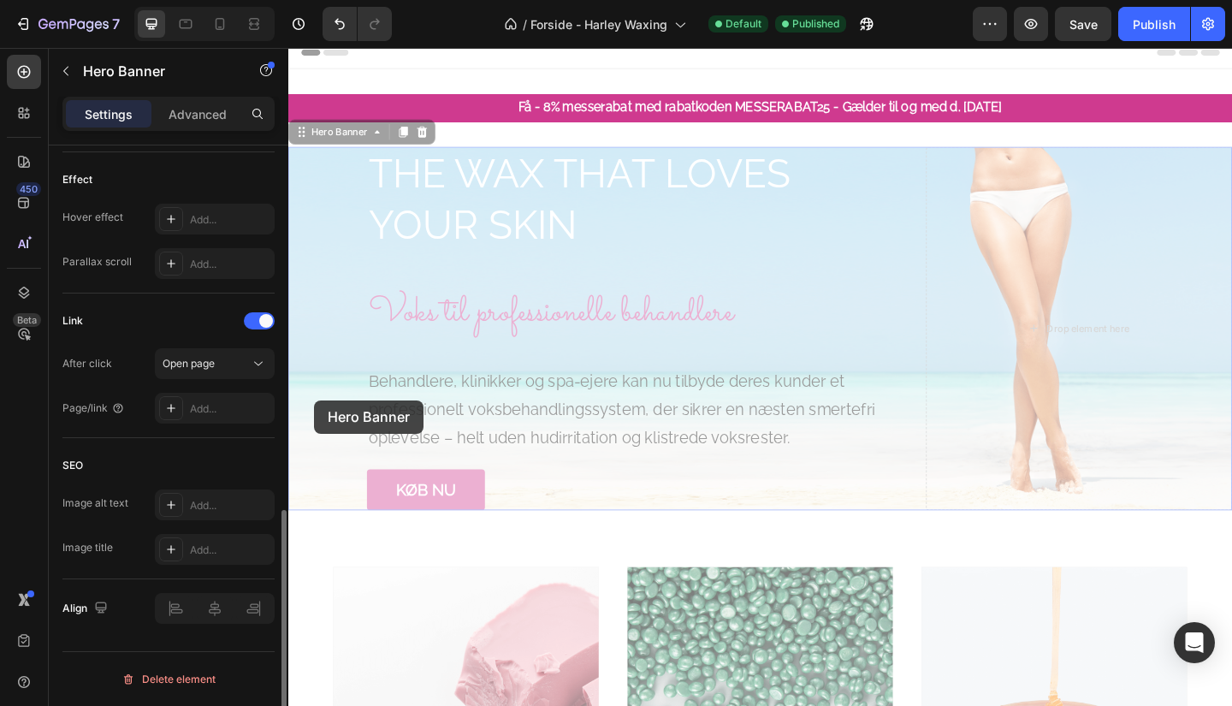
scroll to position [0, 0]
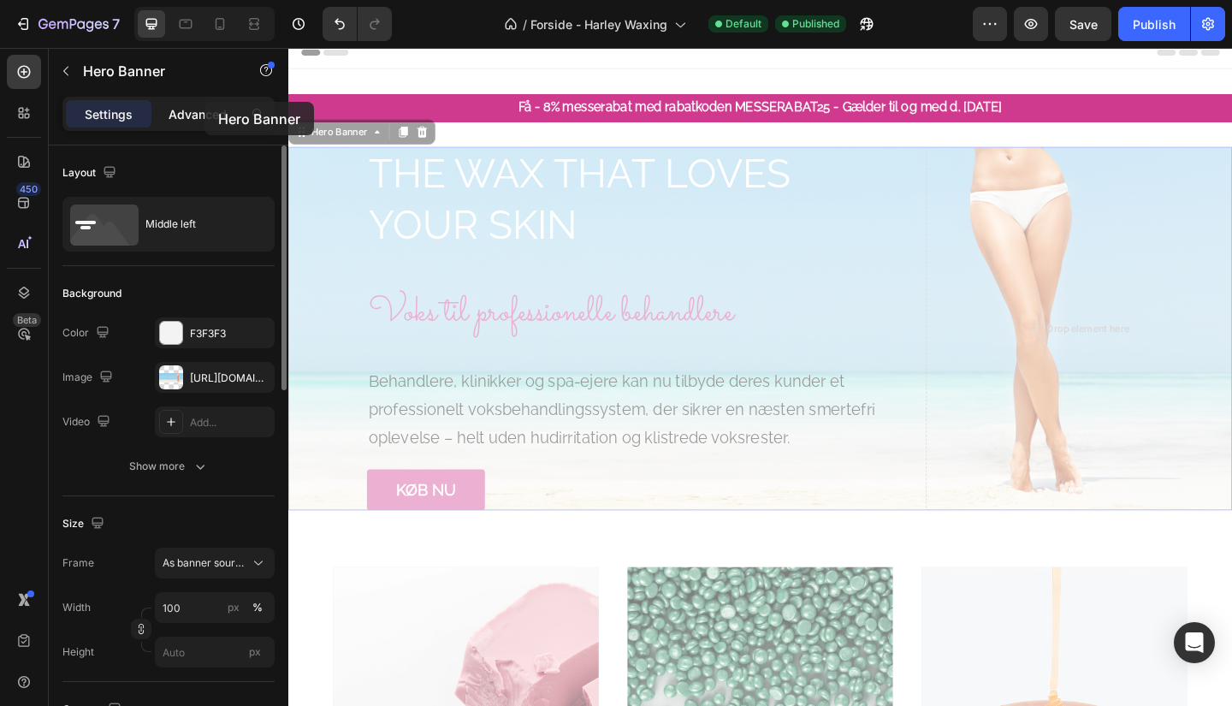
click at [205, 102] on div "Advanced" at bounding box center [198, 113] width 86 height 27
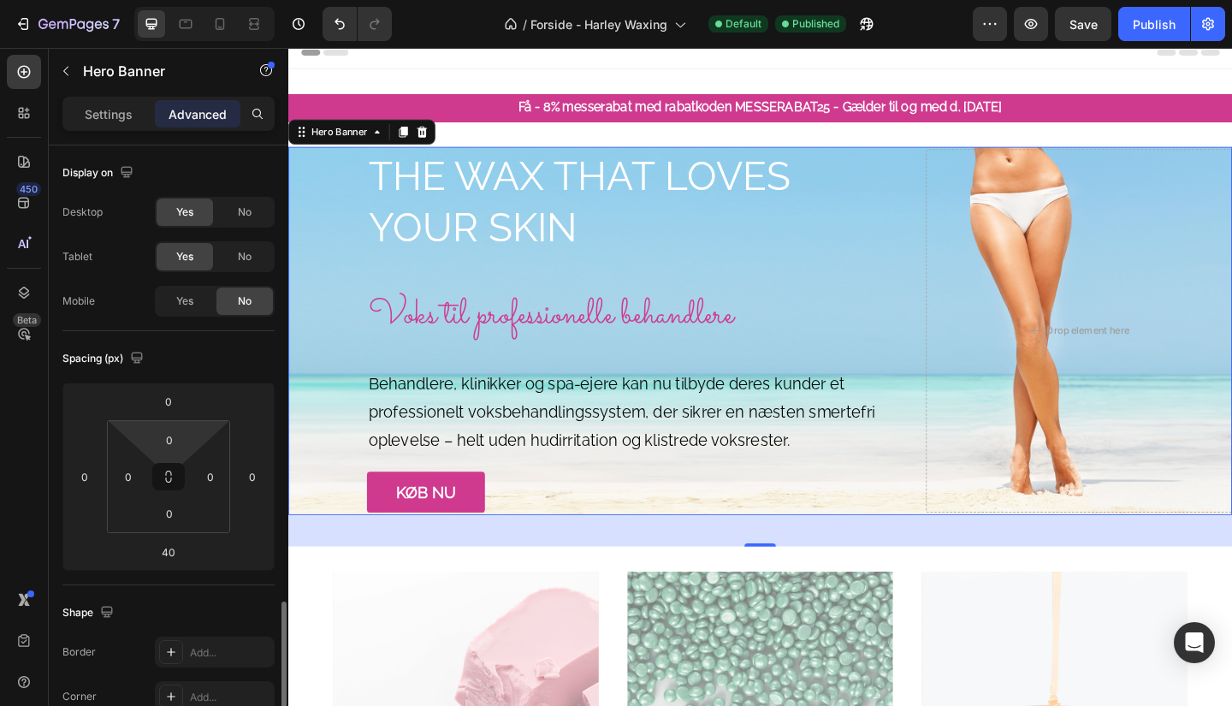
scroll to position [286, 0]
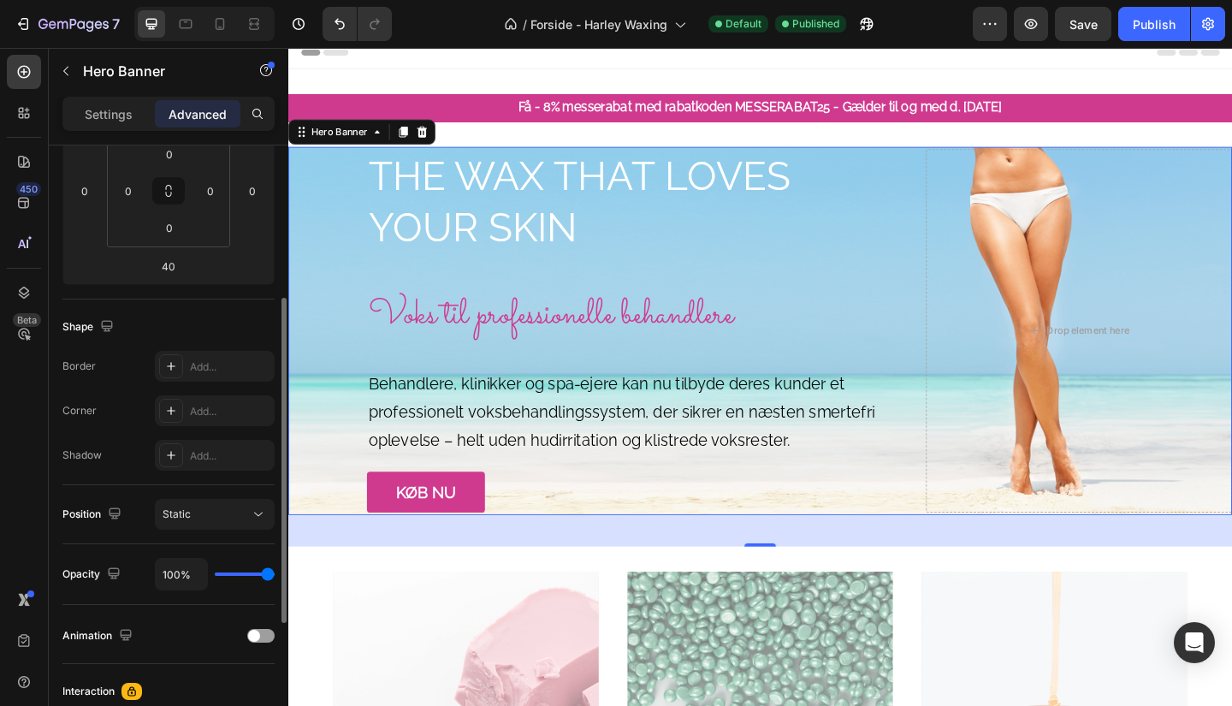
click at [237, 531] on div "Position Static" at bounding box center [168, 514] width 212 height 59
click at [237, 513] on div "Static" at bounding box center [206, 514] width 87 height 15
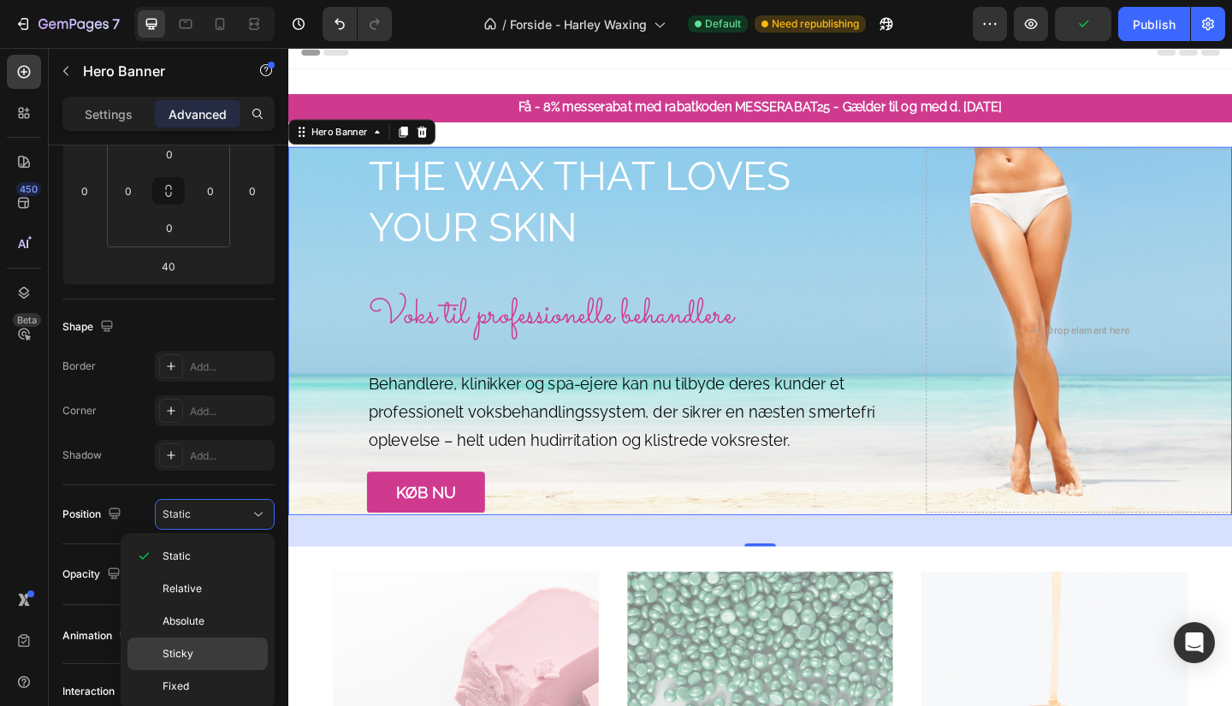
click at [206, 655] on p "Sticky" at bounding box center [212, 653] width 98 height 15
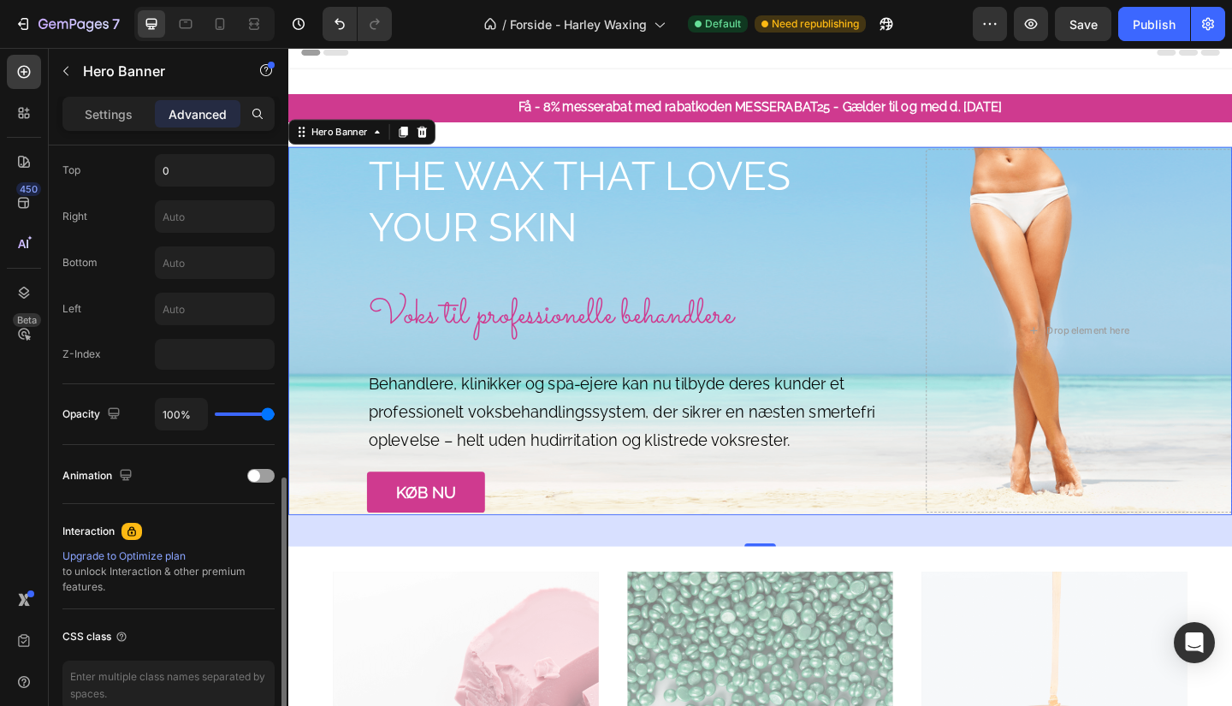
scroll to position [697, 0]
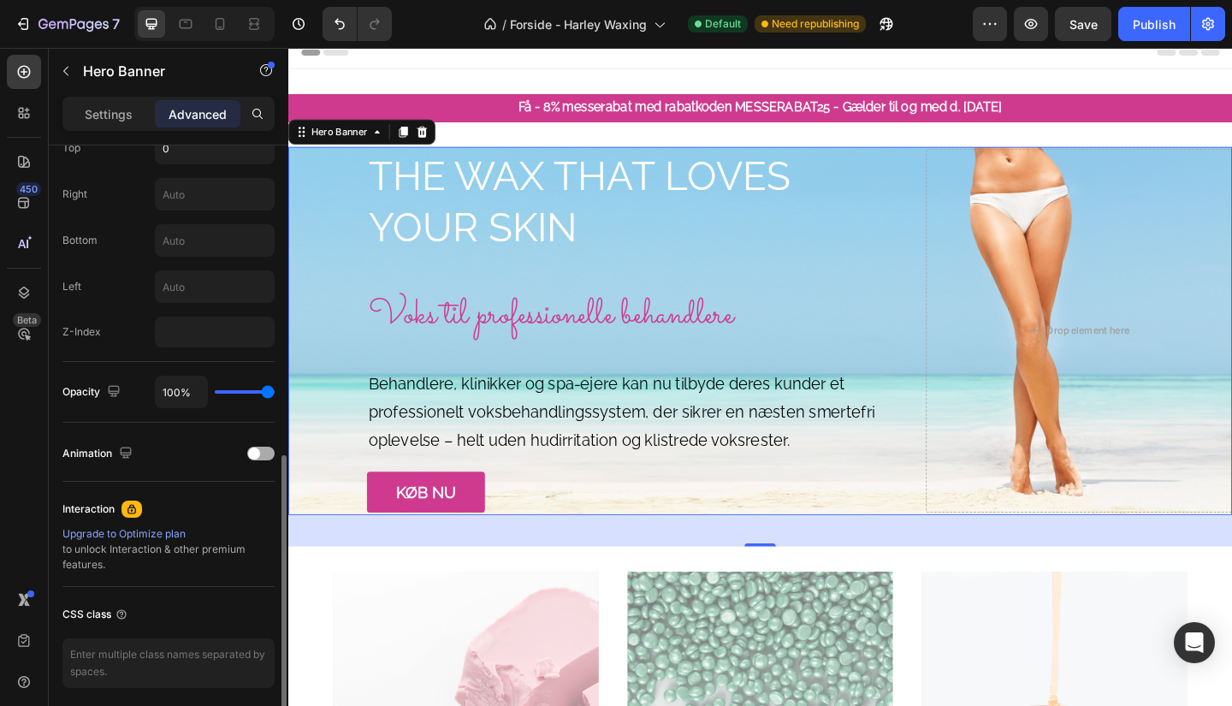
click at [263, 451] on div at bounding box center [260, 454] width 27 height 14
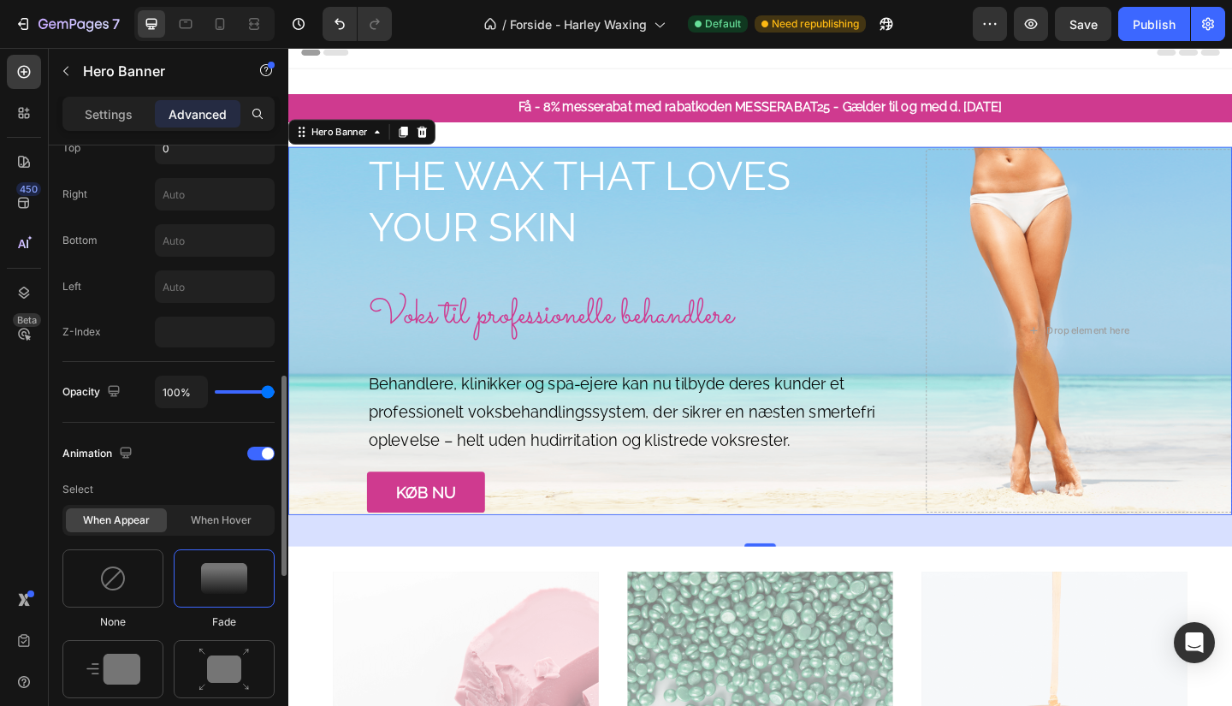
click at [220, 598] on div at bounding box center [224, 578] width 101 height 58
click at [215, 666] on img at bounding box center [224, 670] width 51 height 44
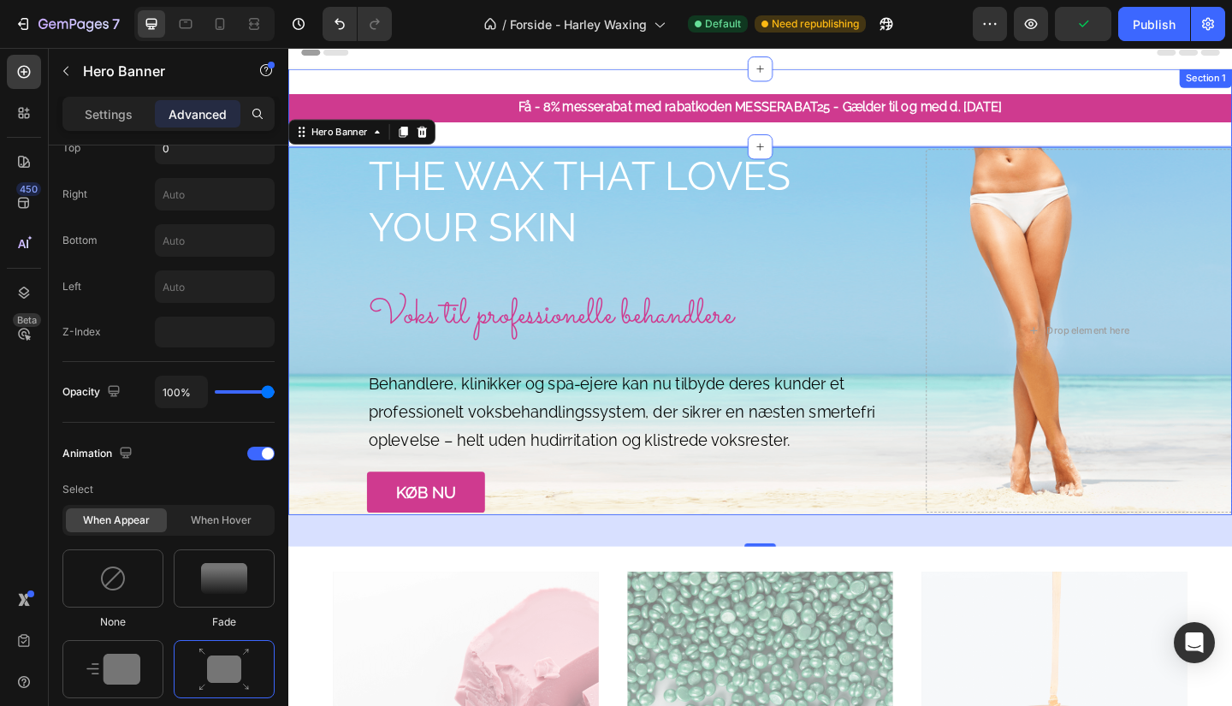
click at [507, 96] on div "Få - 8% messerabat med rabatkoden MESSERABAT25 - Gælder til og med d. [DATE] Te…" at bounding box center [801, 113] width 1027 height 85
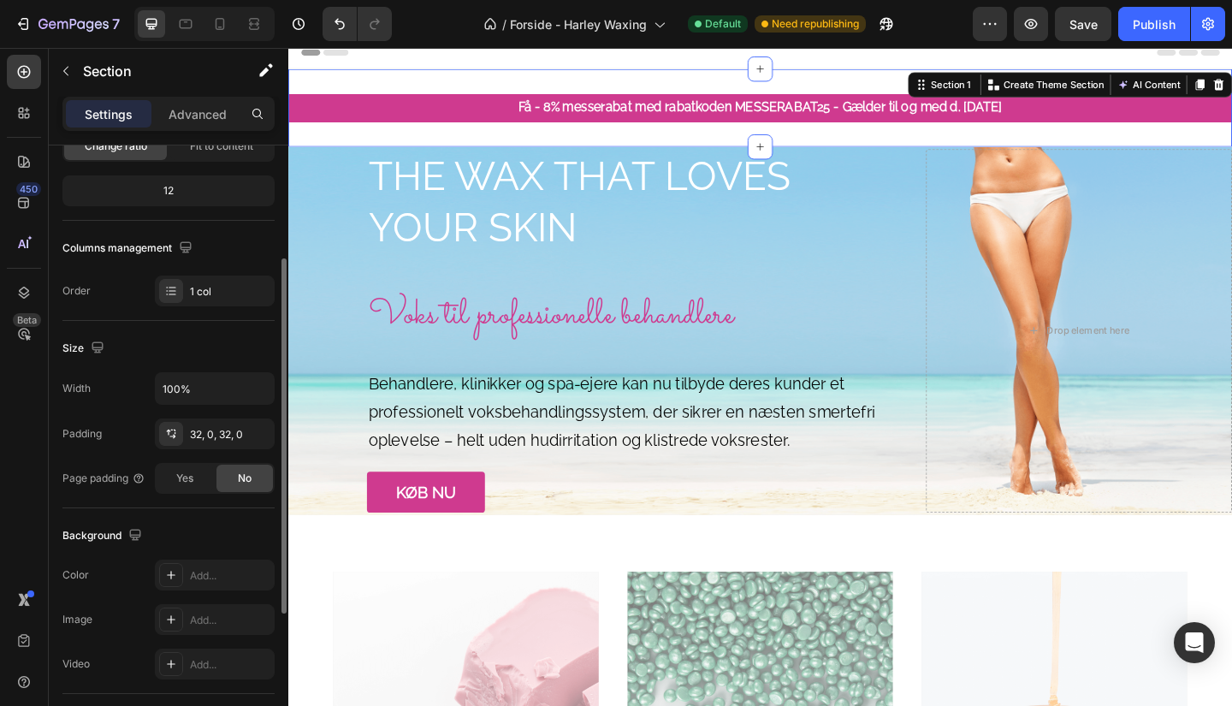
scroll to position [0, 0]
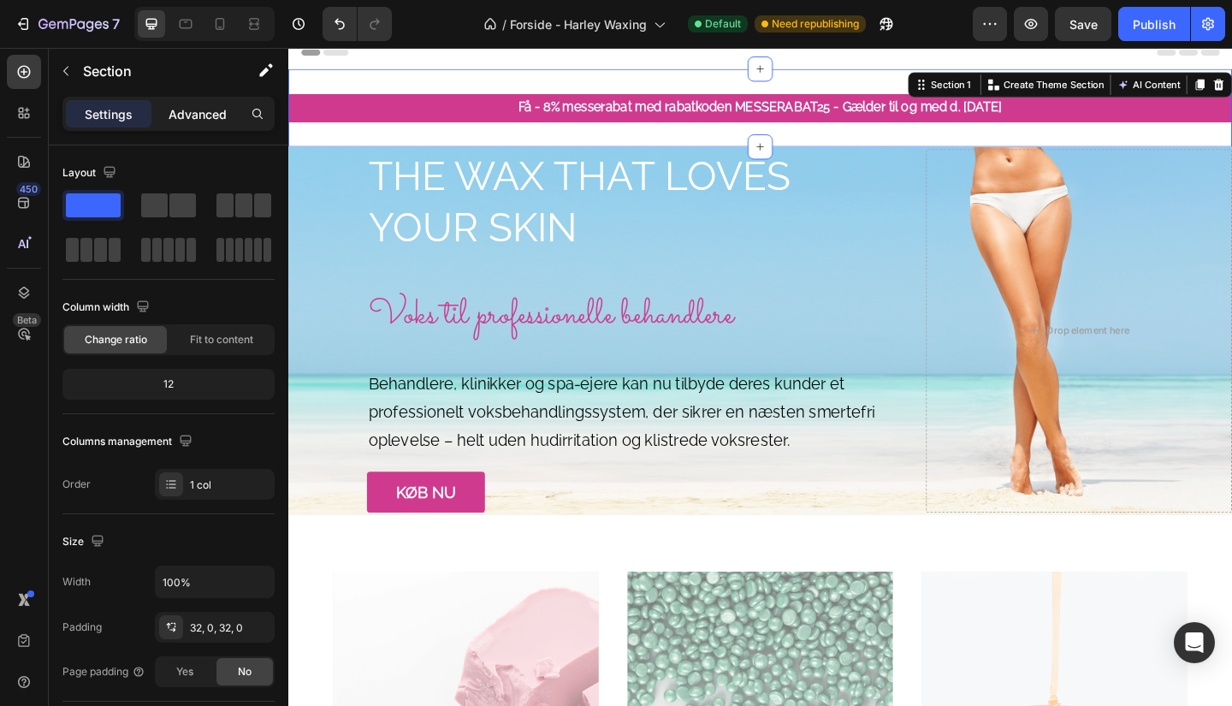
click at [201, 110] on p "Advanced" at bounding box center [198, 114] width 58 height 18
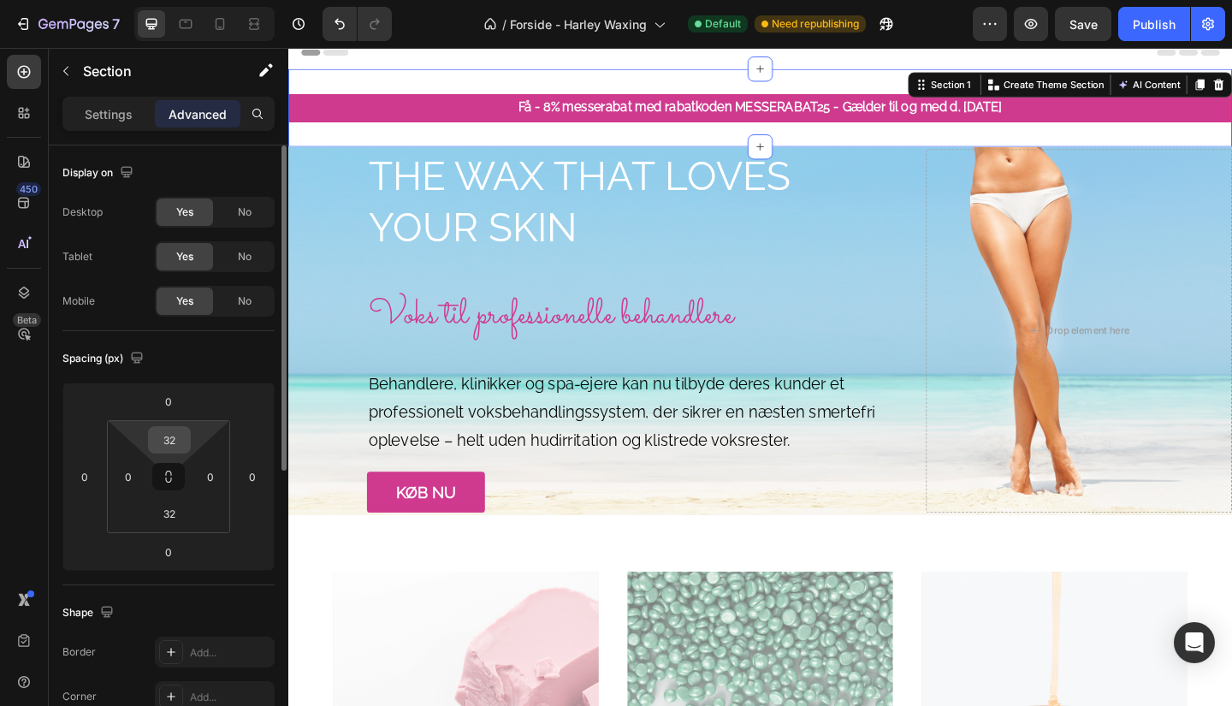
click at [175, 436] on input "32" at bounding box center [169, 440] width 34 height 26
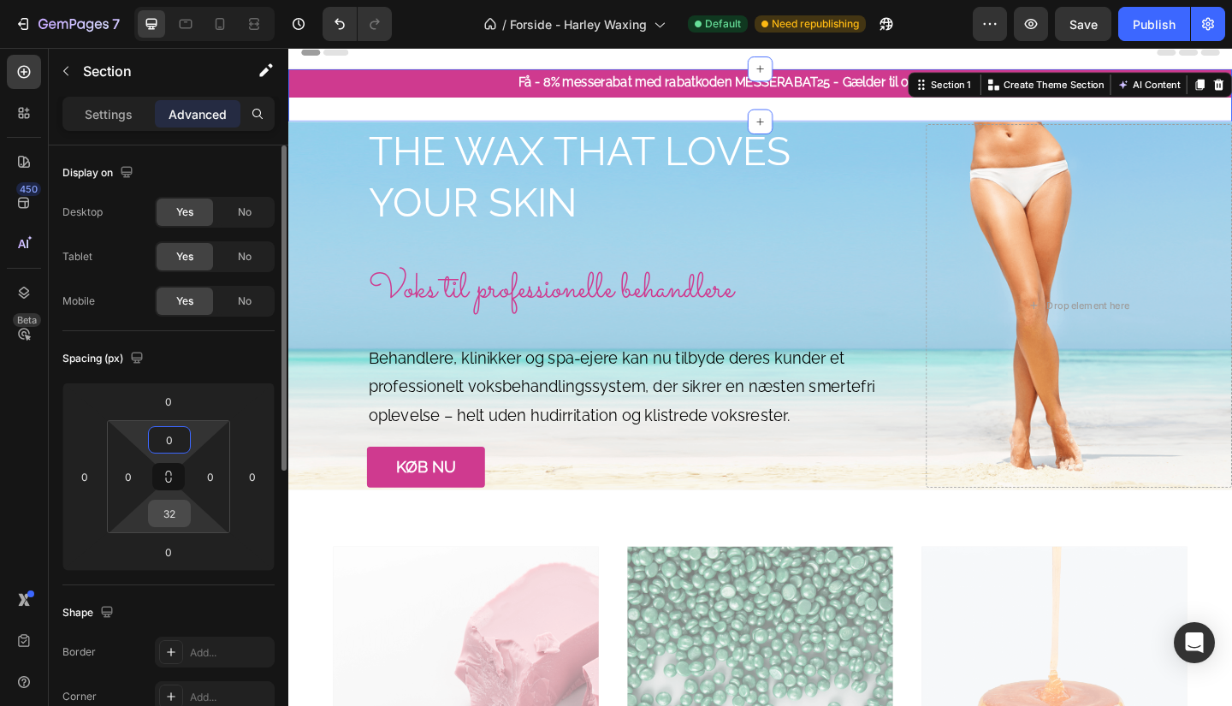
type input "0"
click at [171, 520] on input "32" at bounding box center [169, 514] width 34 height 26
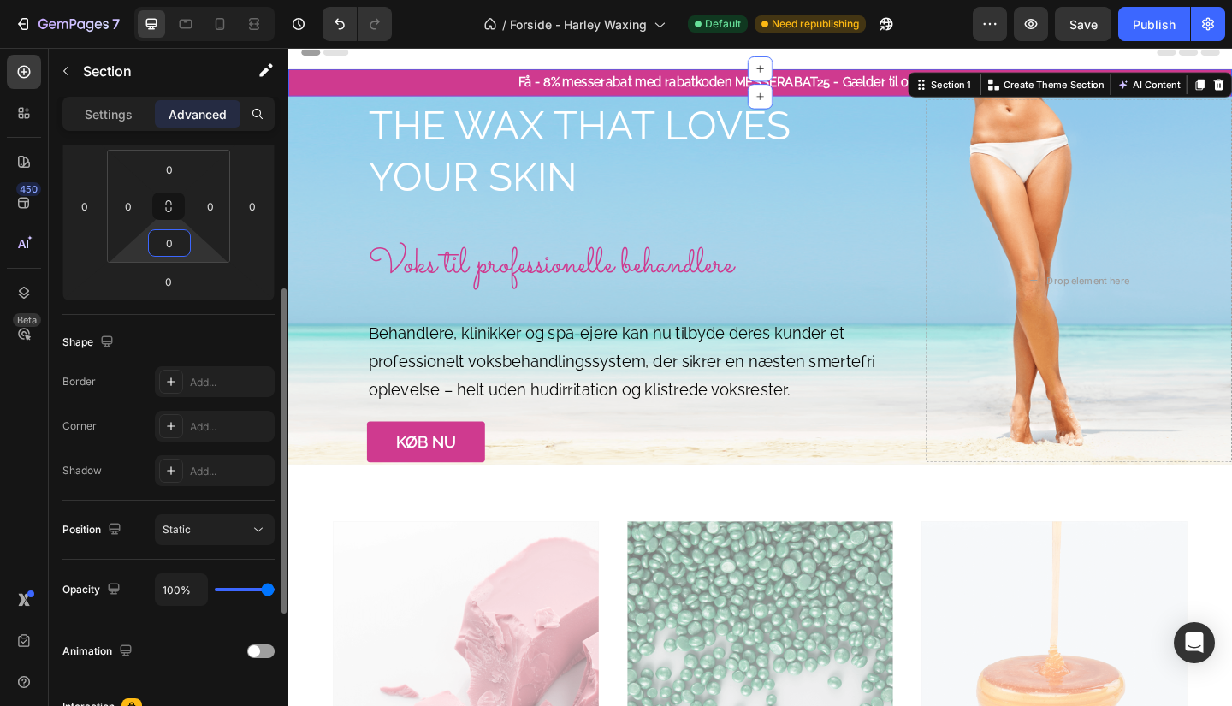
scroll to position [271, 0]
type input "0"
click at [231, 542] on button "Static" at bounding box center [215, 528] width 120 height 31
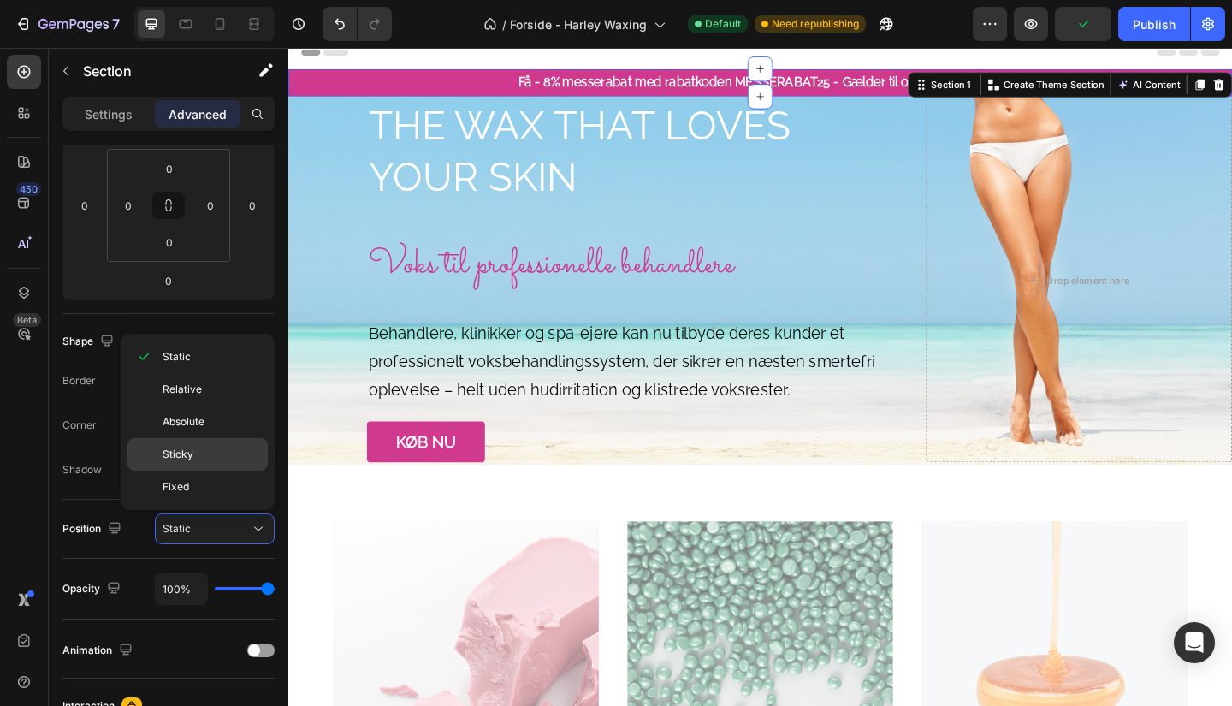
click at [202, 455] on p "Sticky" at bounding box center [212, 454] width 98 height 15
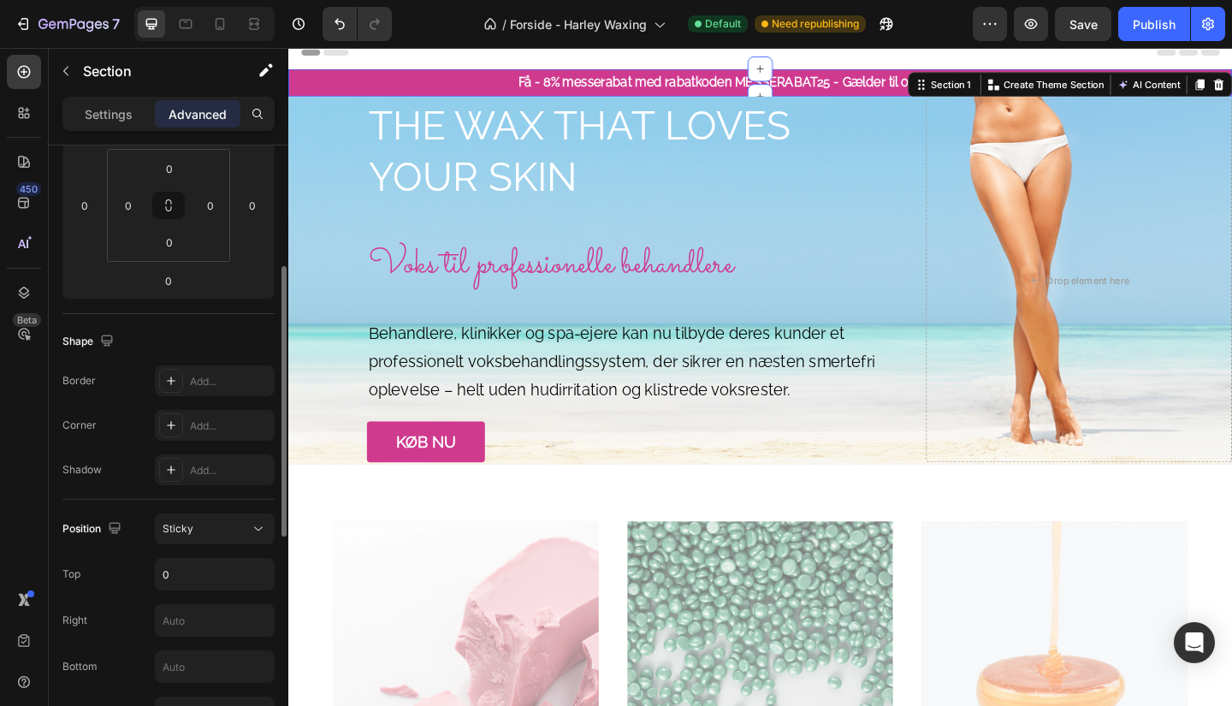
click at [195, 322] on div "Shape Border Add... Corner Add... Shadow Add..." at bounding box center [168, 407] width 212 height 186
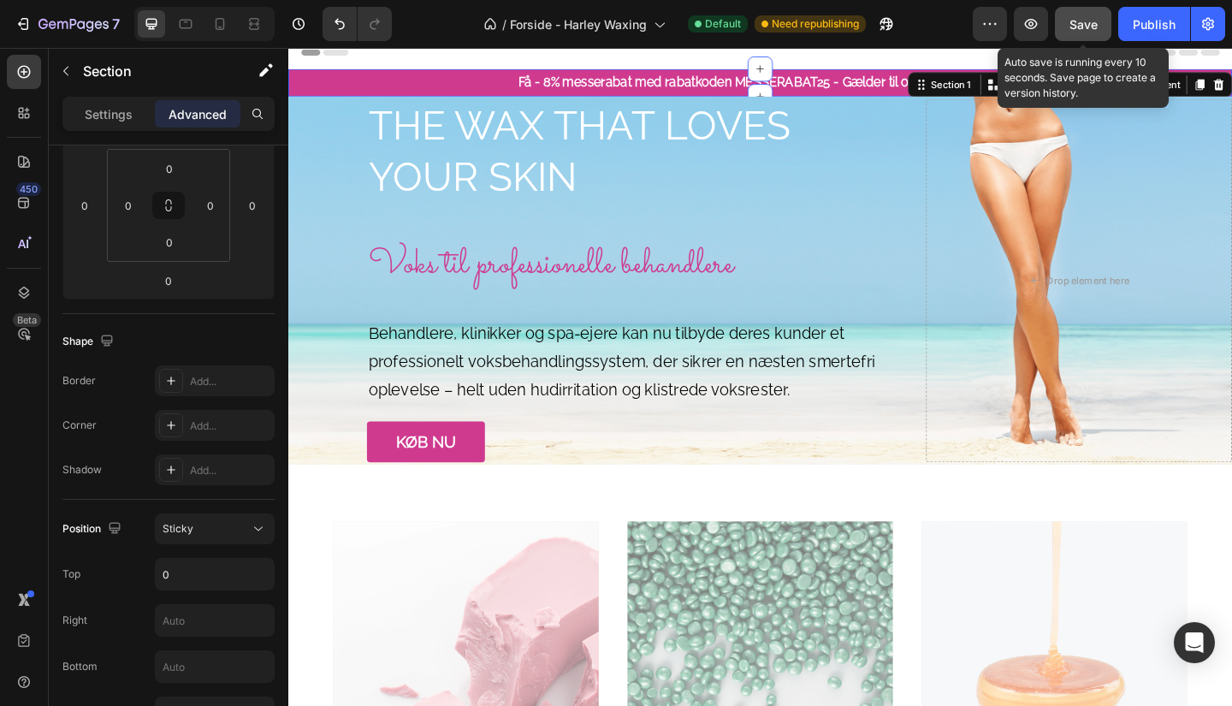
click at [1091, 21] on span "Save" at bounding box center [1084, 24] width 28 height 15
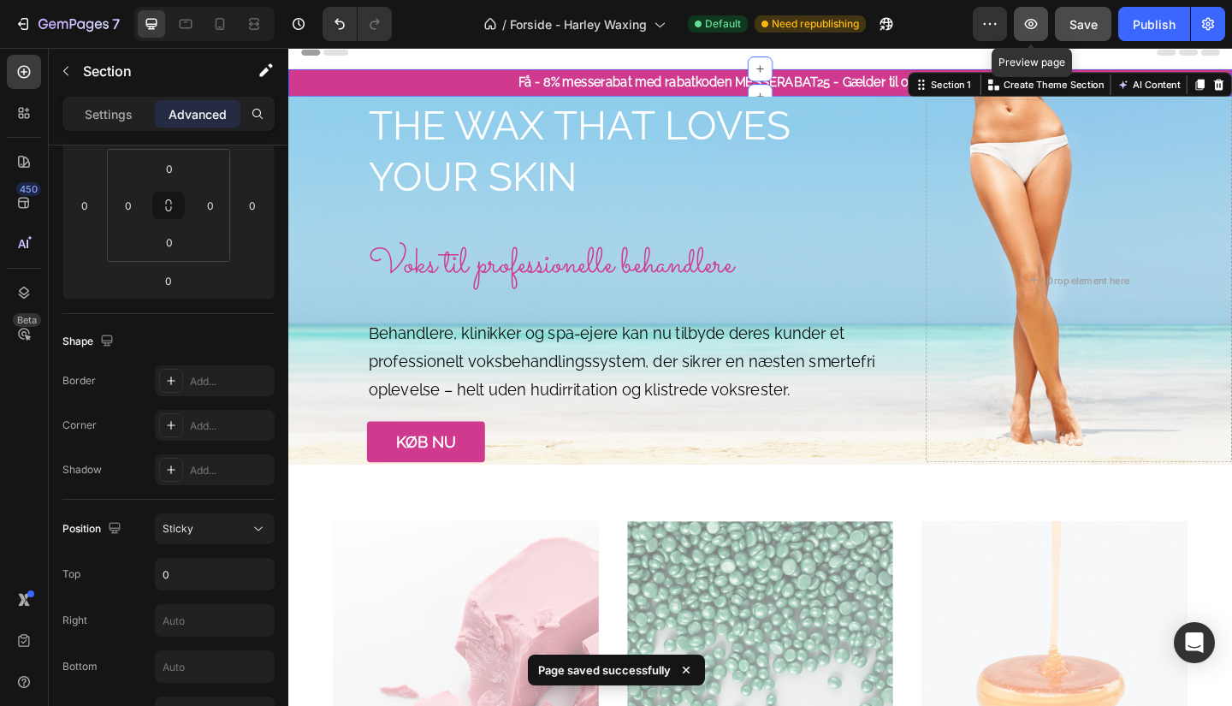
click at [1029, 19] on icon "button" at bounding box center [1031, 23] width 17 height 17
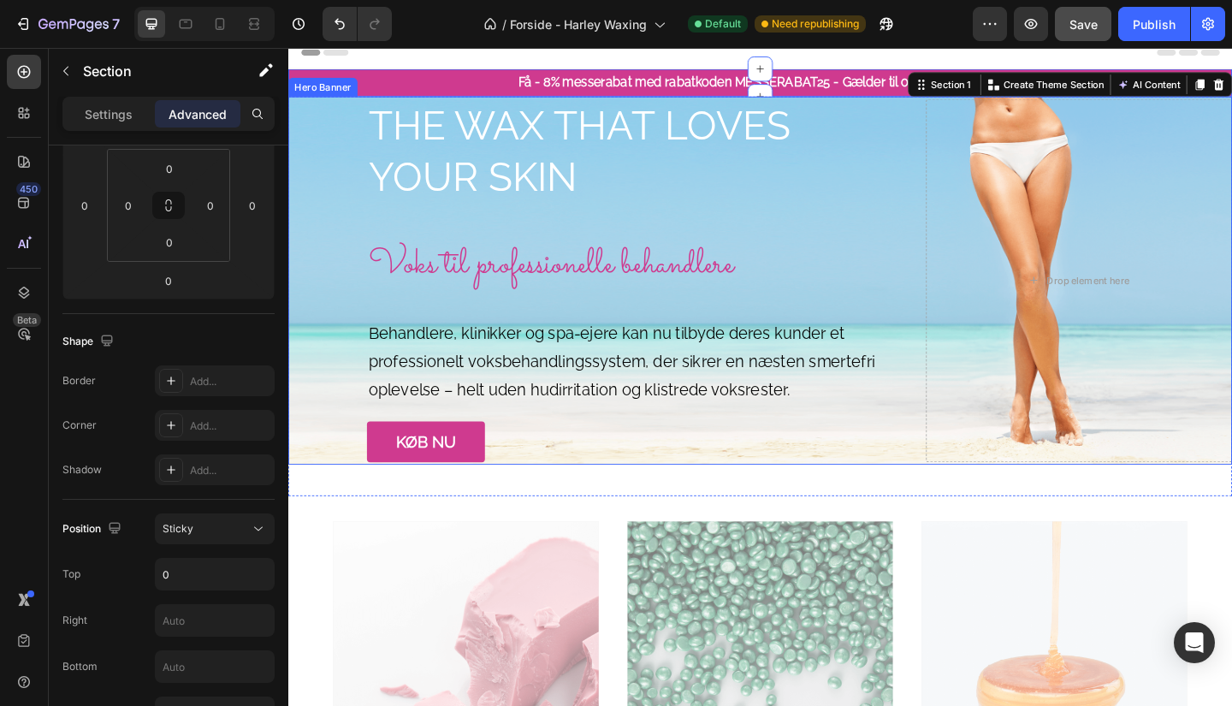
click at [332, 191] on div "THE WAX THAT LOVES YOUR SKIN Heading Voks til professionelle behandlere Text Bl…" at bounding box center [621, 301] width 667 height 395
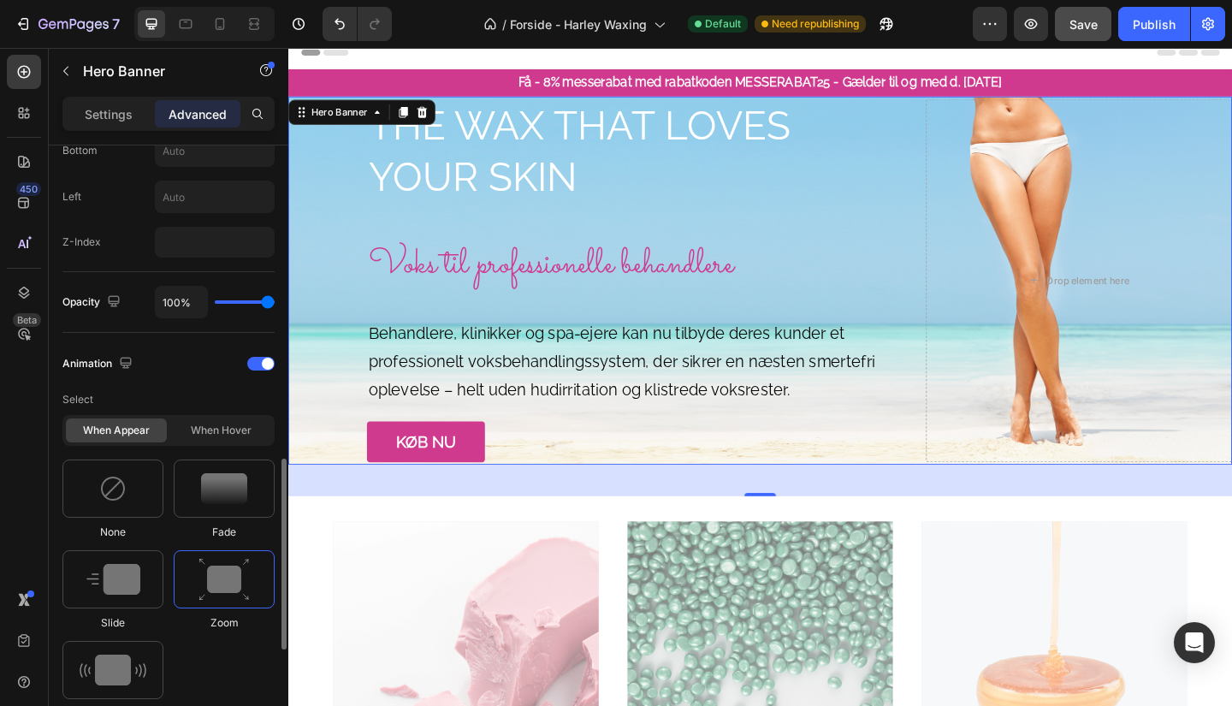
scroll to position [837, 0]
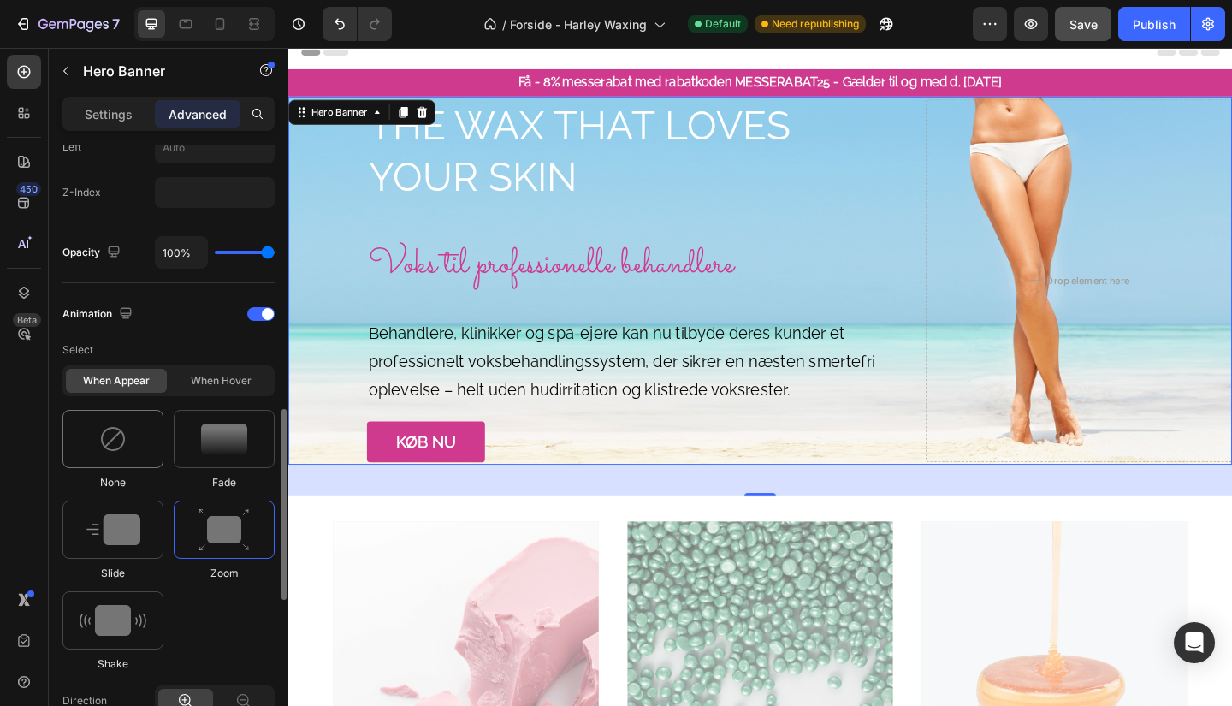
click at [102, 436] on img at bounding box center [112, 438] width 27 height 27
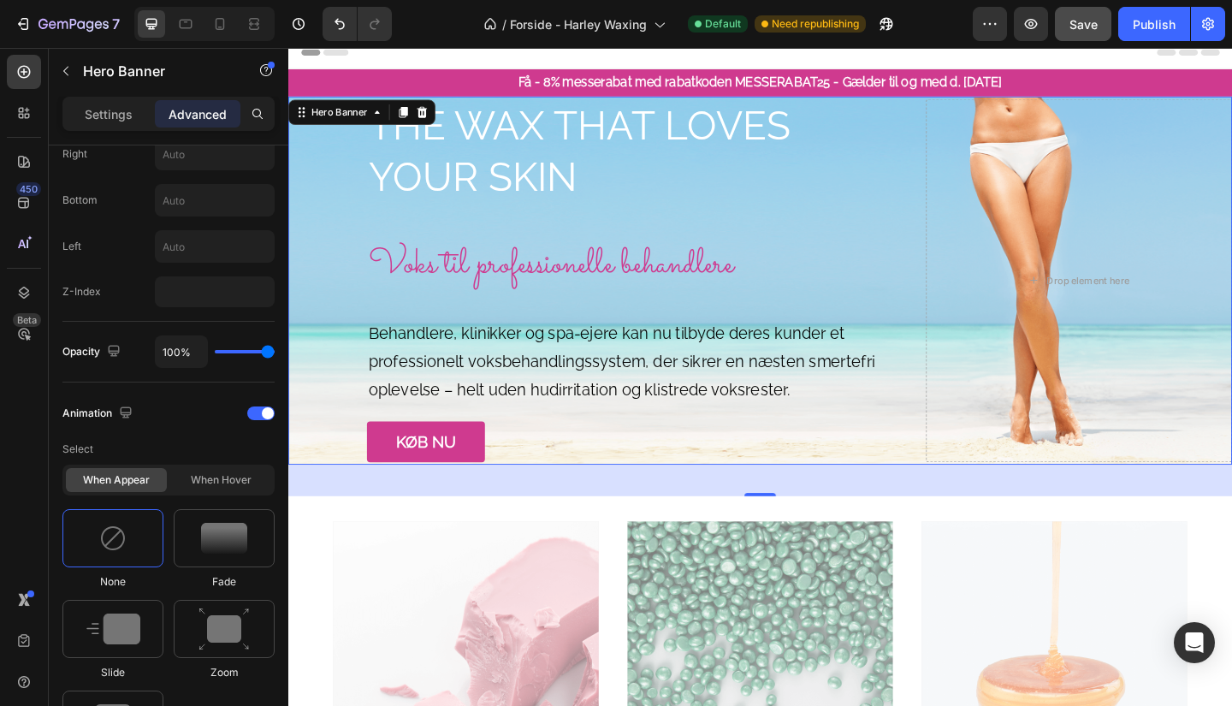
scroll to position [1106, 0]
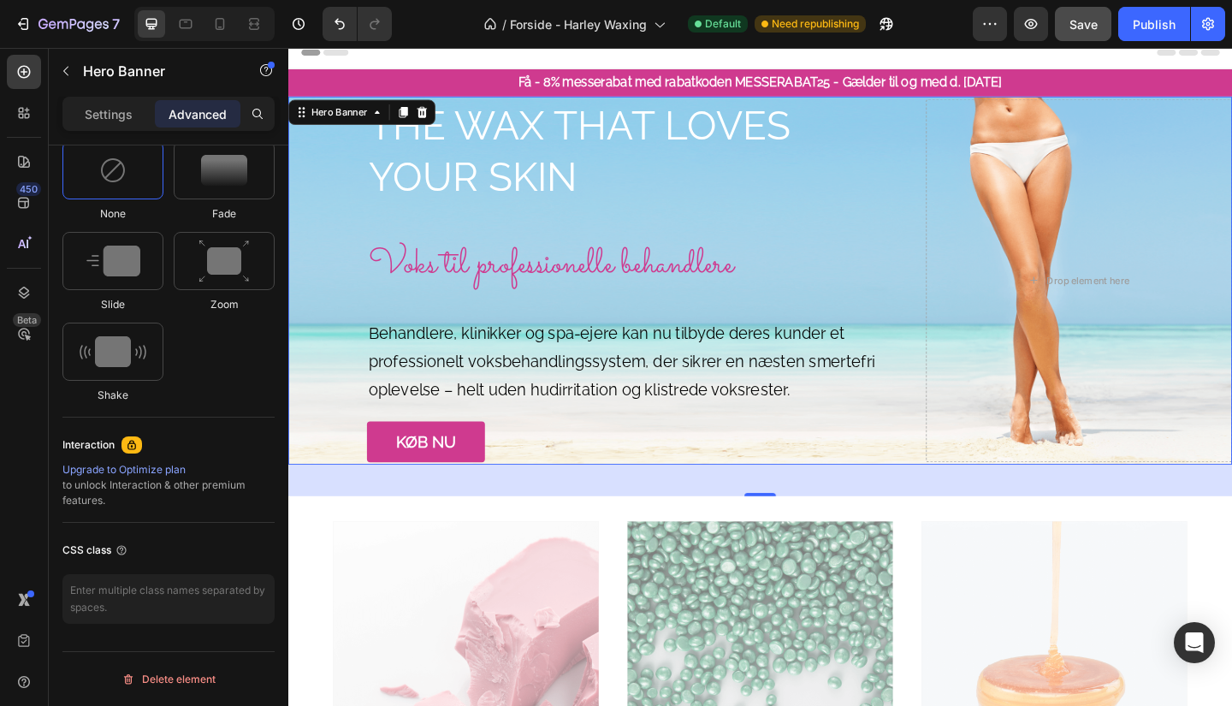
click at [471, 89] on p "Få - 8% messerabat med rabatkoden MESSERABAT25 - Gælder til og med d. [DATE]" at bounding box center [802, 86] width 1022 height 25
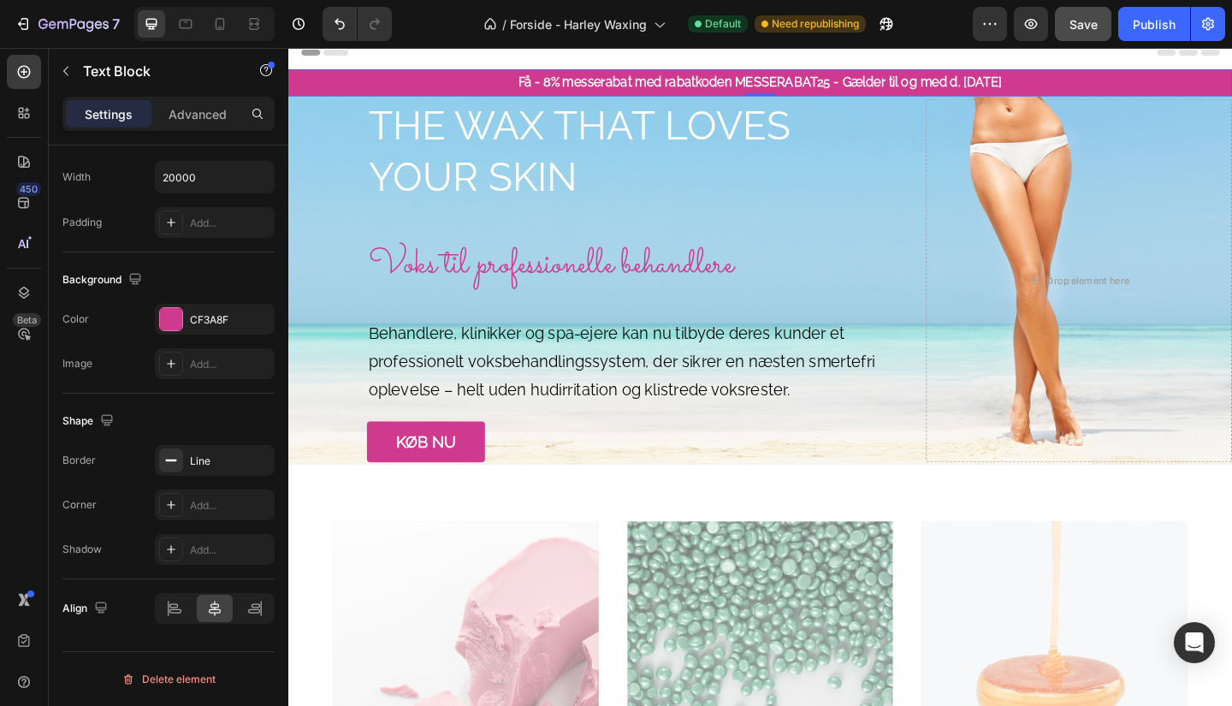
scroll to position [0, 0]
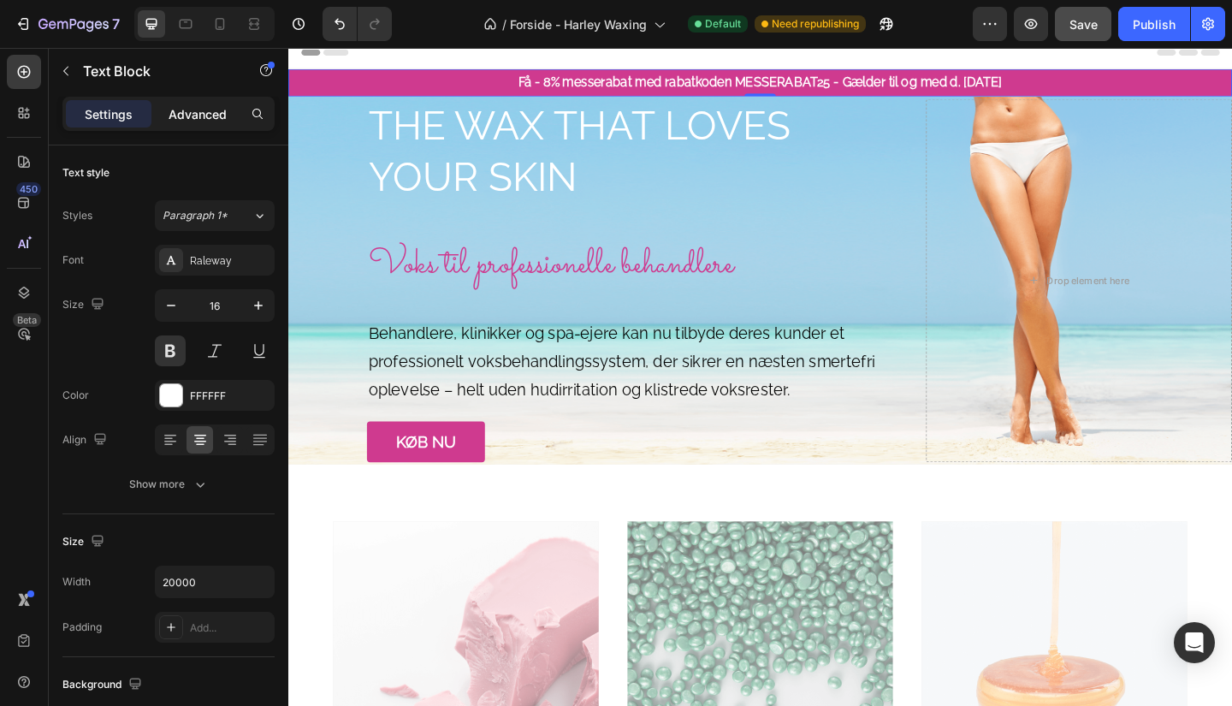
click at [201, 105] on p "Advanced" at bounding box center [198, 114] width 58 height 18
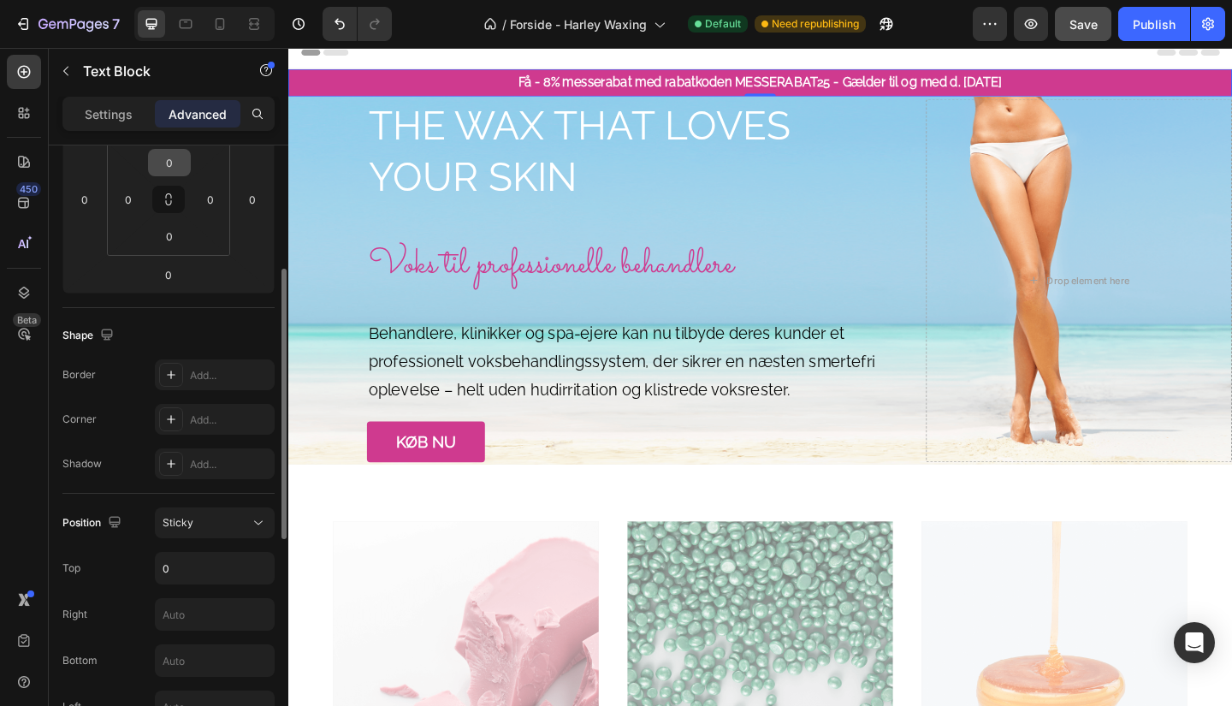
scroll to position [278, 0]
click at [210, 522] on div "Sticky" at bounding box center [206, 521] width 87 height 15
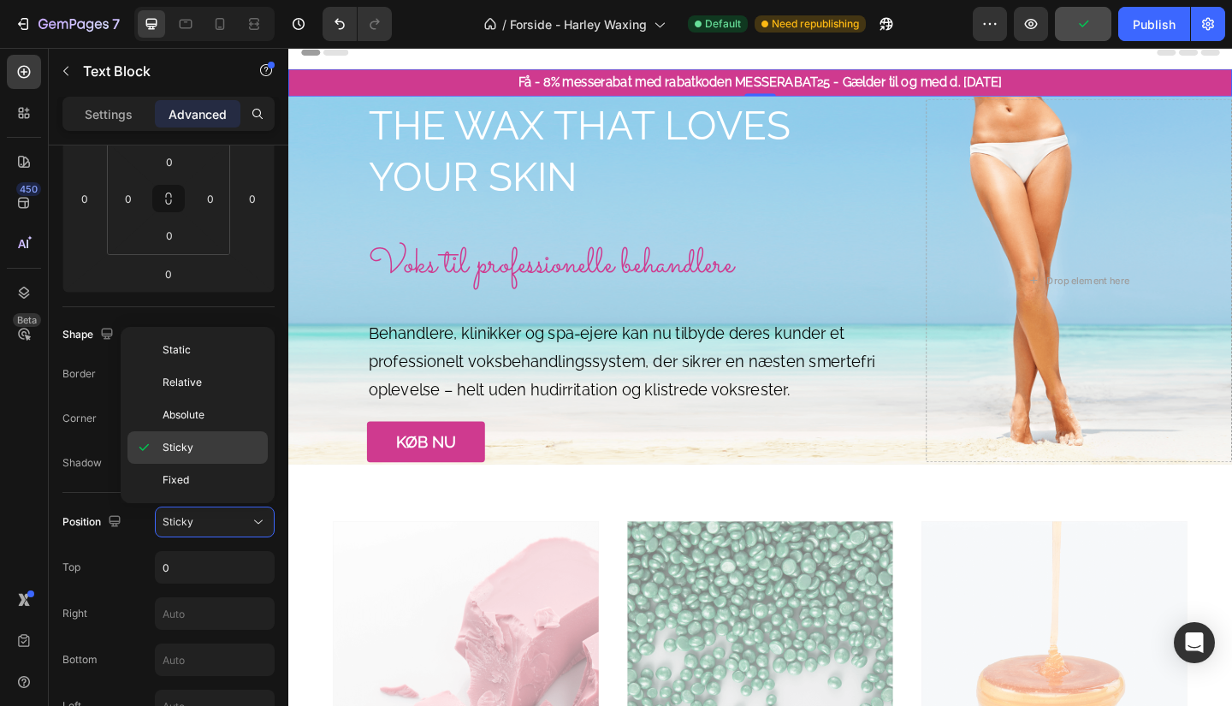
click at [189, 442] on span "Sticky" at bounding box center [178, 447] width 31 height 15
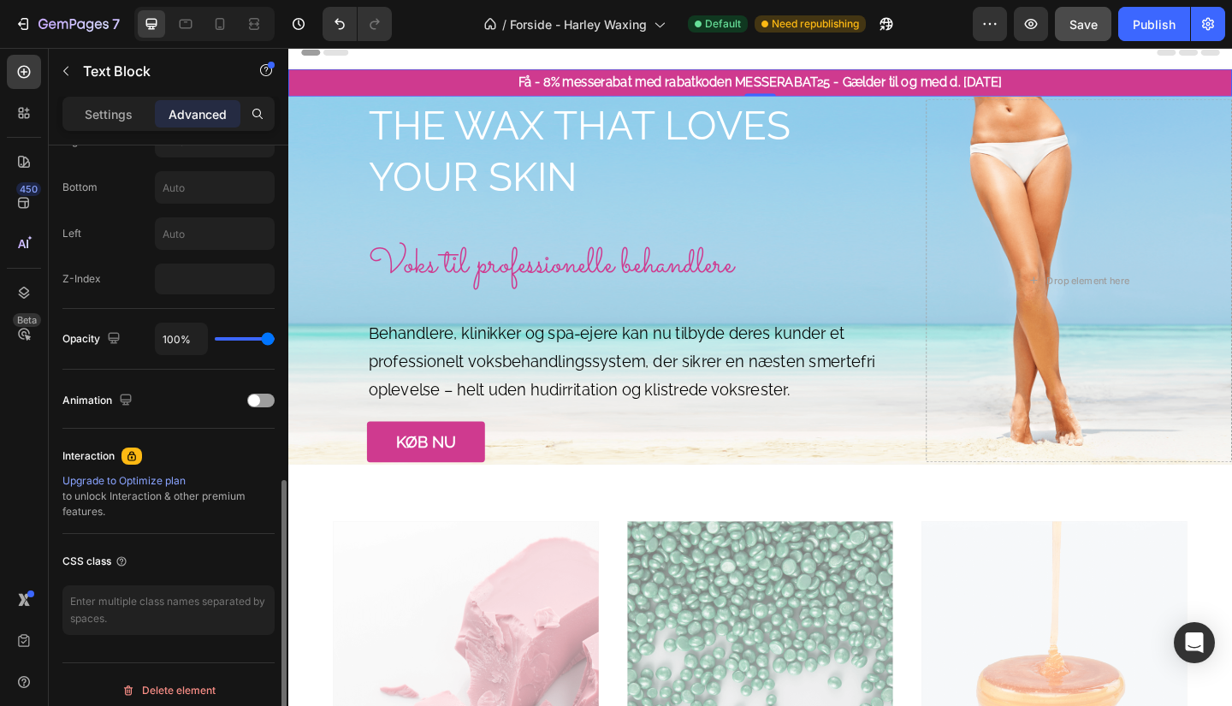
scroll to position [762, 0]
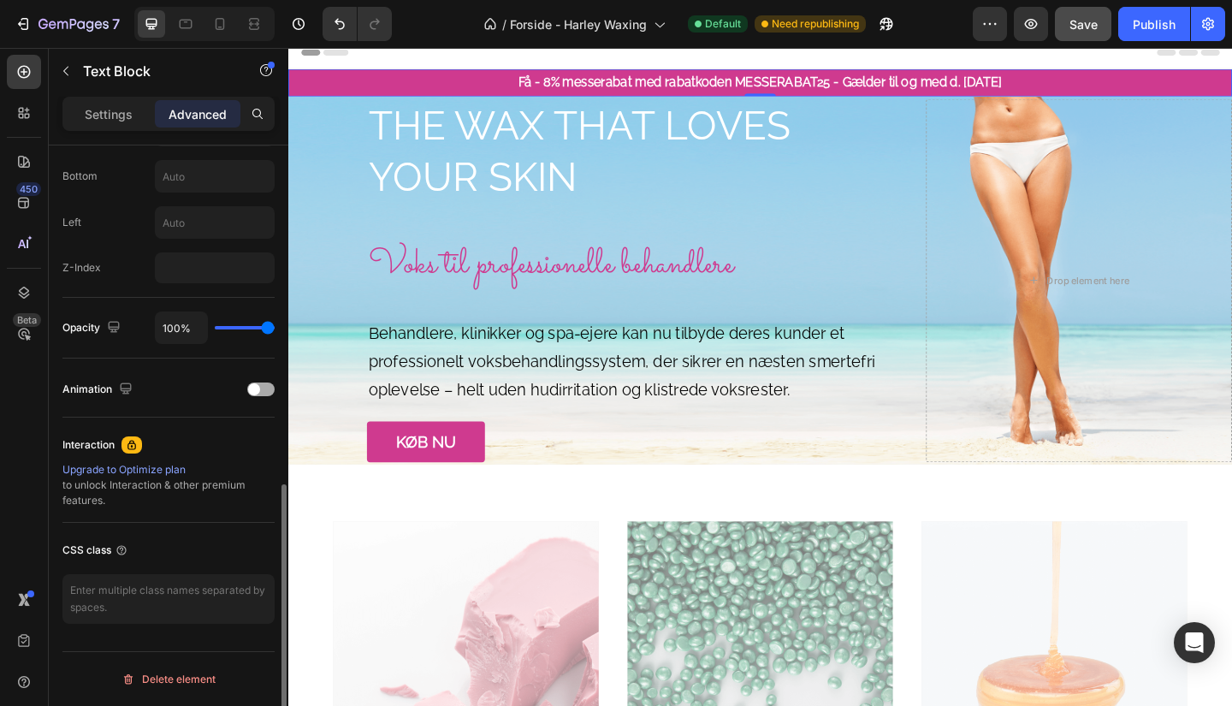
click at [271, 390] on div at bounding box center [260, 389] width 27 height 14
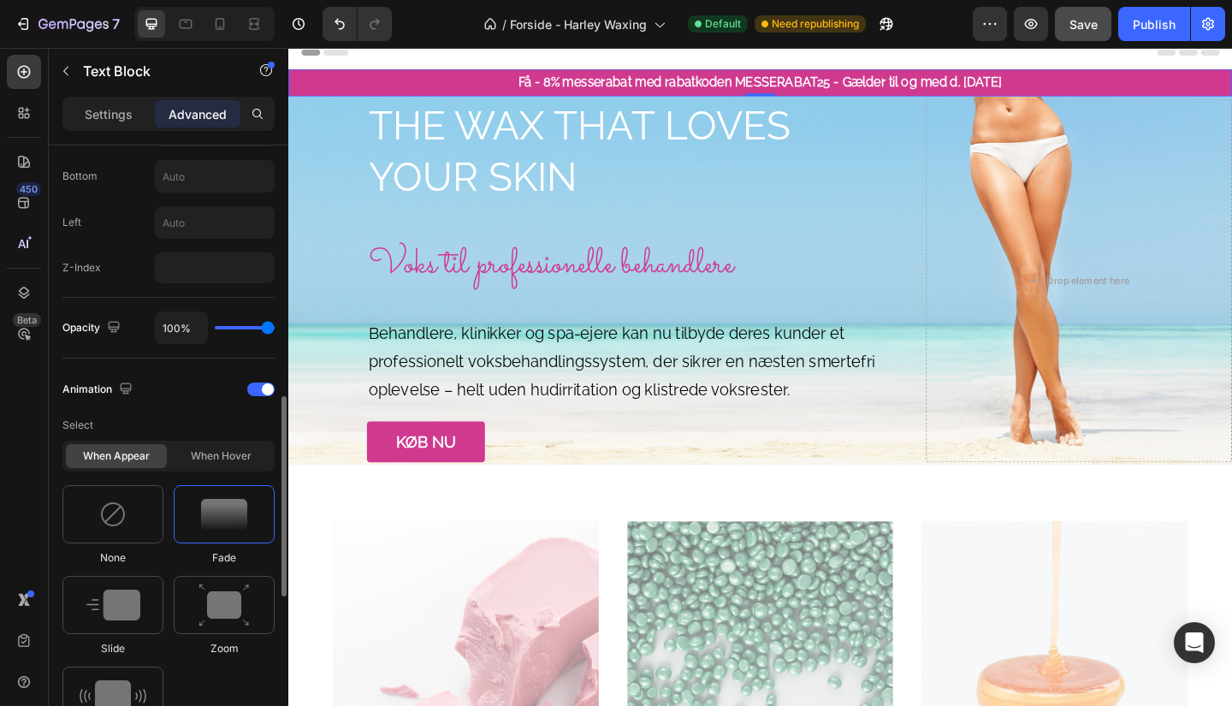
click at [234, 505] on img at bounding box center [224, 514] width 46 height 31
drag, startPoint x: 234, startPoint y: 505, endPoint x: 245, endPoint y: 625, distance: 121.2
click at [245, 625] on div "None Fade Slide Zoom Shake" at bounding box center [168, 616] width 212 height 262
click at [245, 625] on img at bounding box center [224, 606] width 51 height 44
click at [92, 637] on div "Slide" at bounding box center [112, 616] width 101 height 80
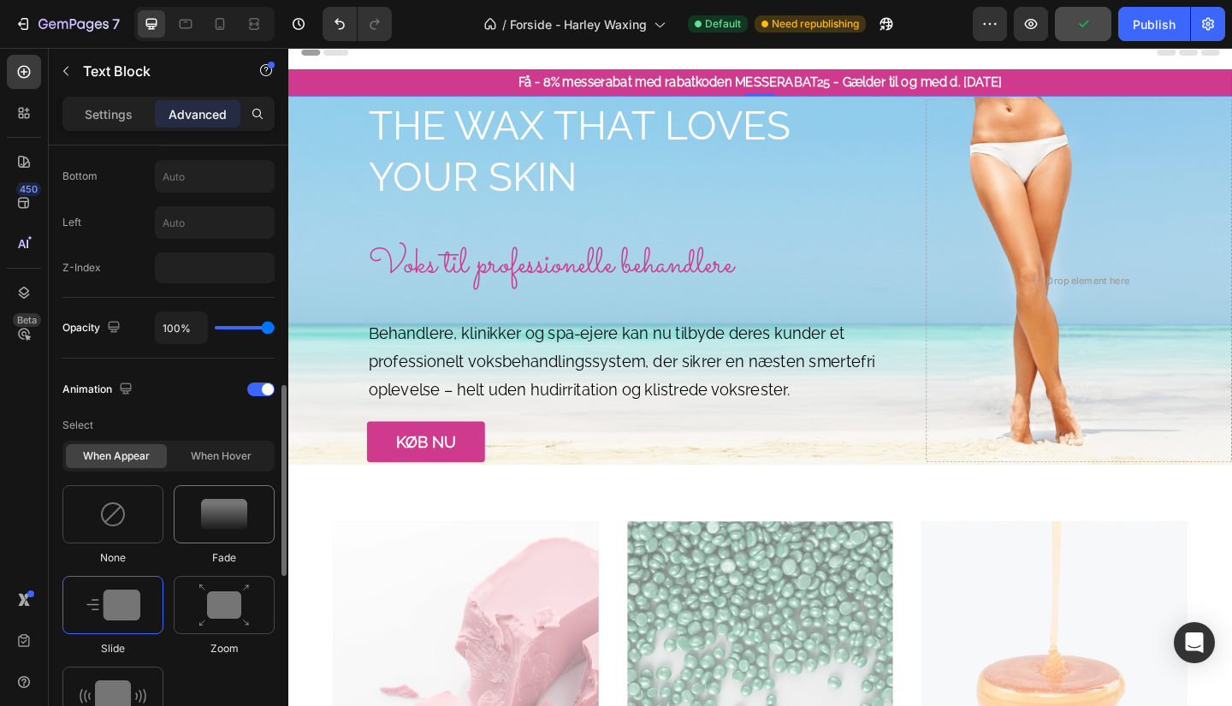
click at [234, 492] on div at bounding box center [224, 514] width 101 height 58
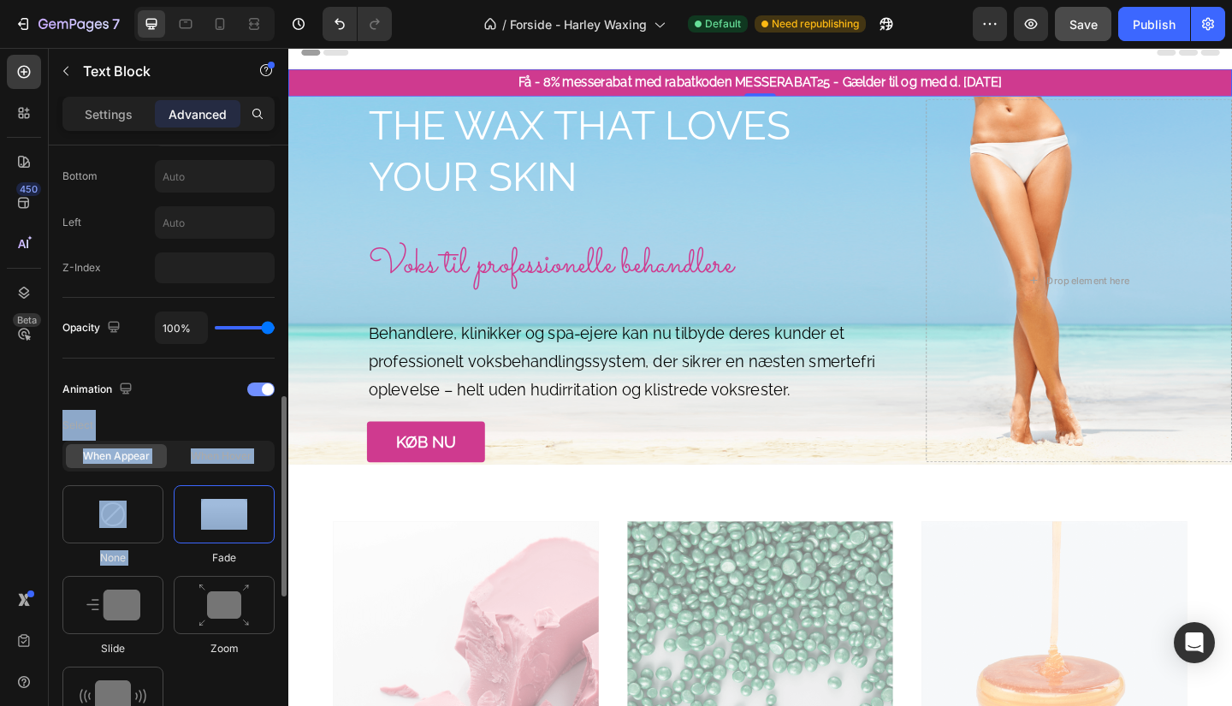
drag, startPoint x: 234, startPoint y: 492, endPoint x: 225, endPoint y: 379, distance: 113.3
click at [225, 379] on div "Animation Select When appear When hover None Fade Slide Zoom Shake Speed Show m…" at bounding box center [168, 628] width 212 height 505
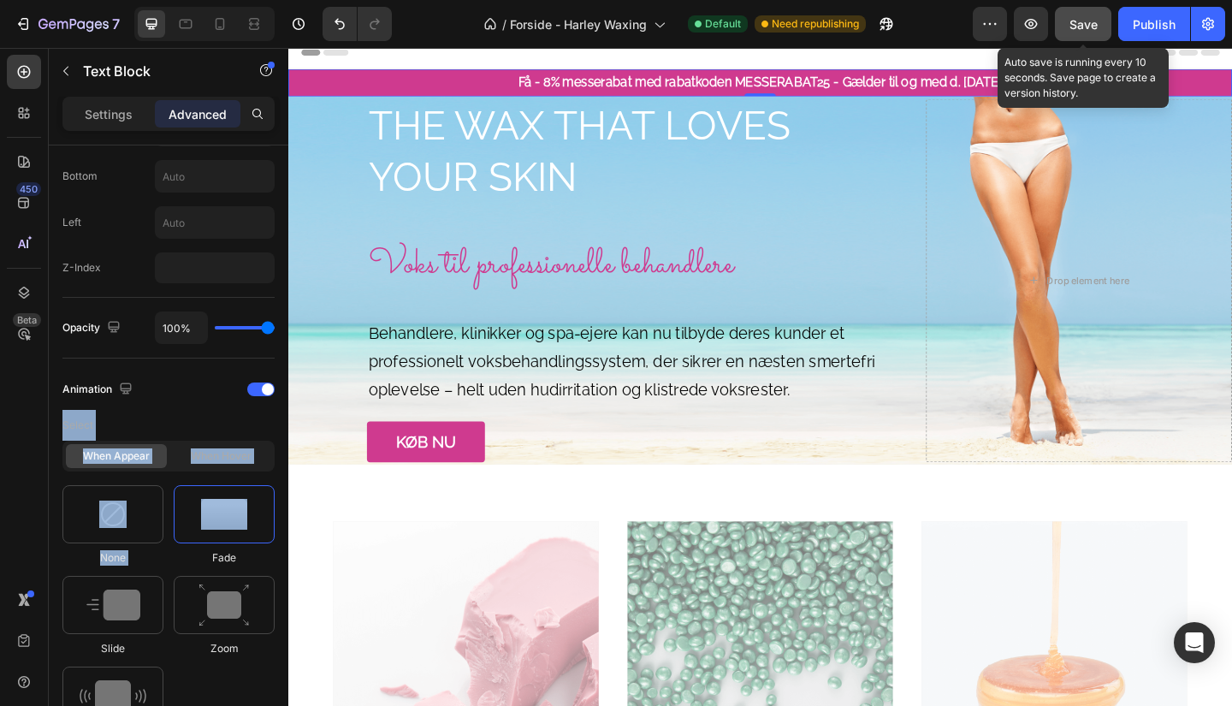
click at [1078, 28] on span "Save" at bounding box center [1084, 24] width 28 height 15
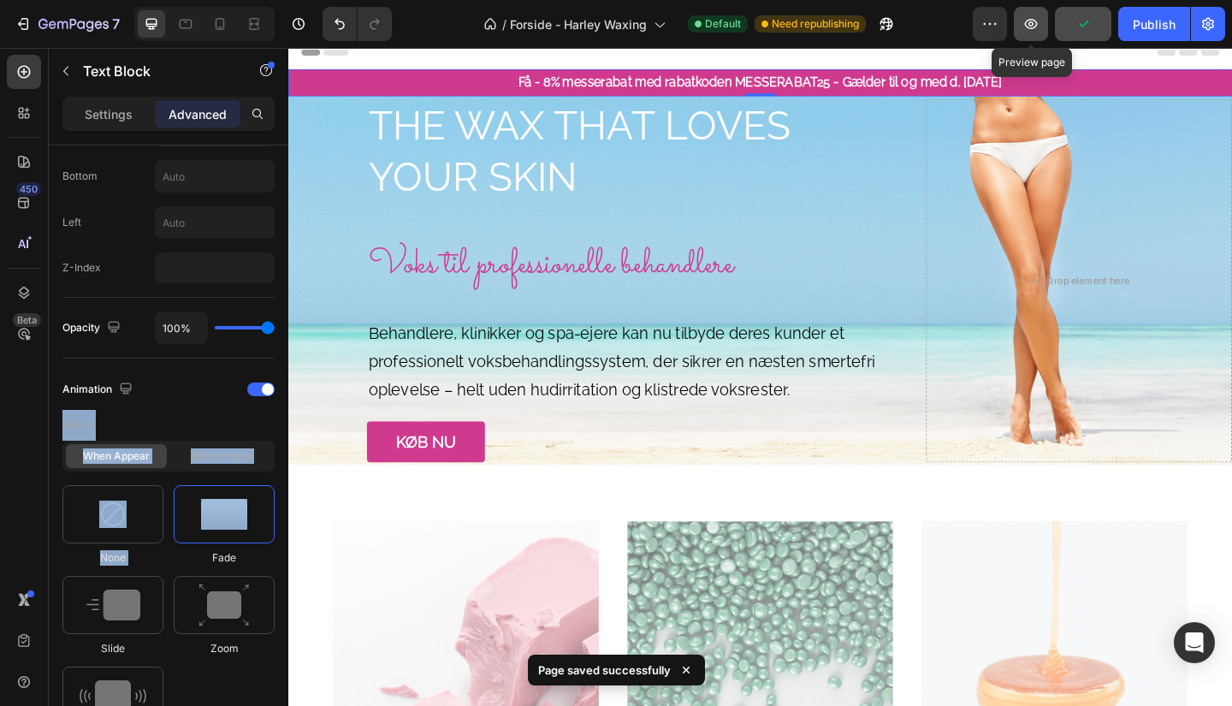
click at [1038, 28] on icon "button" at bounding box center [1031, 23] width 17 height 17
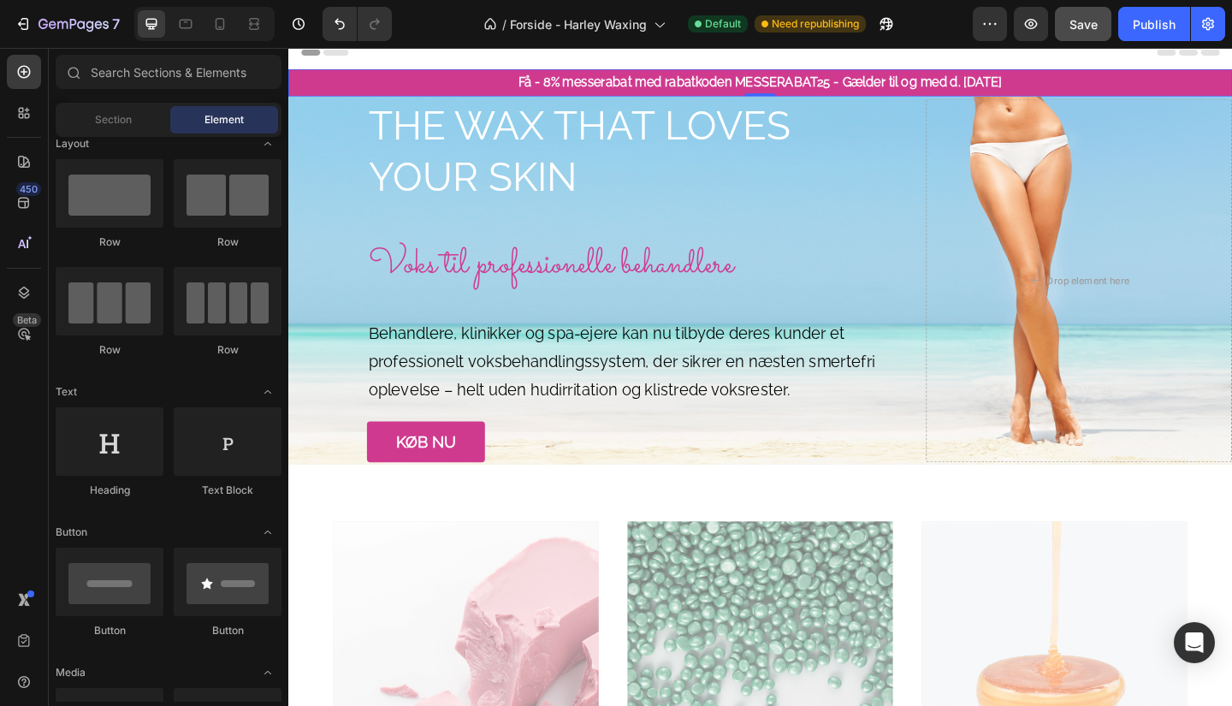
click at [613, 67] on div "Header" at bounding box center [801, 53] width 999 height 34
click at [608, 84] on p "Få - 8% messerabat med rabatkoden MESSERABAT25 - Gælder til og med d. [DATE]" at bounding box center [802, 86] width 1022 height 25
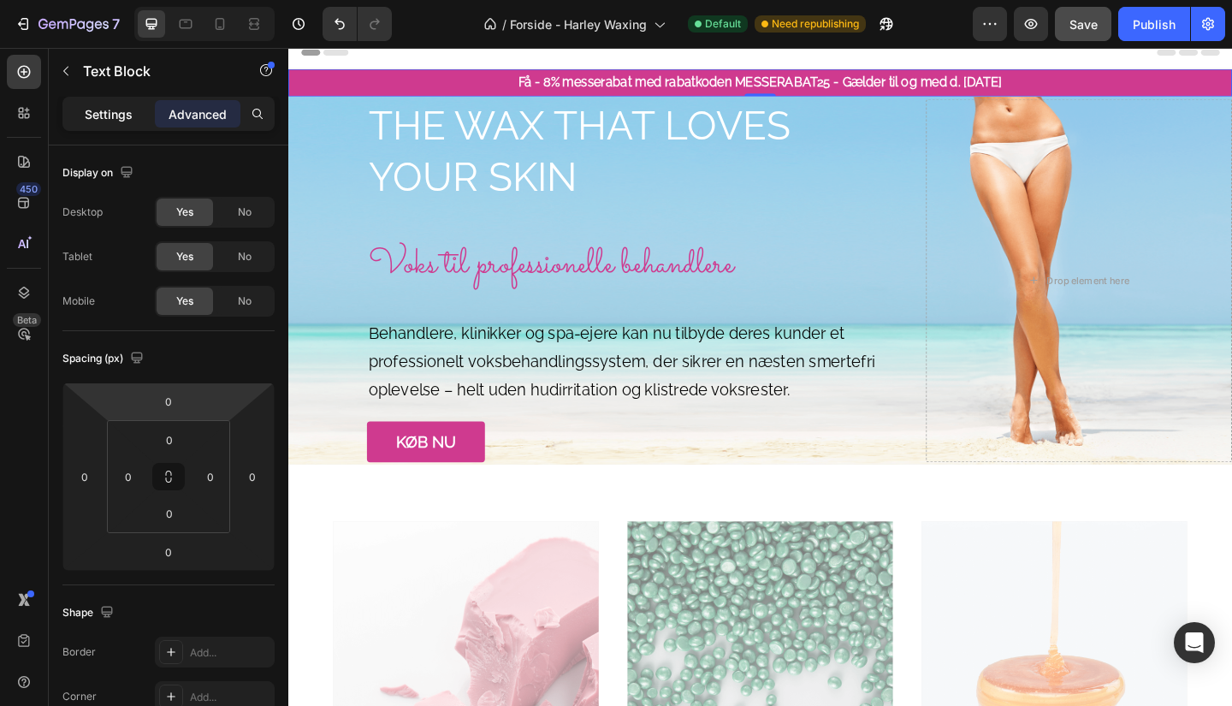
click at [103, 116] on p "Settings" at bounding box center [109, 114] width 48 height 18
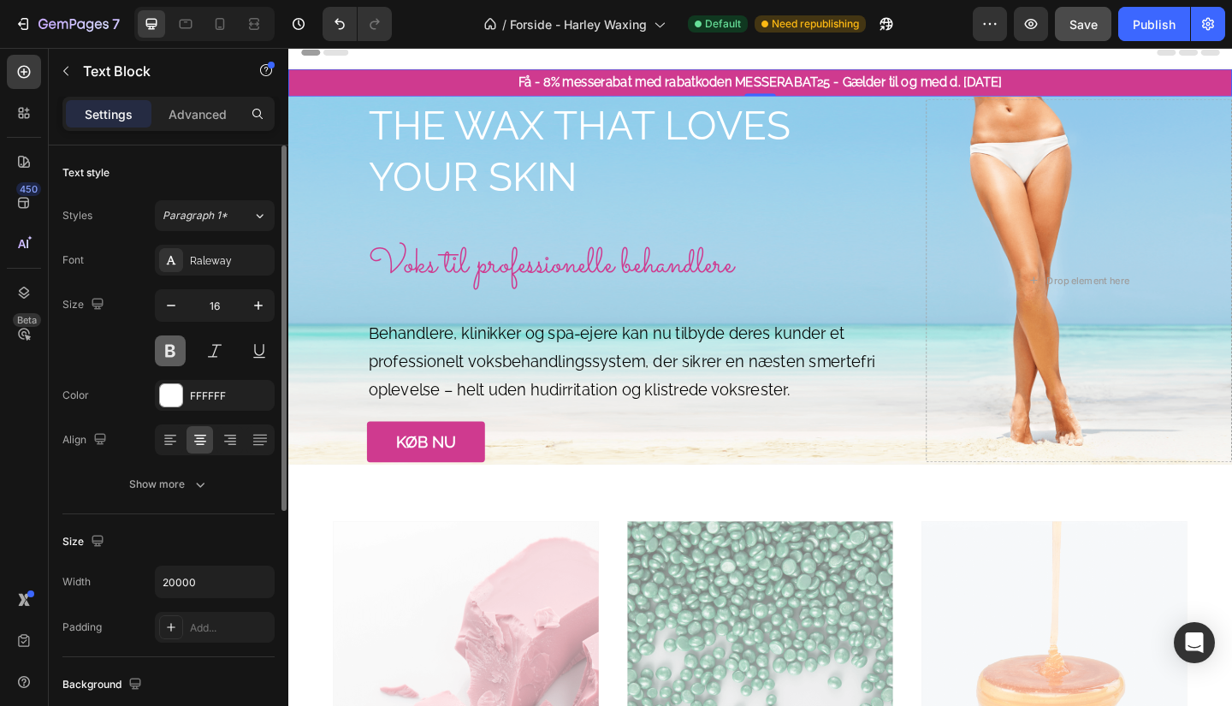
click at [167, 347] on button at bounding box center [170, 350] width 31 height 31
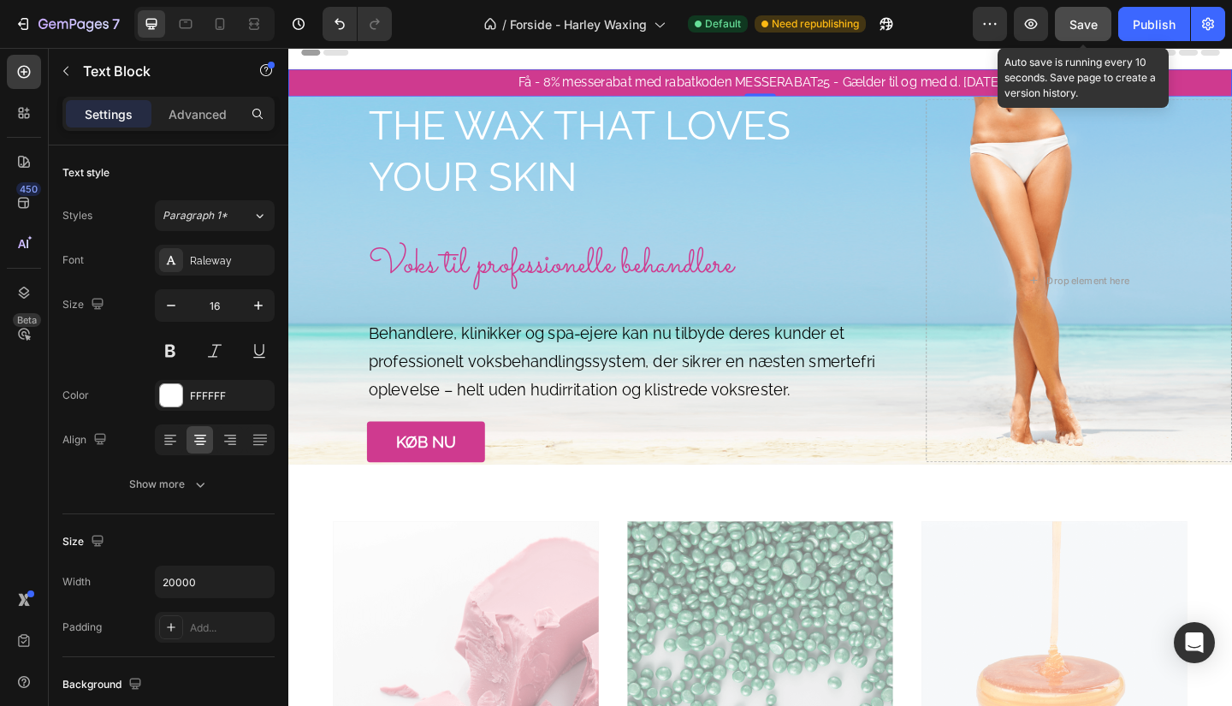
click at [1084, 24] on span "Save" at bounding box center [1084, 24] width 28 height 15
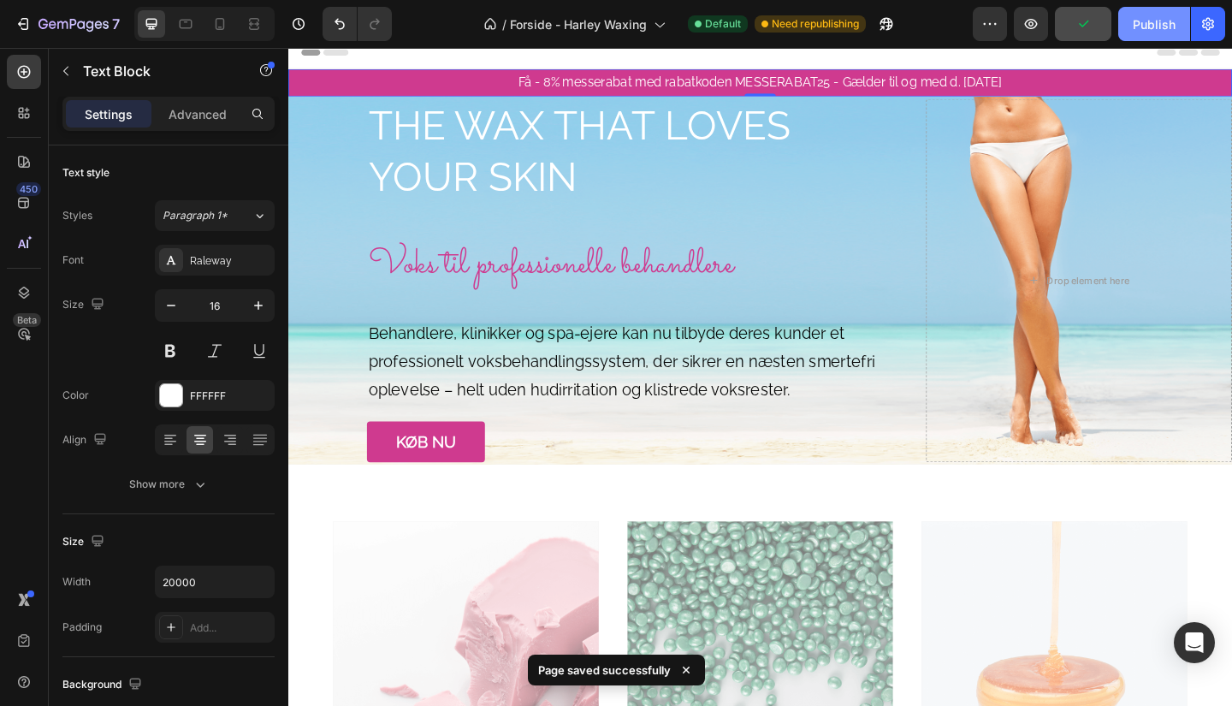
click at [1159, 19] on div "Publish" at bounding box center [1154, 24] width 43 height 18
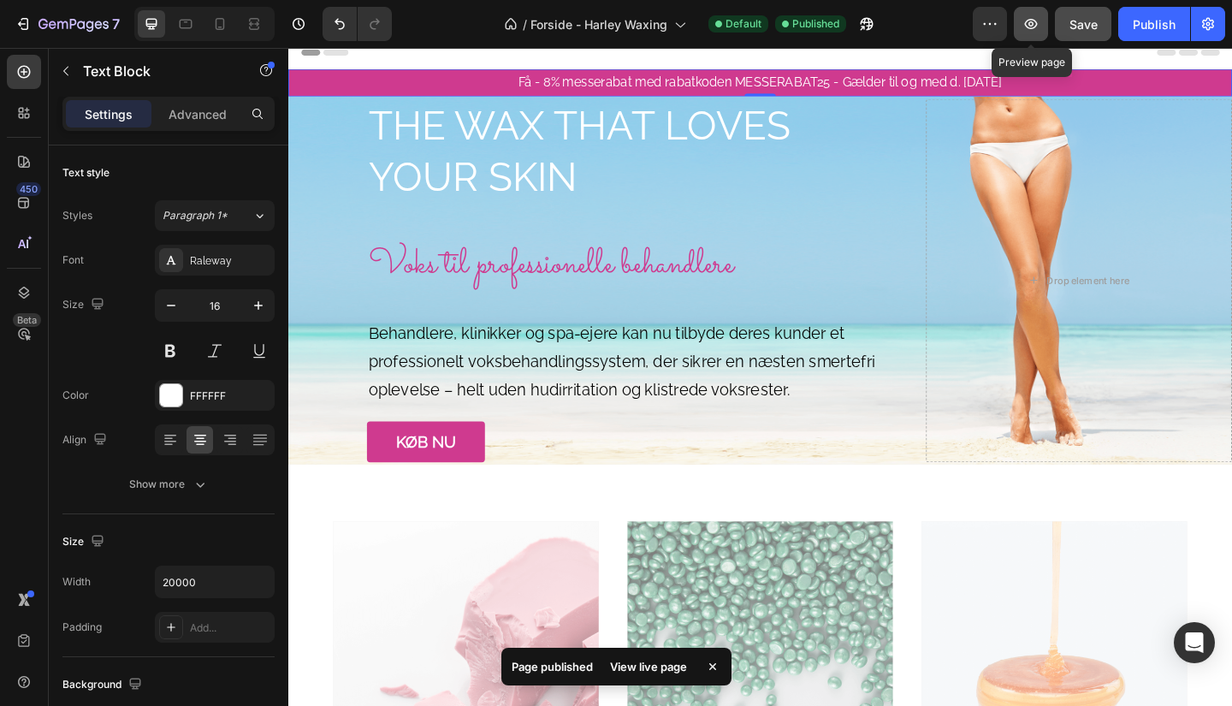
click at [1032, 20] on icon "button" at bounding box center [1031, 24] width 13 height 10
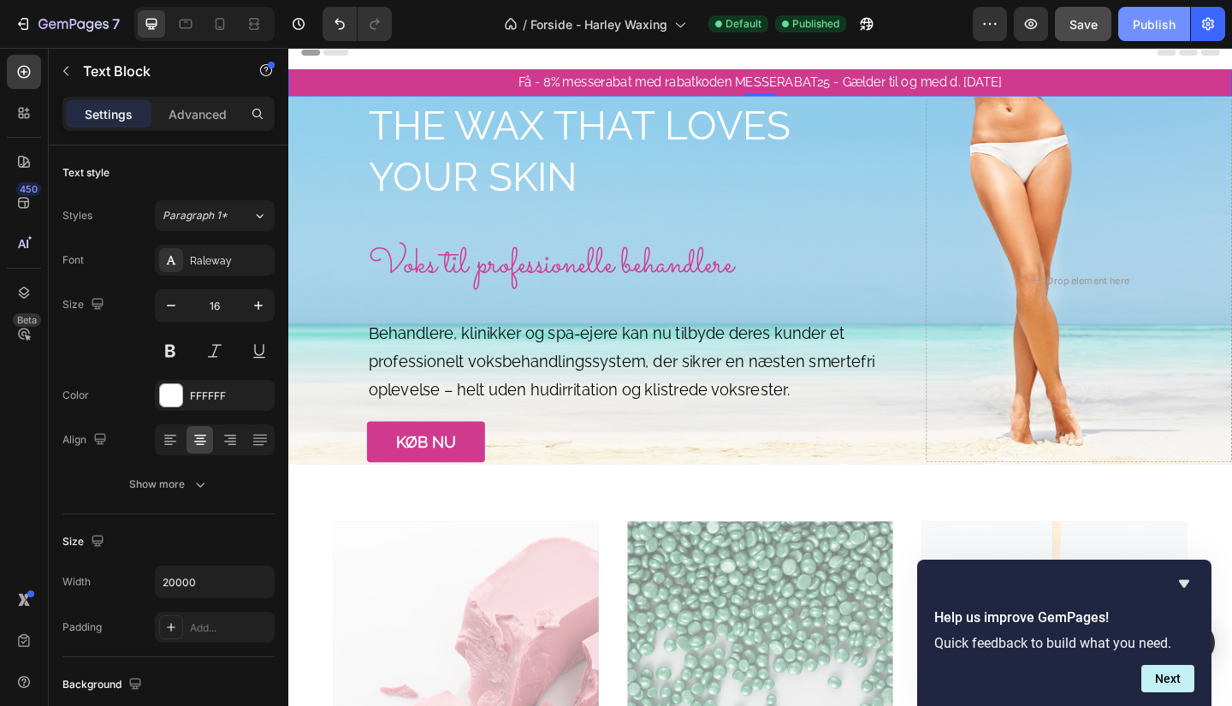
click at [1160, 16] on div "Publish" at bounding box center [1154, 24] width 43 height 18
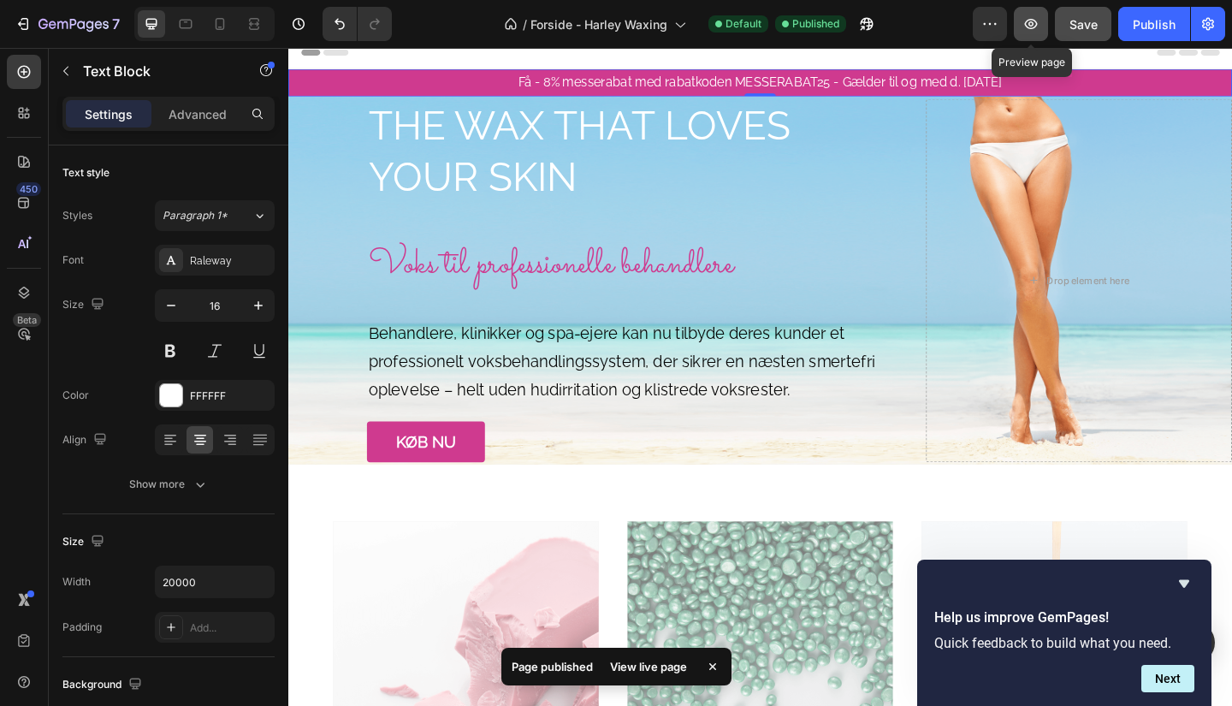
click at [1019, 31] on button "button" at bounding box center [1031, 24] width 34 height 34
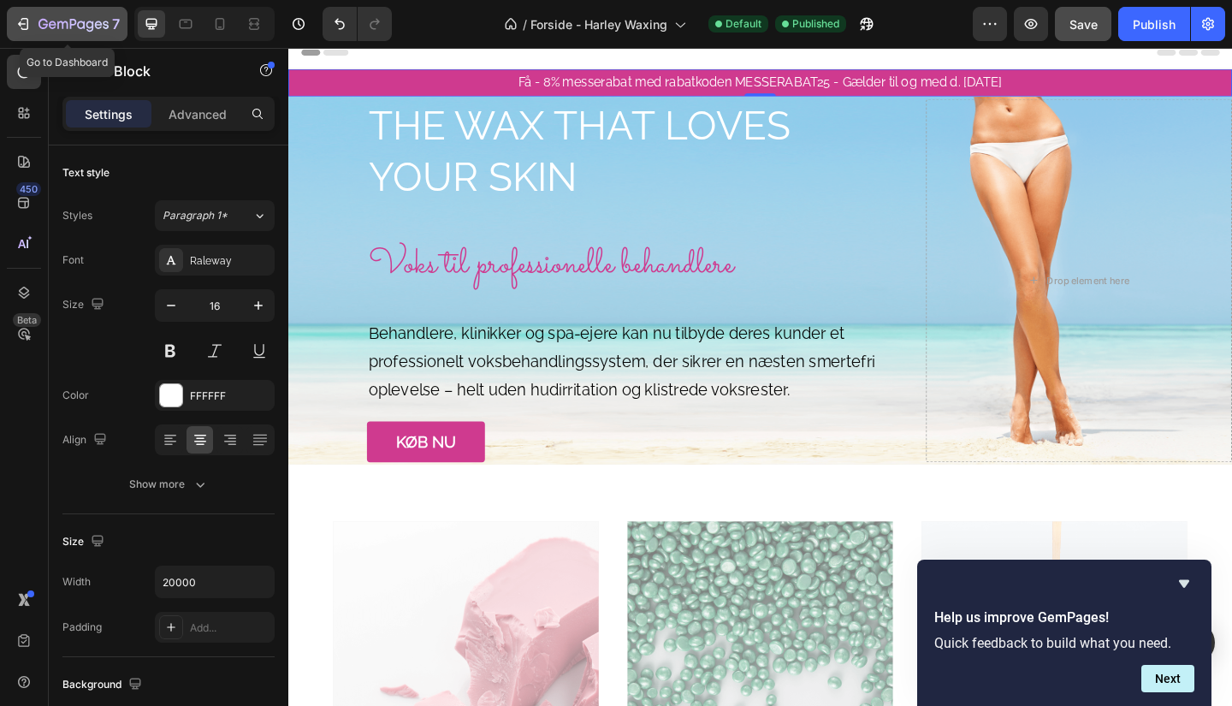
click at [80, 21] on icon "button" at bounding box center [81, 25] width 8 height 8
